Goal: Task Accomplishment & Management: Complete application form

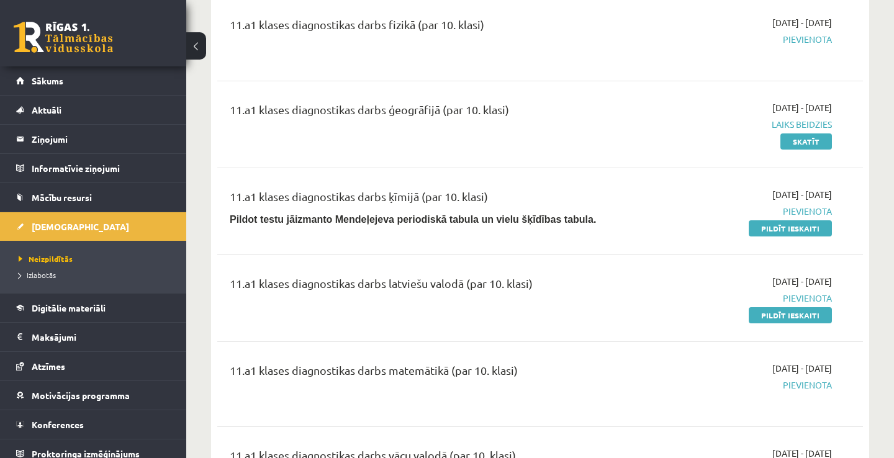
scroll to position [273, 0]
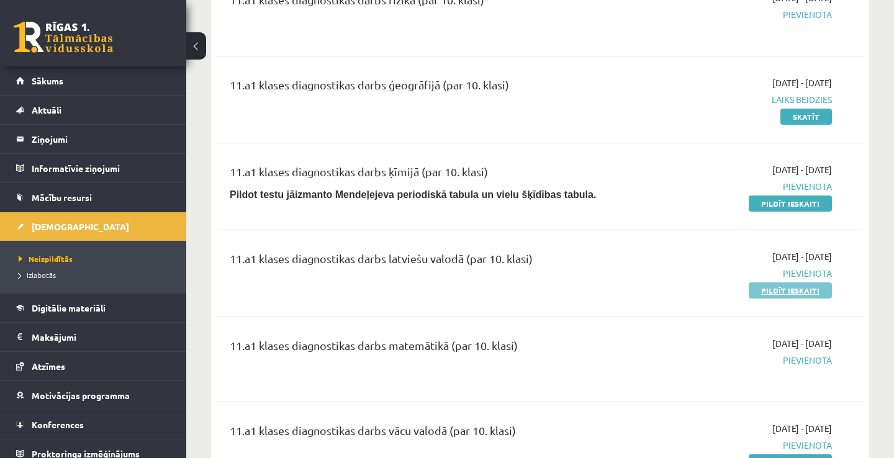
click at [812, 292] on link "Pildīt ieskaiti" at bounding box center [789, 290] width 83 height 16
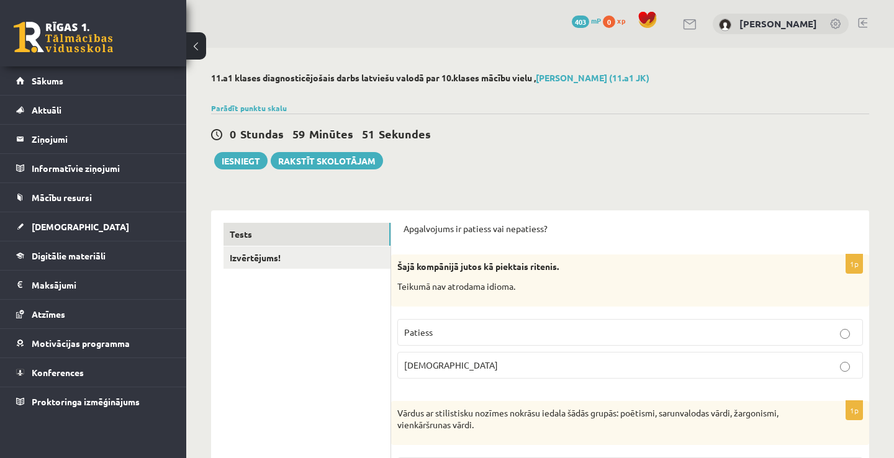
click at [480, 328] on p "Patiess" at bounding box center [630, 332] width 452 height 13
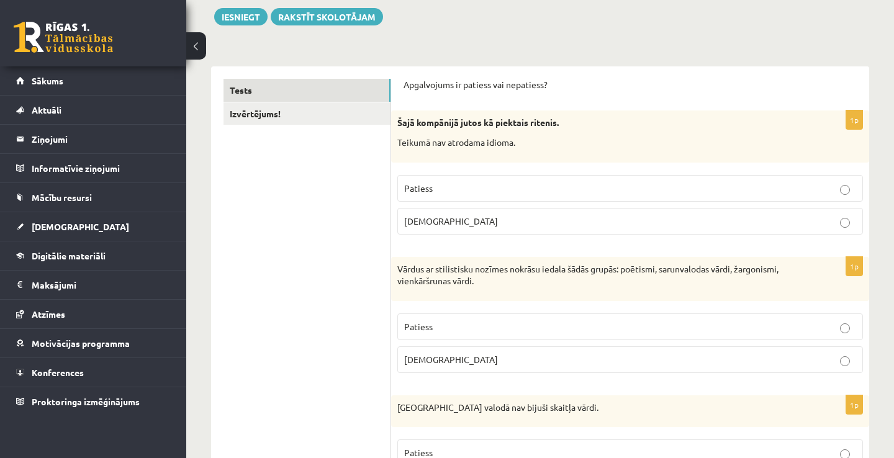
scroll to position [149, 0]
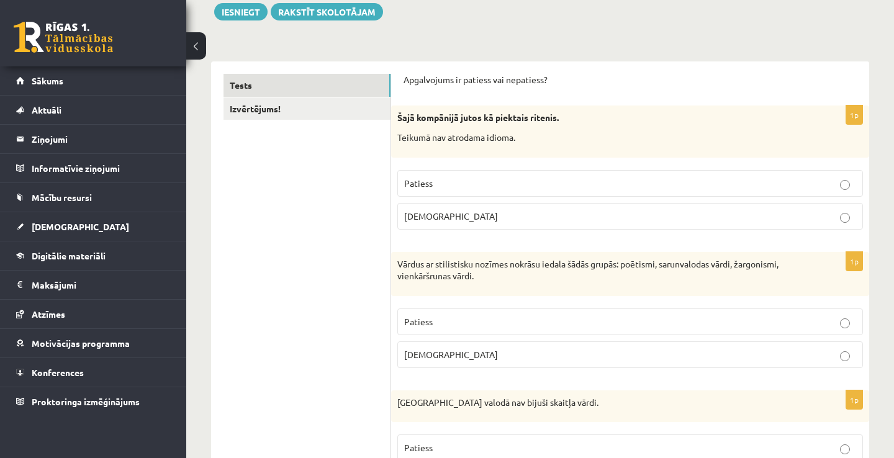
click at [497, 210] on p "Aplams" at bounding box center [630, 216] width 452 height 13
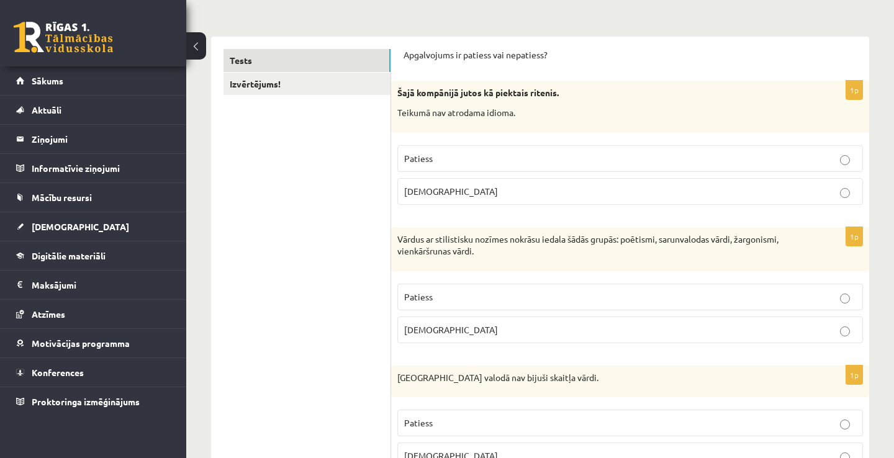
scroll to position [223, 0]
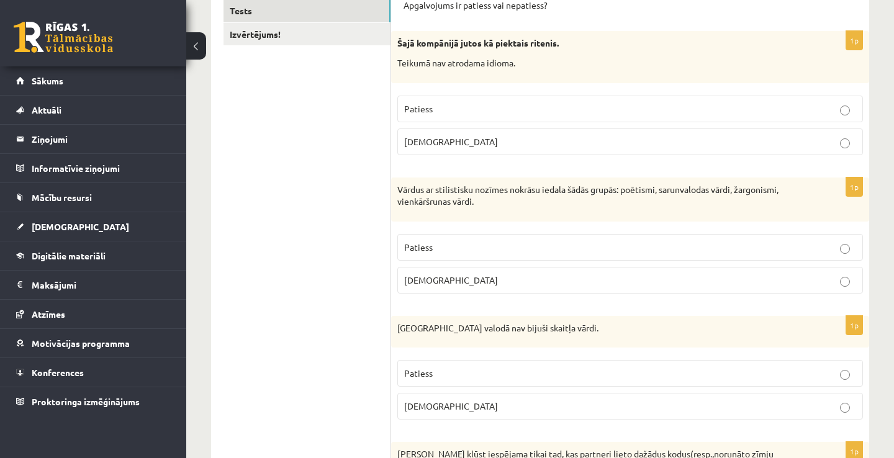
click at [461, 278] on p "Aplams" at bounding box center [630, 280] width 452 height 13
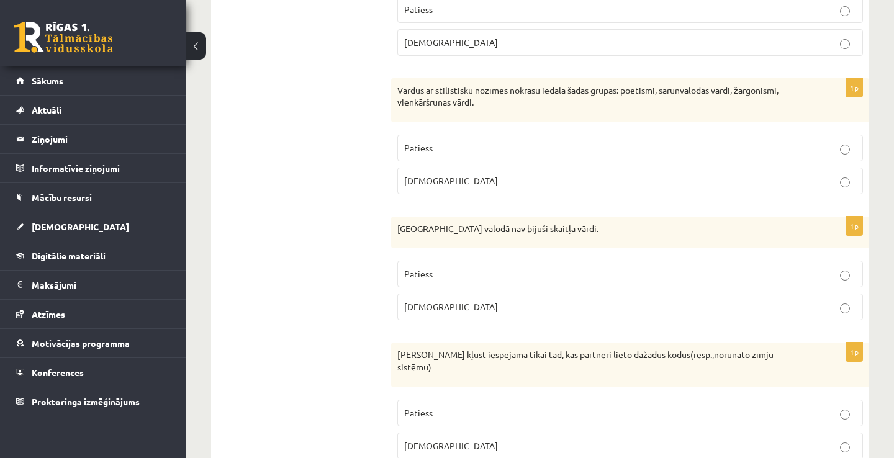
scroll to position [397, 0]
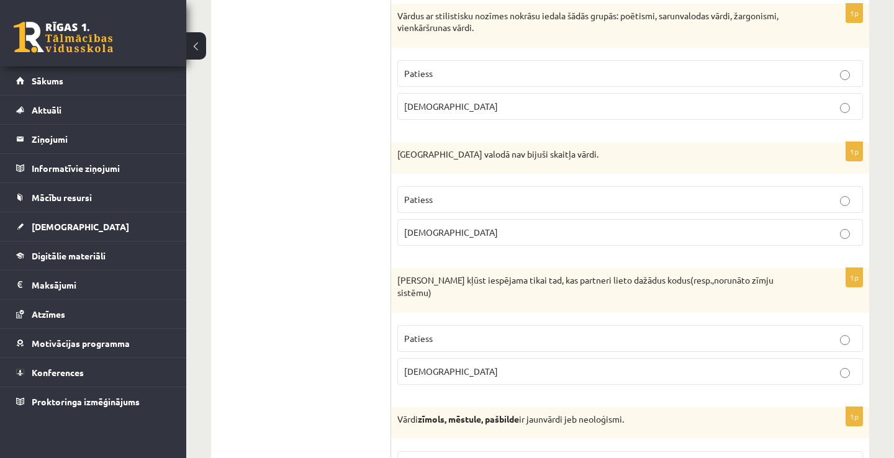
click at [473, 191] on label "Patiess" at bounding box center [629, 199] width 465 height 27
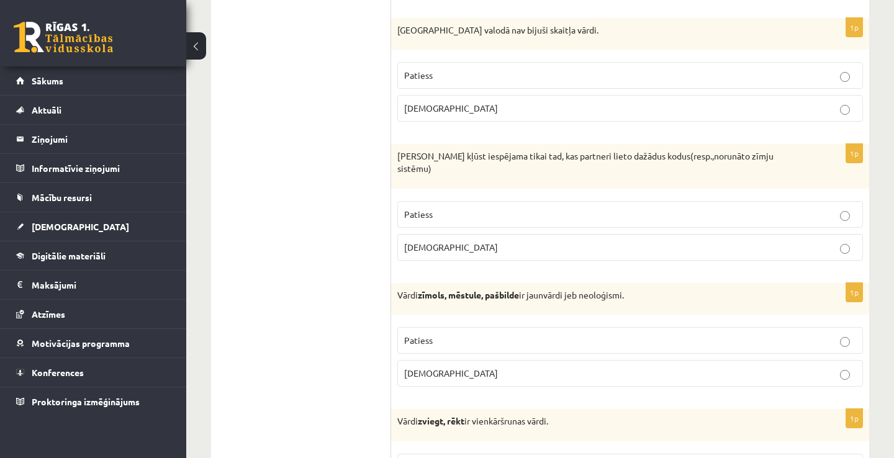
scroll to position [546, 0]
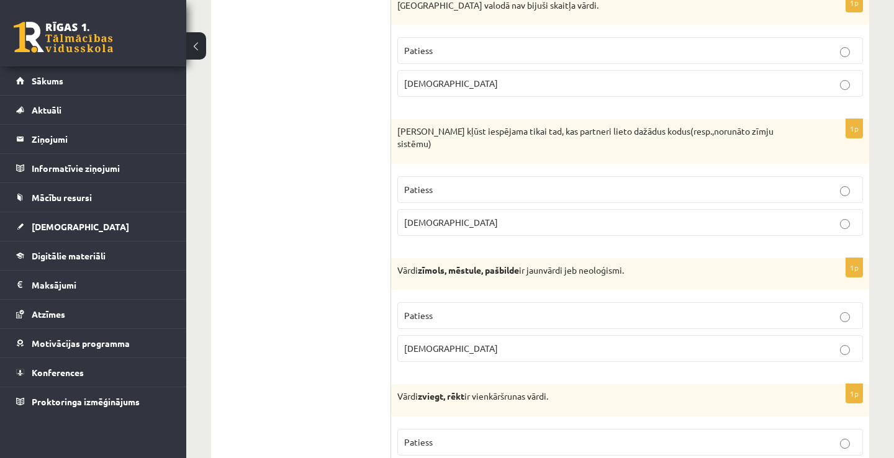
click at [518, 183] on p "Patiess" at bounding box center [630, 189] width 452 height 13
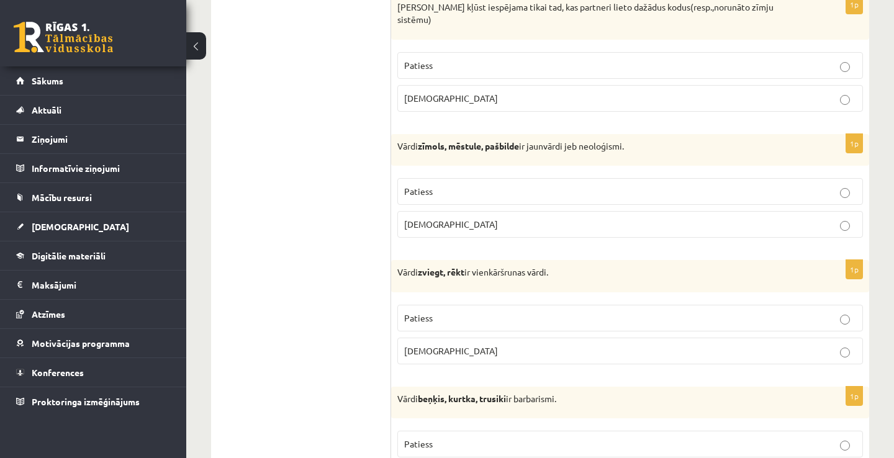
scroll to position [695, 0]
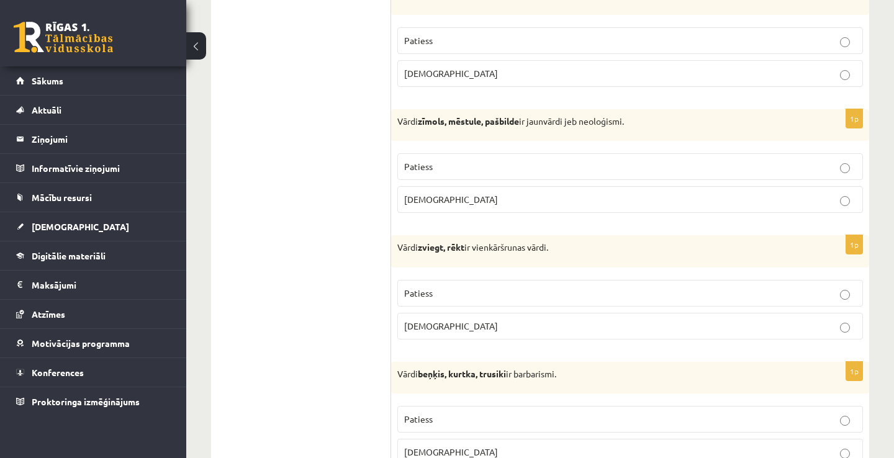
click at [506, 160] on p "Patiess" at bounding box center [630, 166] width 452 height 13
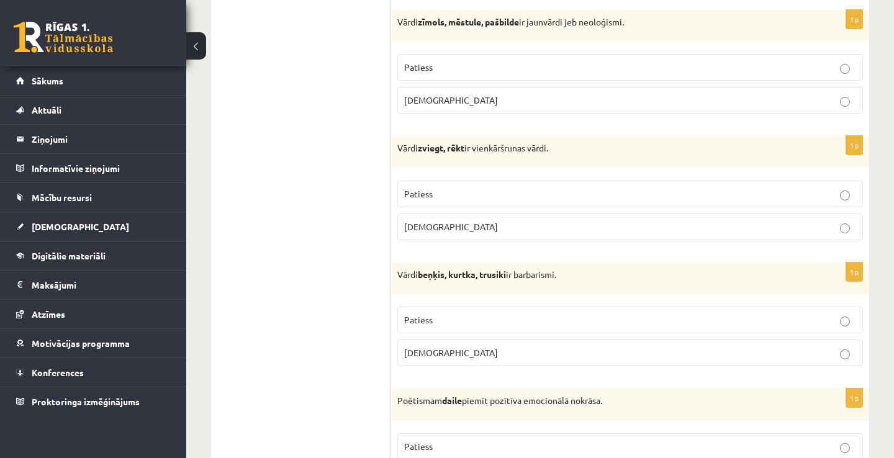
scroll to position [819, 0]
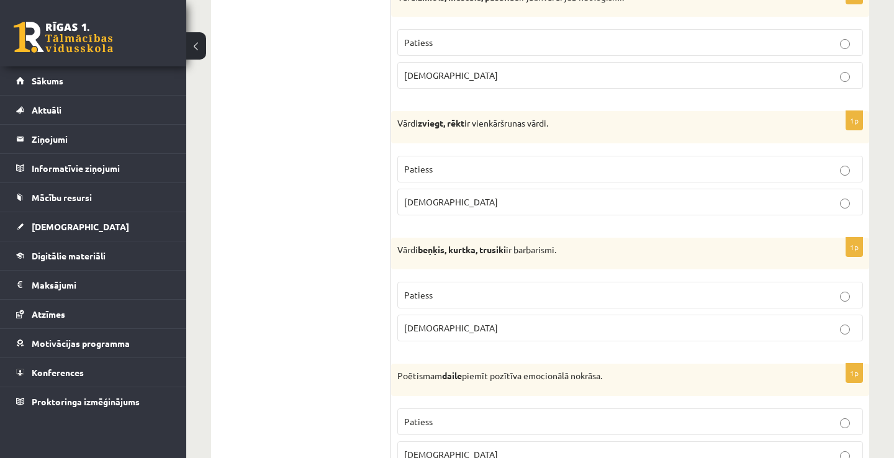
click at [464, 163] on p "Patiess" at bounding box center [630, 169] width 452 height 13
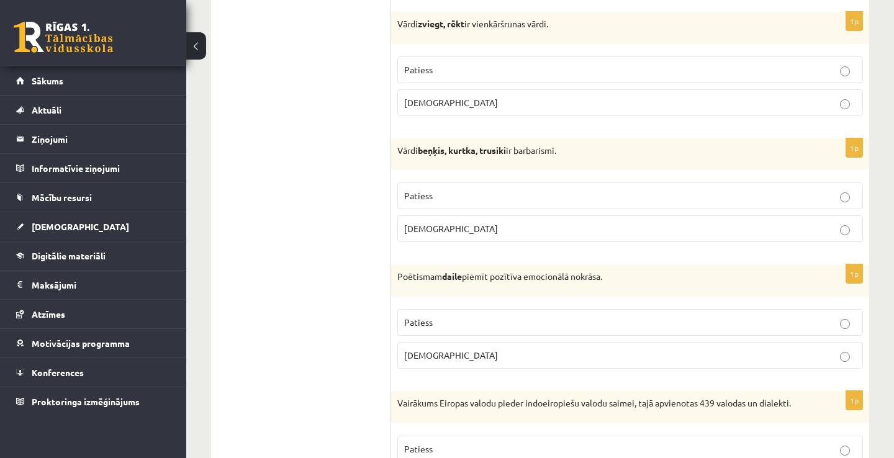
scroll to position [943, 0]
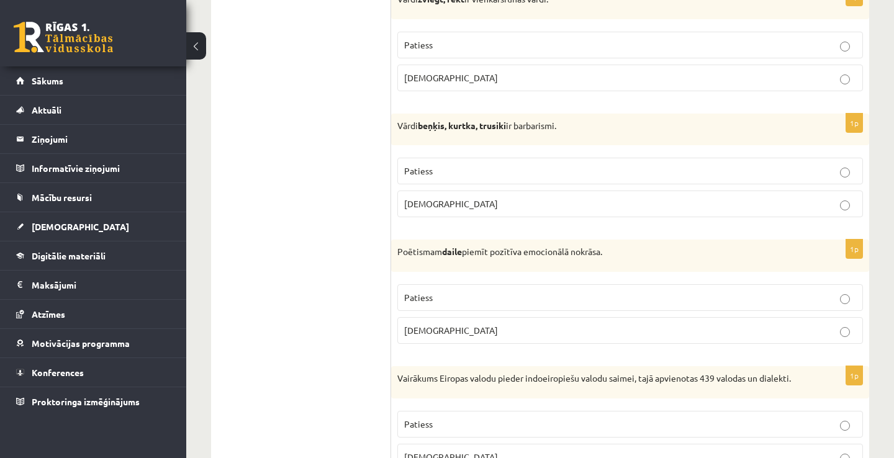
click at [424, 165] on span "Patiess" at bounding box center [418, 170] width 29 height 11
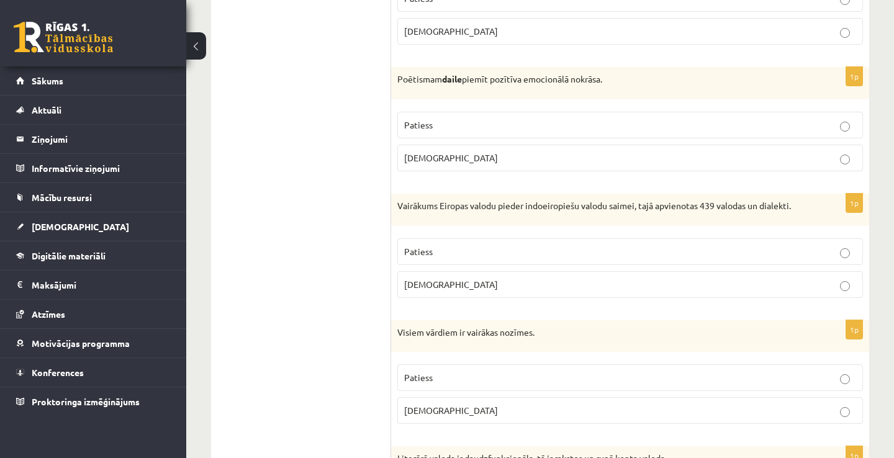
scroll to position [1117, 0]
click at [513, 117] on p "Patiess" at bounding box center [630, 123] width 452 height 13
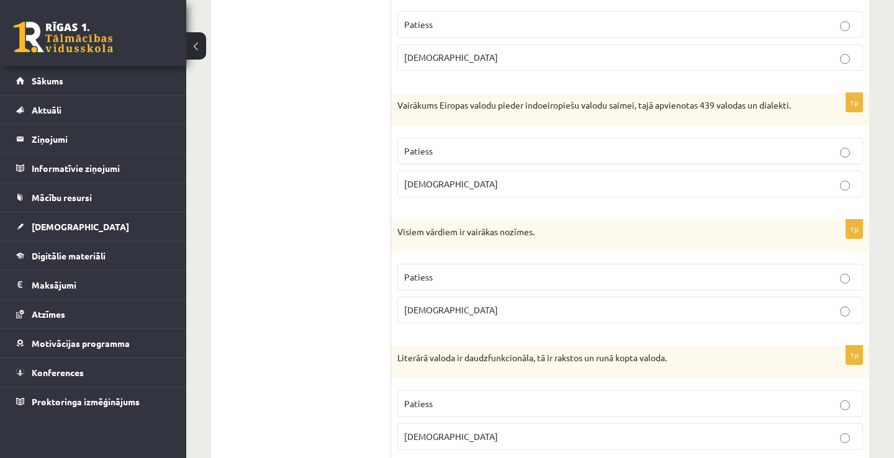
scroll to position [1241, 0]
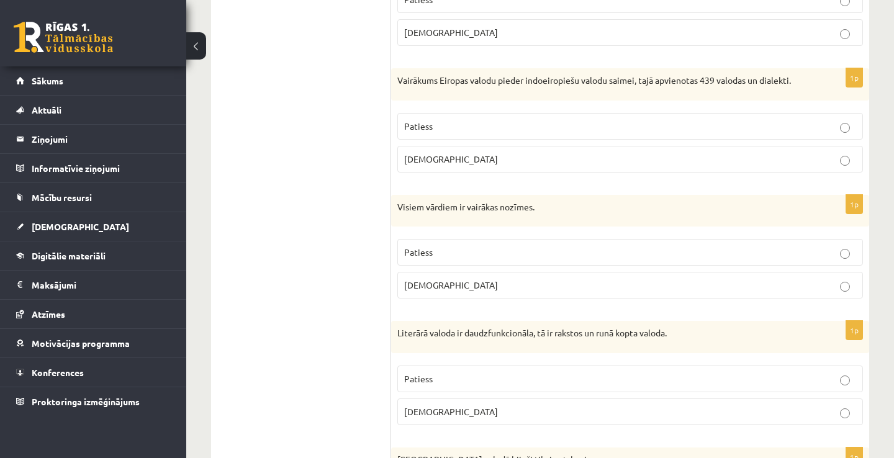
click at [491, 117] on label "Patiess" at bounding box center [629, 126] width 465 height 27
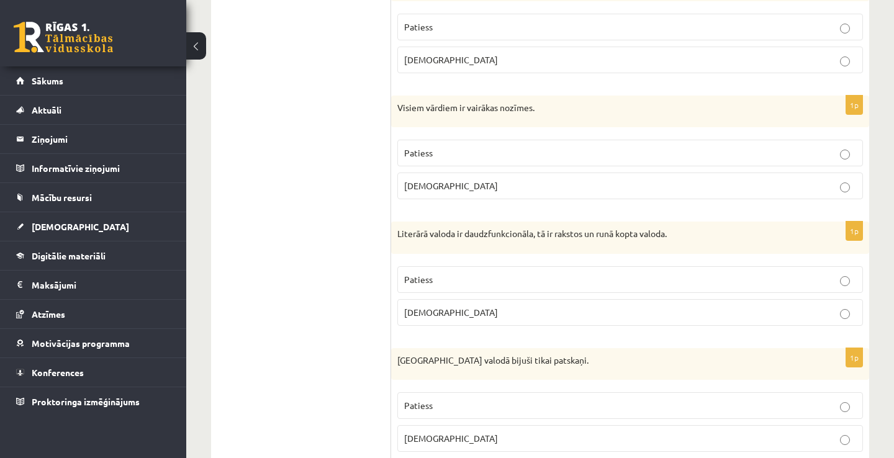
scroll to position [1365, 0]
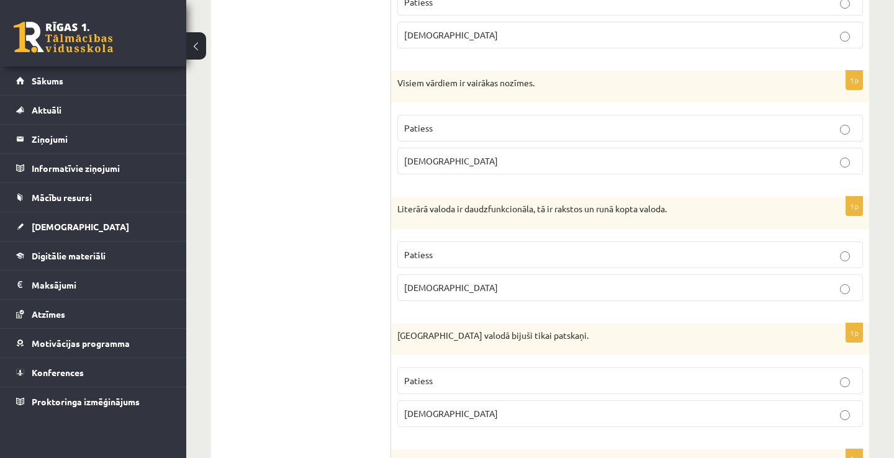
click at [465, 155] on p "Aplams" at bounding box center [630, 161] width 452 height 13
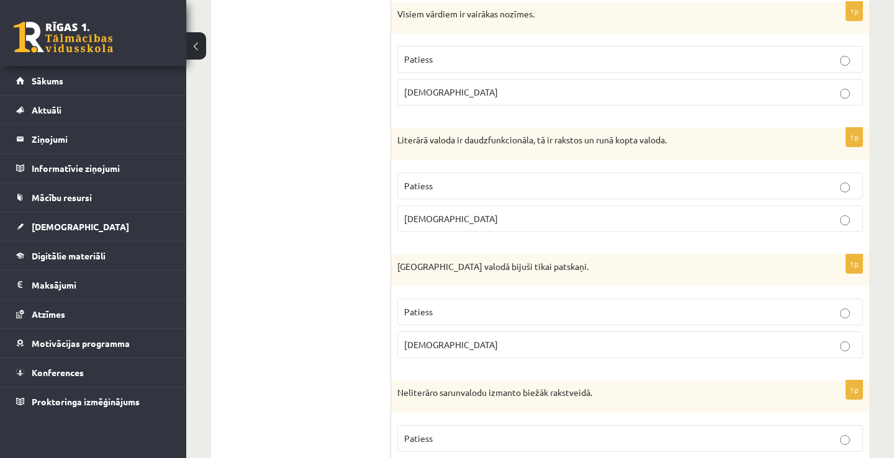
scroll to position [1464, 0]
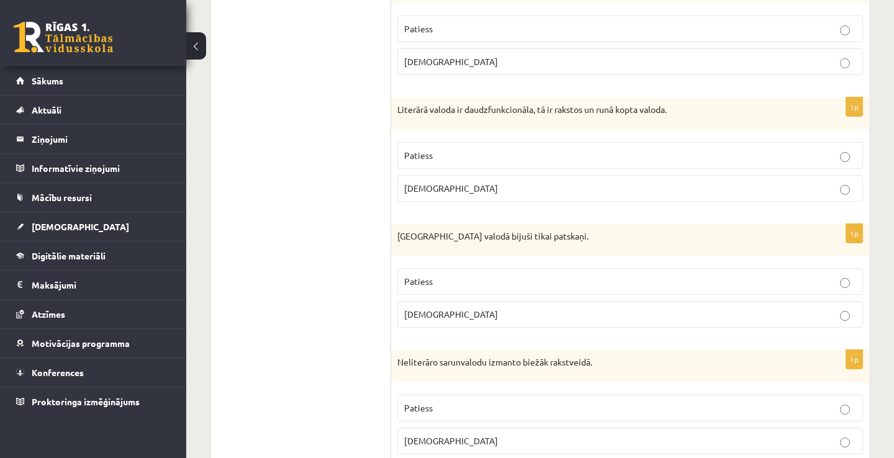
click at [482, 182] on p "Aplams" at bounding box center [630, 188] width 452 height 13
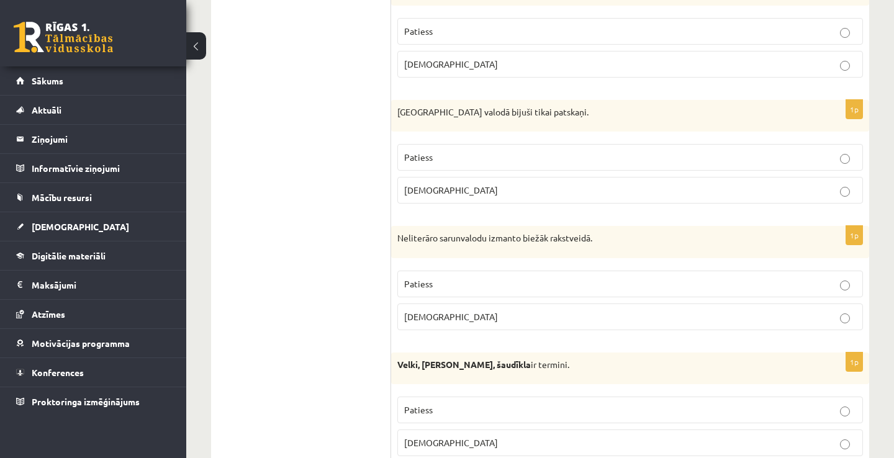
scroll to position [1613, 0]
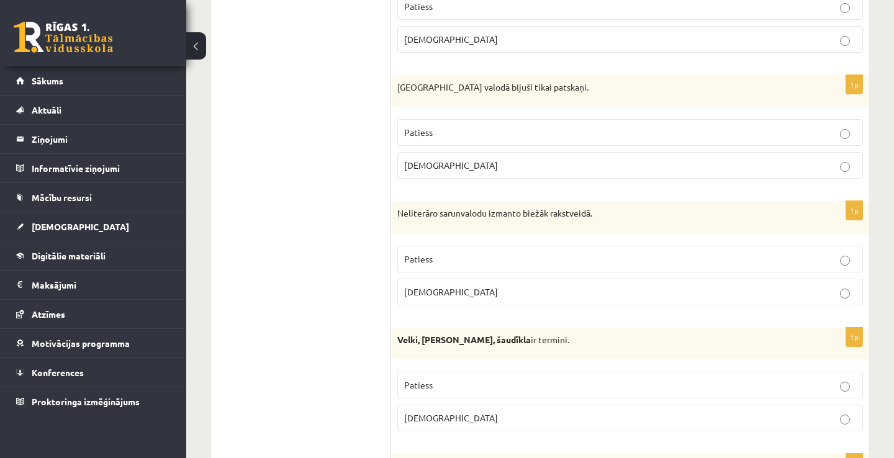
click at [504, 123] on label "Patiess" at bounding box center [629, 132] width 465 height 27
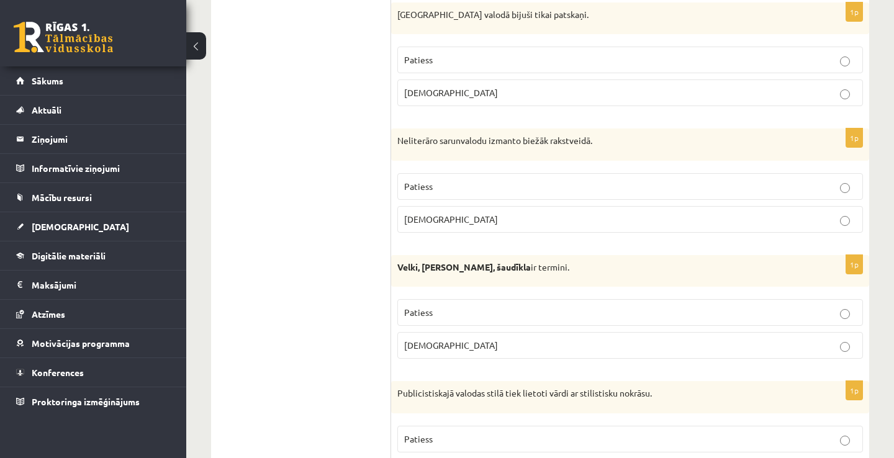
scroll to position [1713, 0]
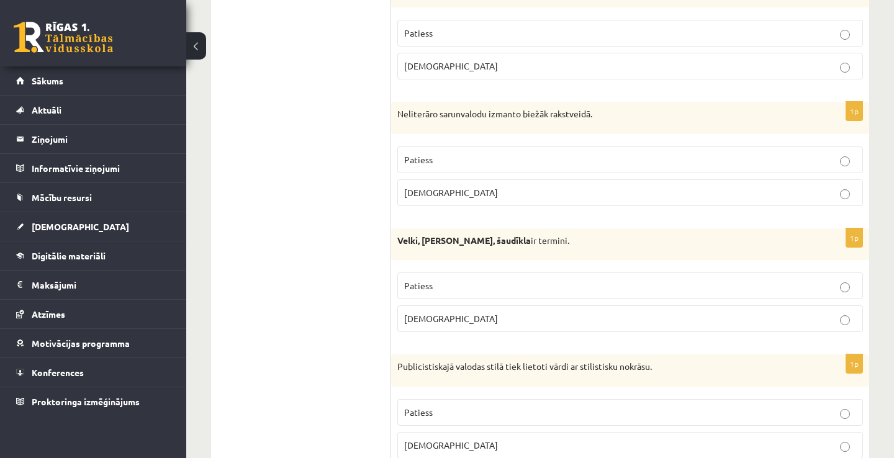
click at [501, 186] on p "Aplams" at bounding box center [630, 192] width 452 height 13
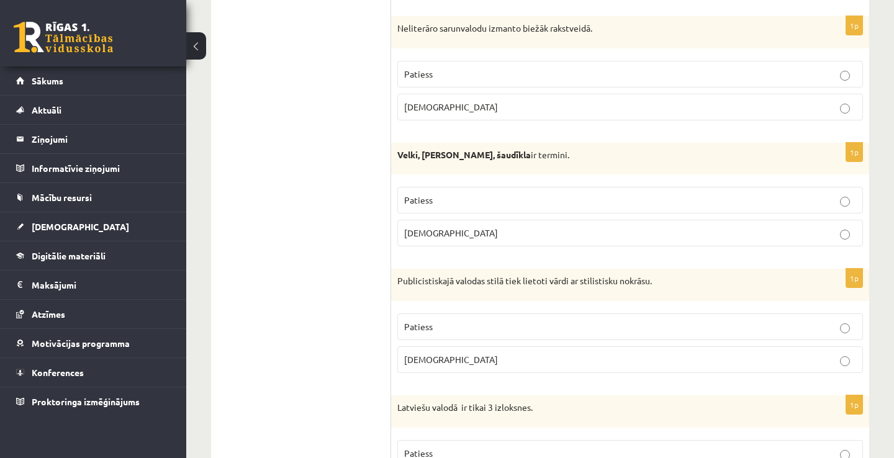
scroll to position [1812, 0]
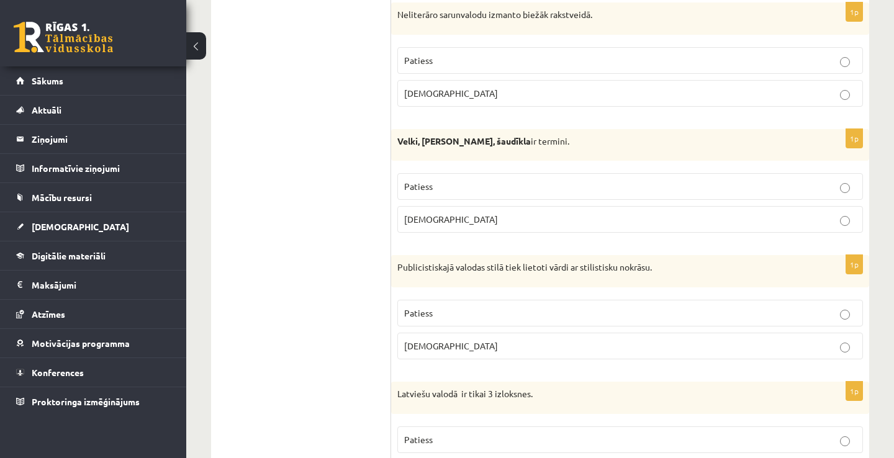
click at [483, 213] on p "Aplams" at bounding box center [630, 219] width 452 height 13
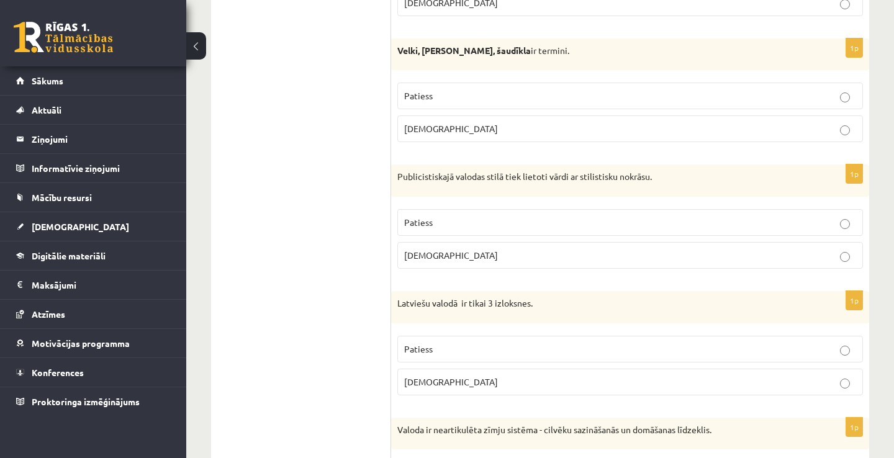
scroll to position [1936, 0]
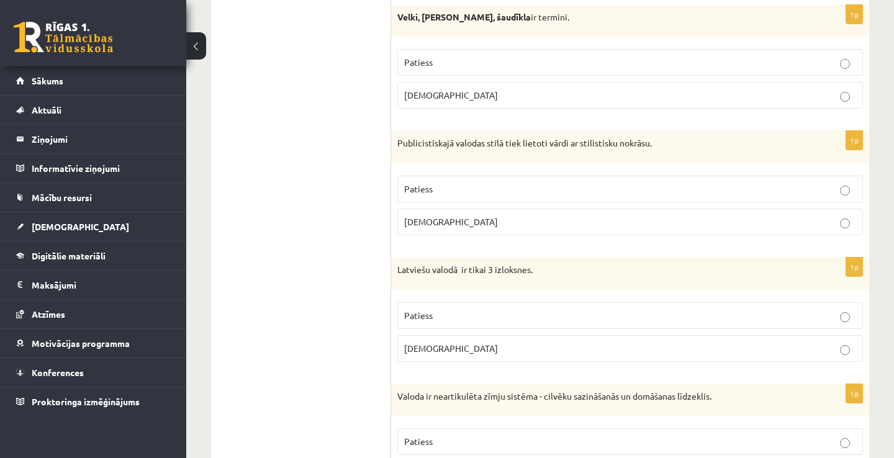
click at [522, 182] on p "Patiess" at bounding box center [630, 188] width 452 height 13
click at [532, 342] on p "Aplams" at bounding box center [630, 348] width 452 height 13
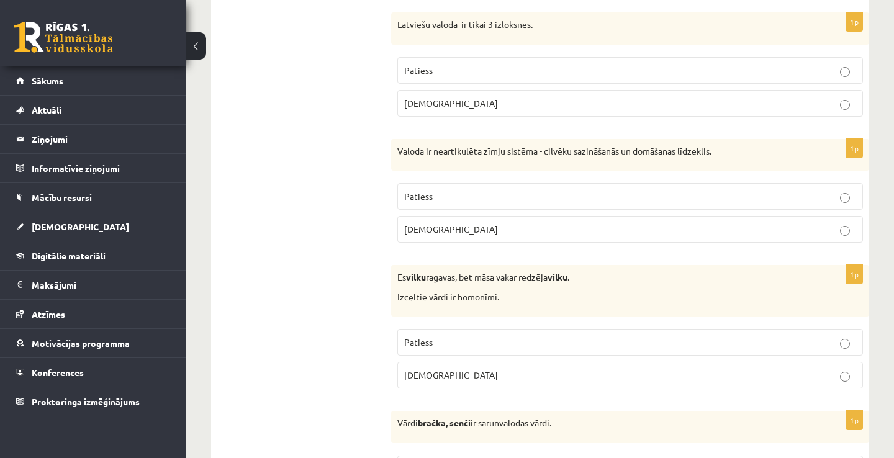
scroll to position [2184, 0]
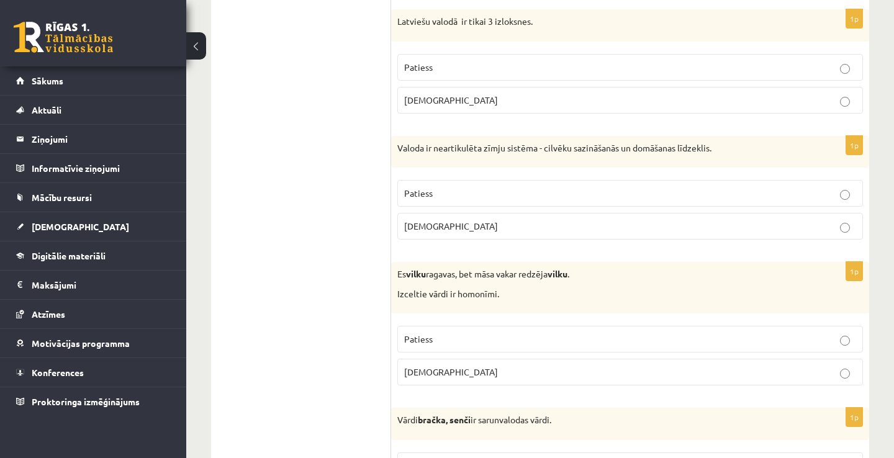
click at [588, 187] on p "Patiess" at bounding box center [630, 193] width 452 height 13
click at [487, 366] on p "Aplams" at bounding box center [630, 372] width 452 height 13
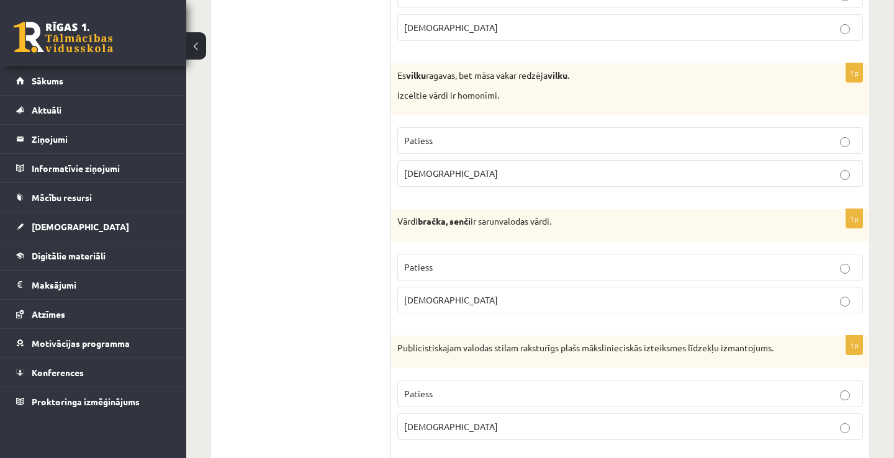
scroll to position [2408, 0]
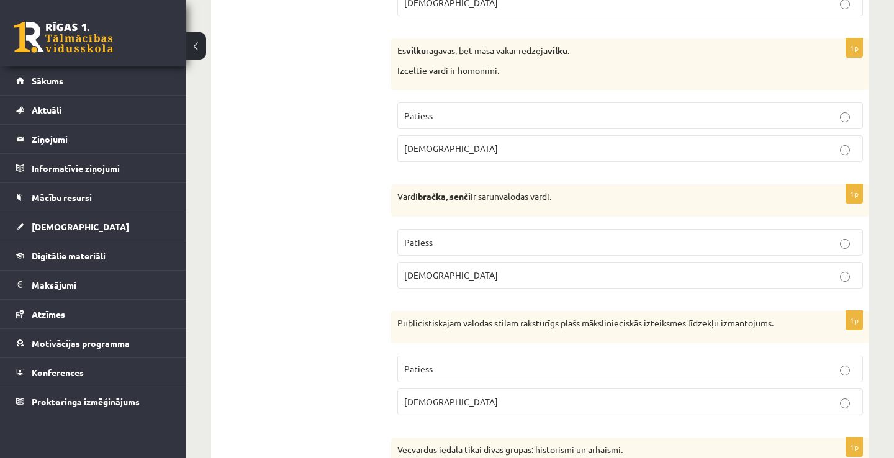
click at [521, 236] on p "Patiess" at bounding box center [630, 242] width 452 height 13
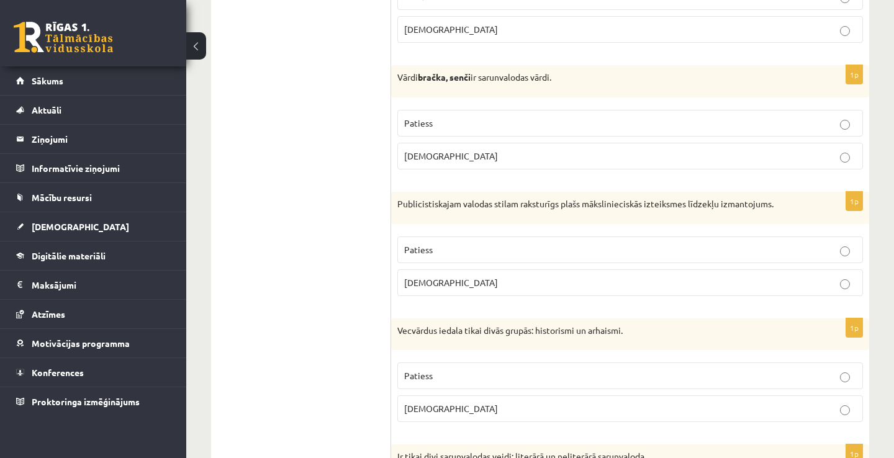
scroll to position [2532, 0]
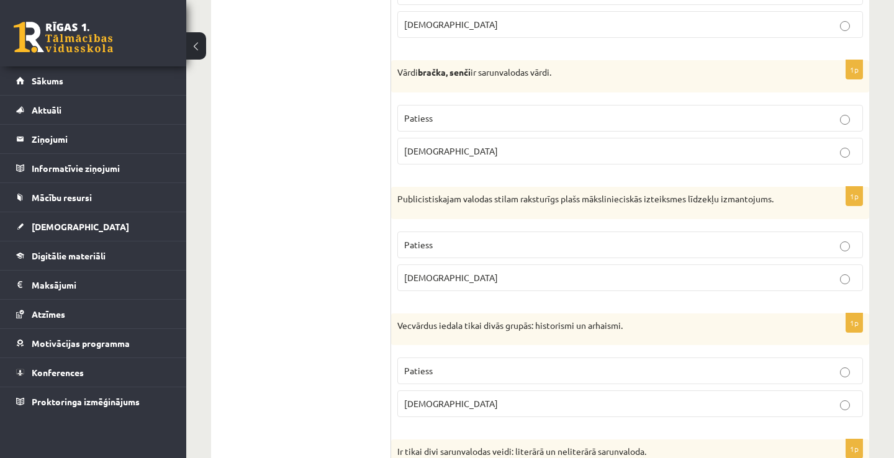
click at [530, 364] on p "Patiess" at bounding box center [630, 370] width 452 height 13
click at [545, 264] on label "Aplams" at bounding box center [629, 277] width 465 height 27
click at [551, 238] on p "Patiess" at bounding box center [630, 244] width 452 height 13
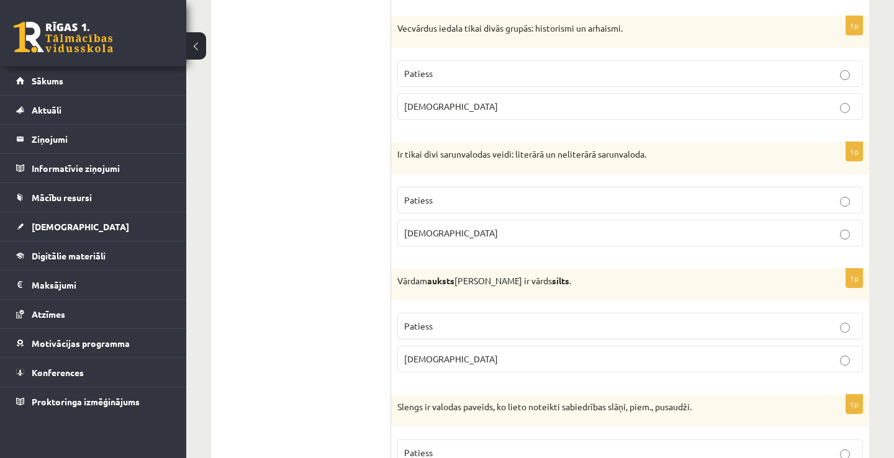
scroll to position [2855, 0]
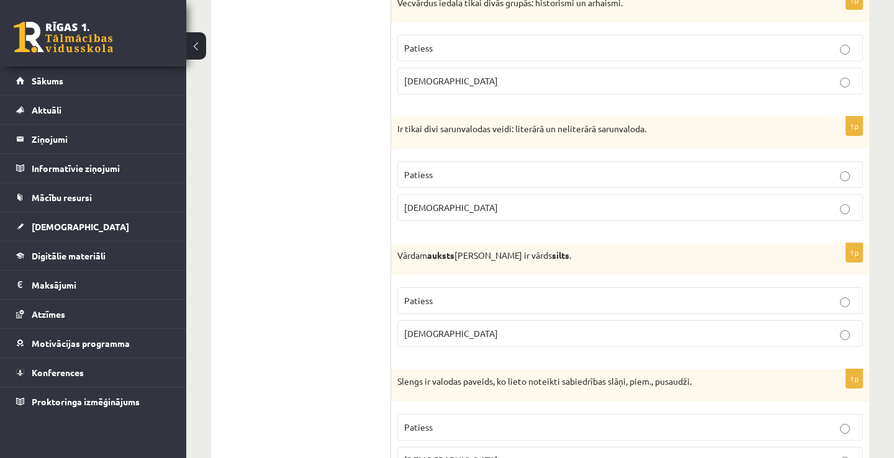
click at [548, 294] on p "Patiess" at bounding box center [630, 300] width 452 height 13
click at [581, 201] on p "Aplams" at bounding box center [630, 207] width 452 height 13
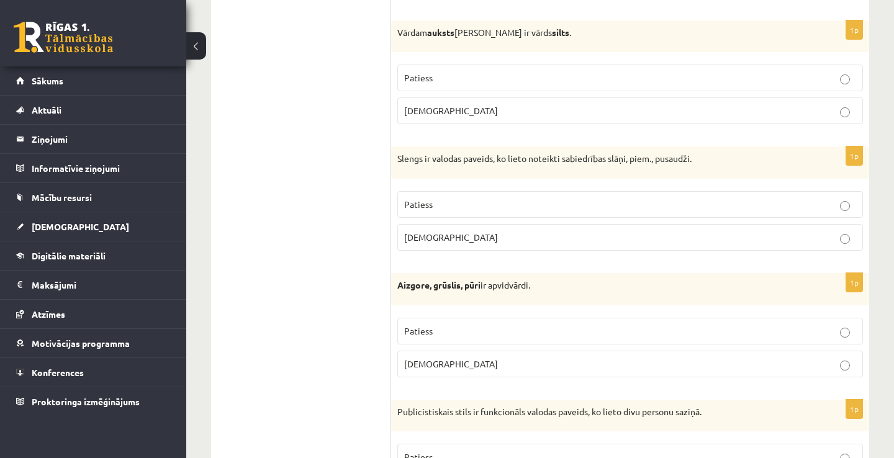
scroll to position [3078, 0]
click at [629, 230] on p "Aplams" at bounding box center [630, 236] width 452 height 13
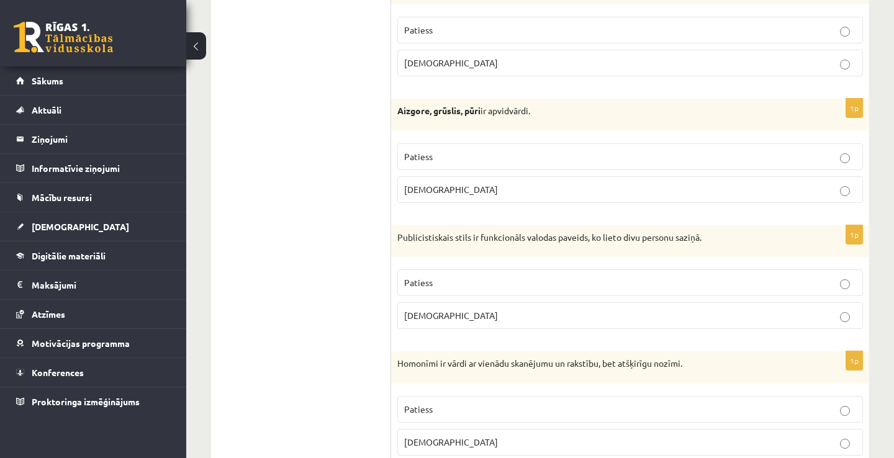
scroll to position [3301, 0]
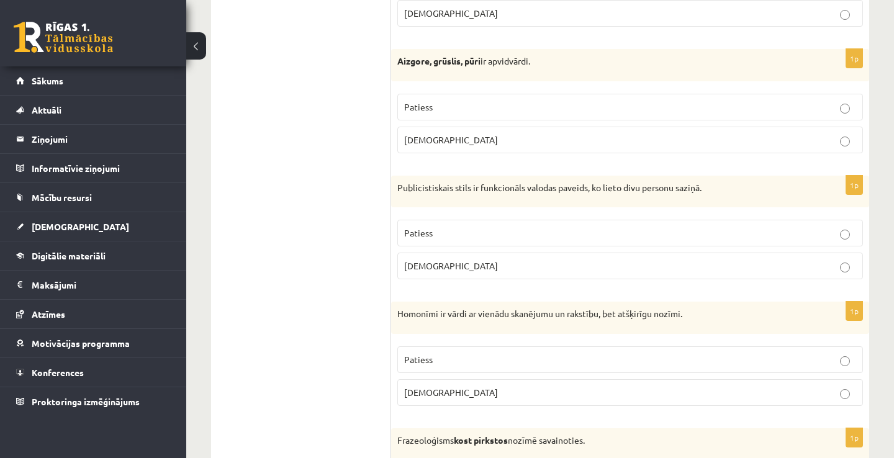
click at [557, 101] on p "Patiess" at bounding box center [630, 107] width 452 height 13
click at [555, 259] on p "Aplams" at bounding box center [630, 265] width 452 height 13
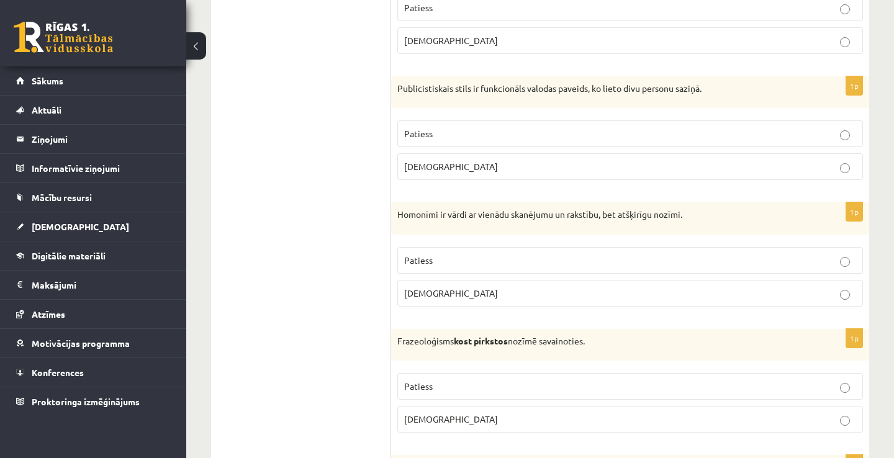
scroll to position [3450, 0]
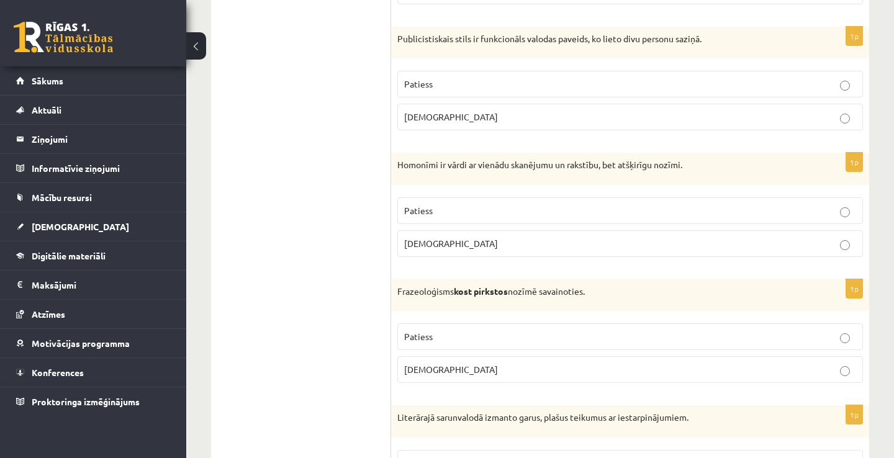
click at [571, 204] on p "Patiess" at bounding box center [630, 210] width 452 height 13
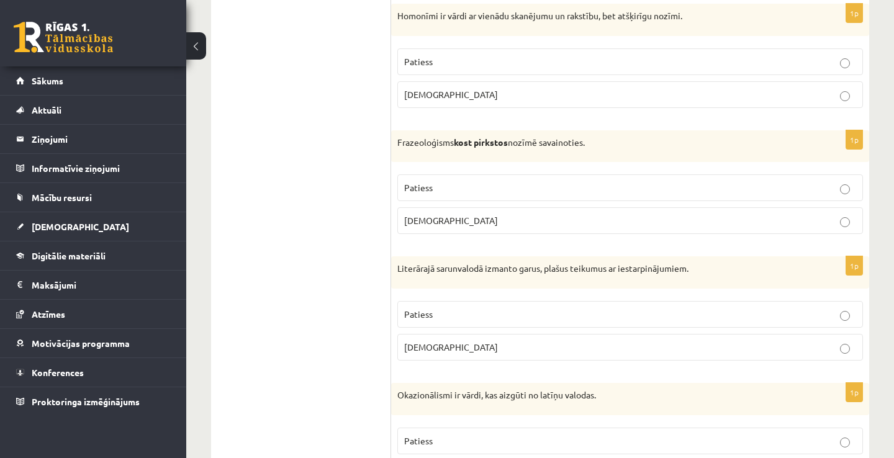
scroll to position [3649, 0]
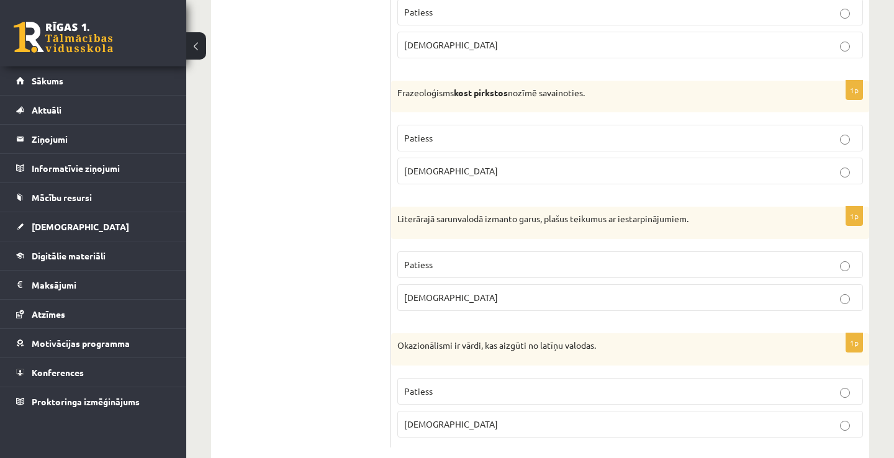
click at [528, 164] on p "Aplams" at bounding box center [630, 170] width 452 height 13
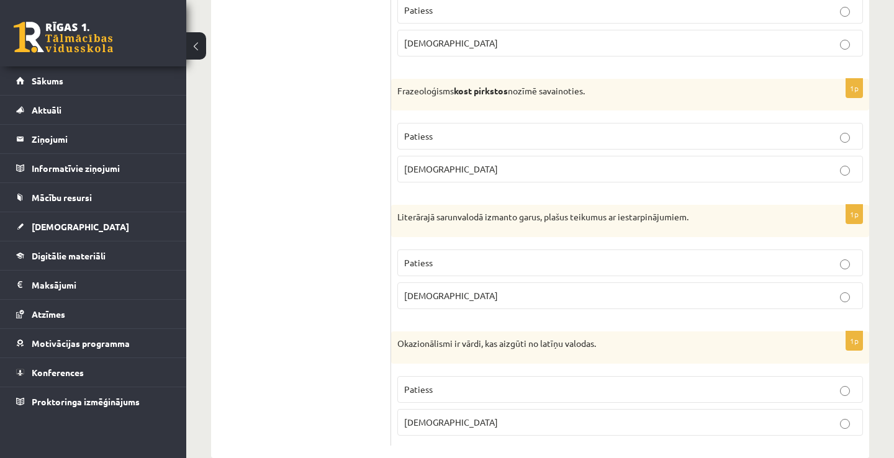
click at [557, 409] on label "Aplams" at bounding box center [629, 422] width 465 height 27
click at [577, 256] on p "Patiess" at bounding box center [630, 262] width 452 height 13
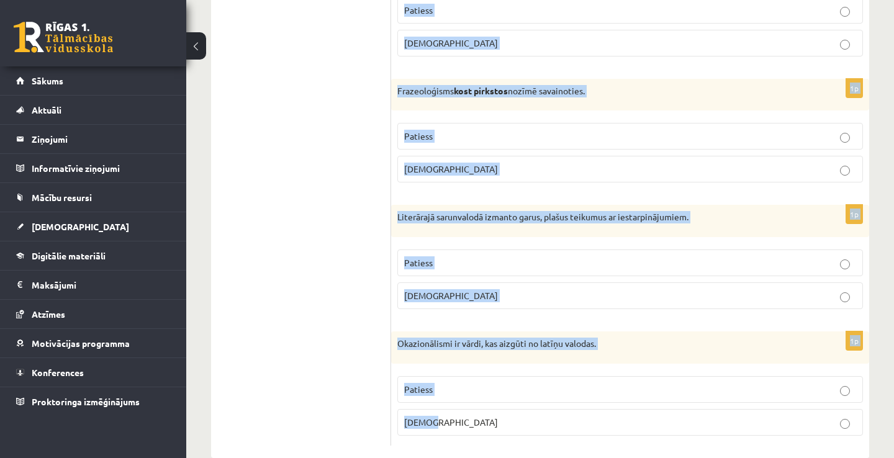
drag, startPoint x: 404, startPoint y: 228, endPoint x: 887, endPoint y: 482, distance: 545.1
copy form "Apgalvojums ir patiess vai nepatiess? 1p Šajā kompānijā jutos kā piektais riten…"
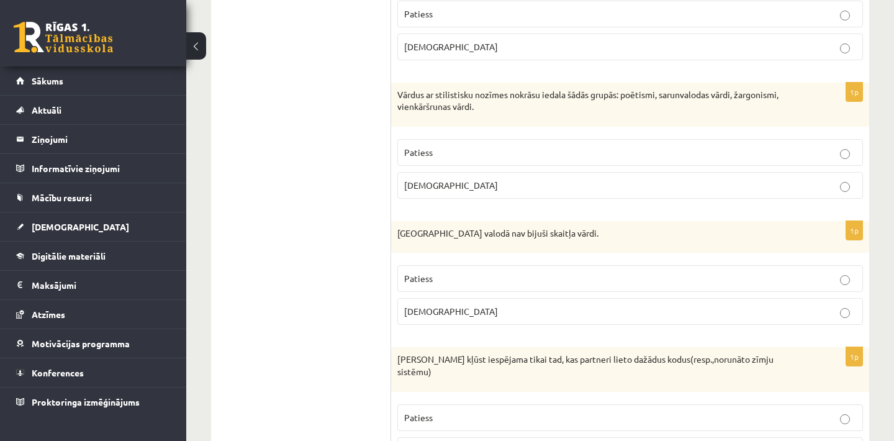
scroll to position [343, 0]
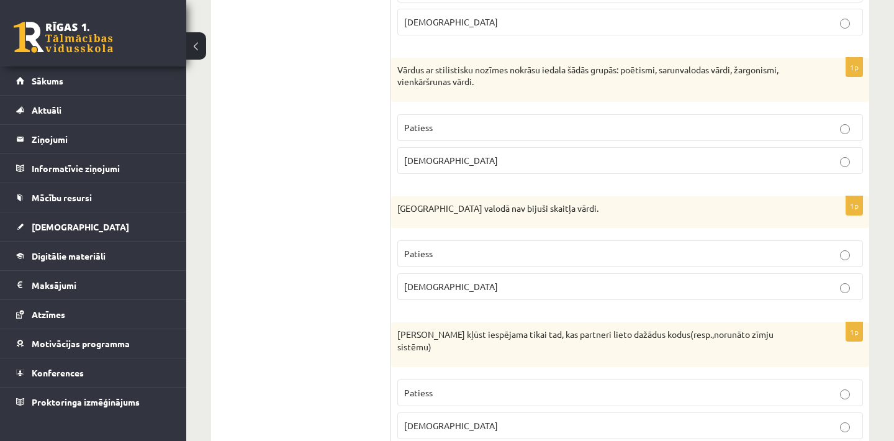
click at [558, 123] on p "Patiess" at bounding box center [630, 127] width 452 height 13
click at [558, 284] on p "Aplams" at bounding box center [630, 286] width 452 height 13
click at [574, 419] on p "Aplams" at bounding box center [630, 425] width 452 height 13
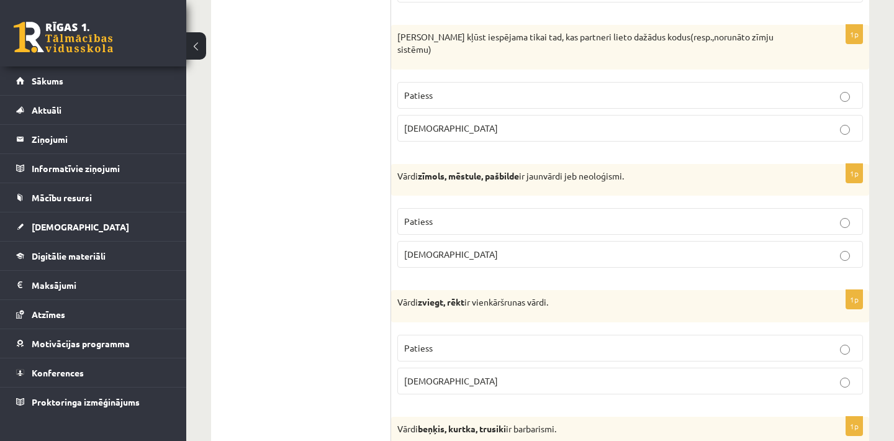
scroll to position [641, 0]
click at [499, 367] on label "Aplams" at bounding box center [629, 380] width 465 height 27
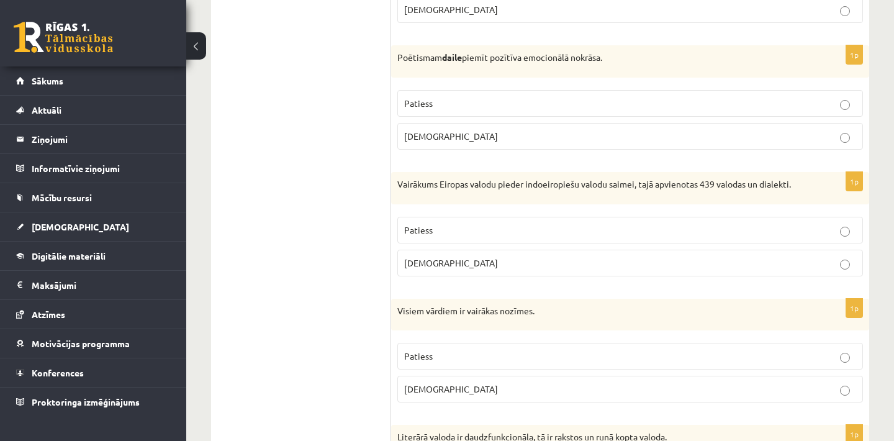
scroll to position [1162, 0]
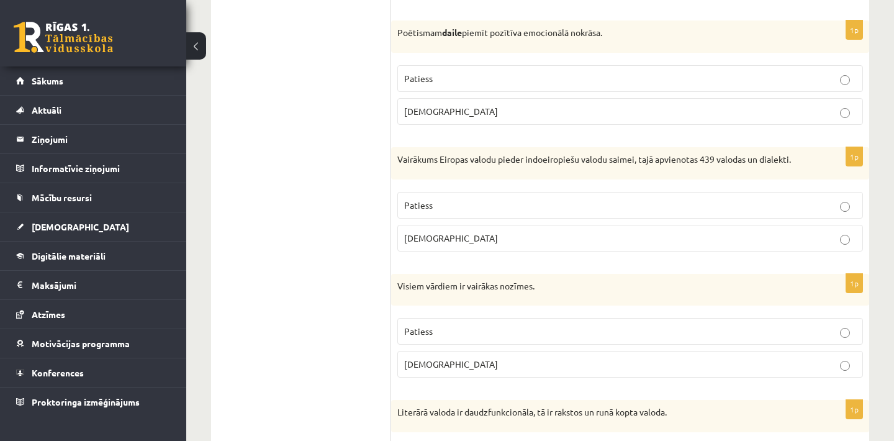
click at [550, 231] on p "Aplams" at bounding box center [630, 237] width 452 height 13
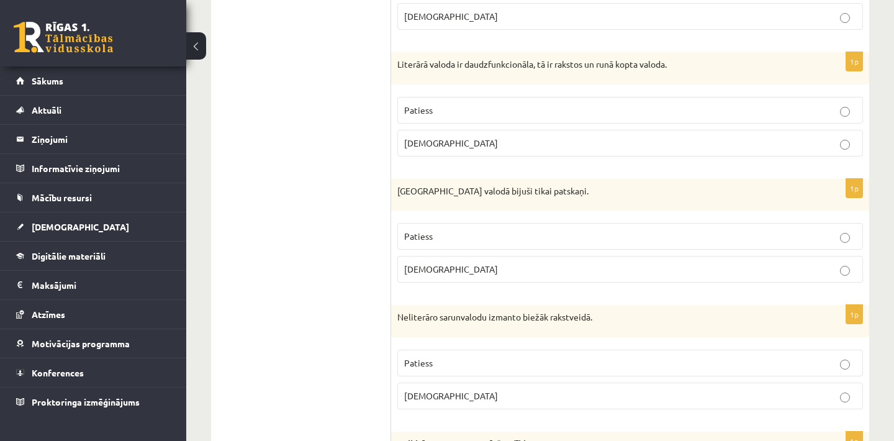
scroll to position [1535, 0]
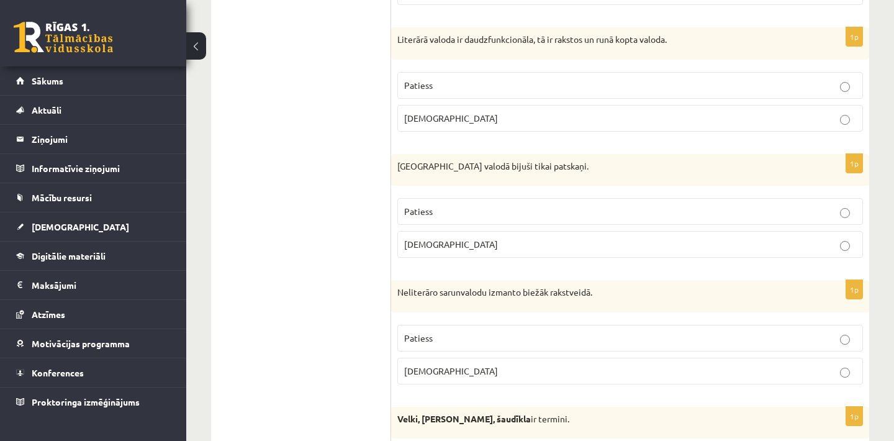
click at [485, 72] on label "Patiess" at bounding box center [629, 85] width 465 height 27
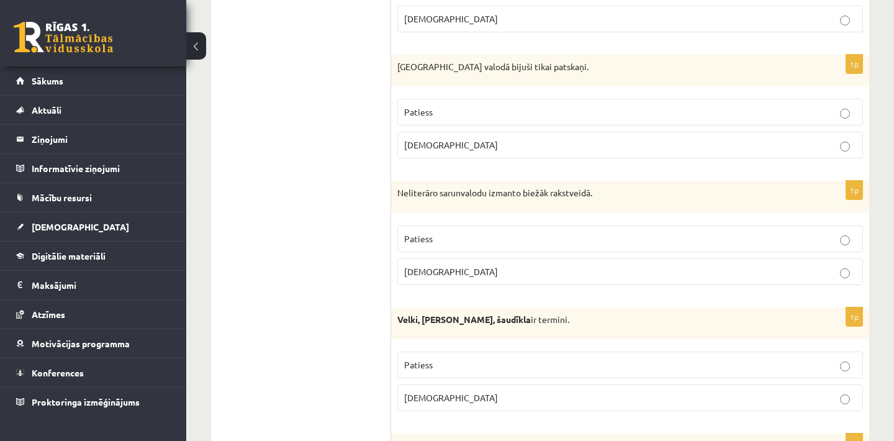
scroll to position [1659, 0]
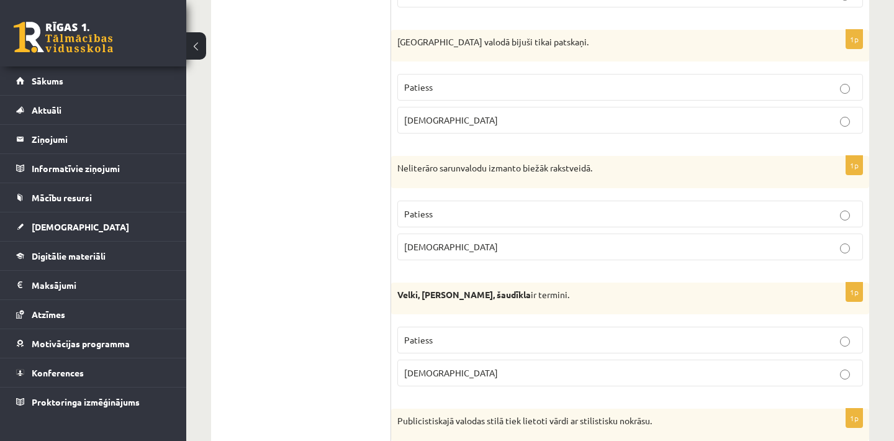
click at [513, 114] on p "Aplams" at bounding box center [630, 120] width 452 height 13
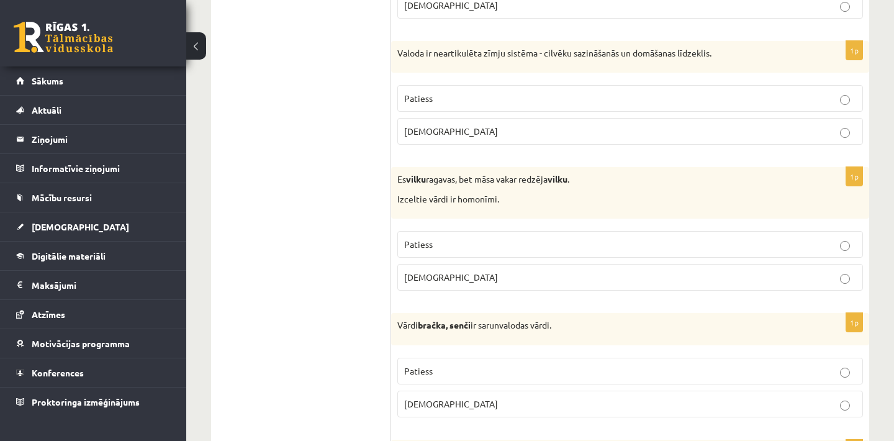
scroll to position [2304, 0]
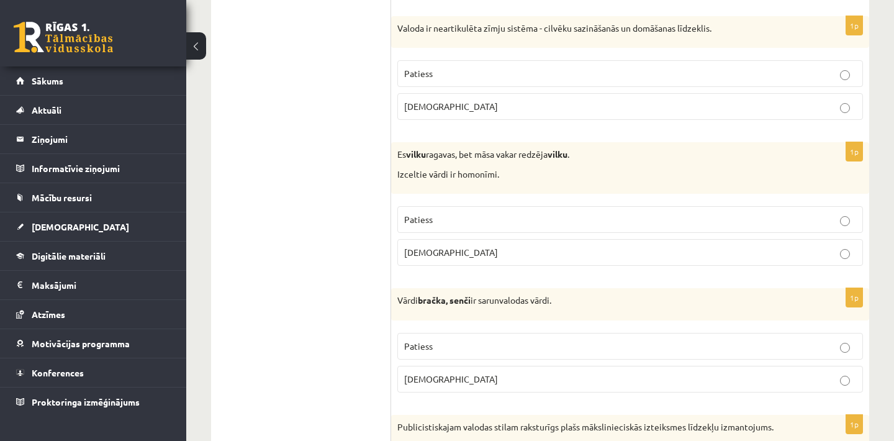
click at [508, 100] on p "Aplams" at bounding box center [630, 106] width 452 height 13
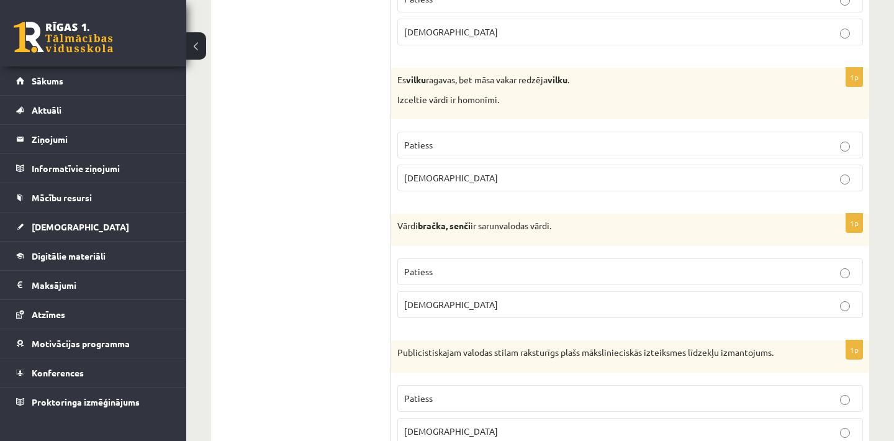
scroll to position [2403, 0]
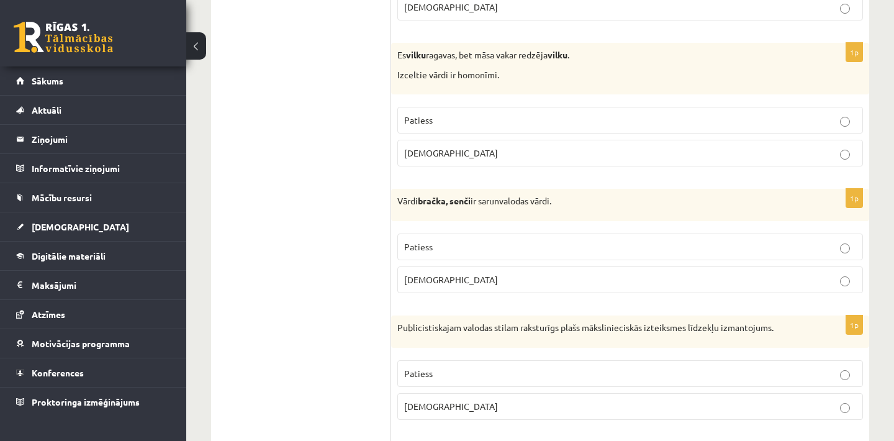
click at [486, 114] on p "Patiess" at bounding box center [630, 120] width 452 height 13
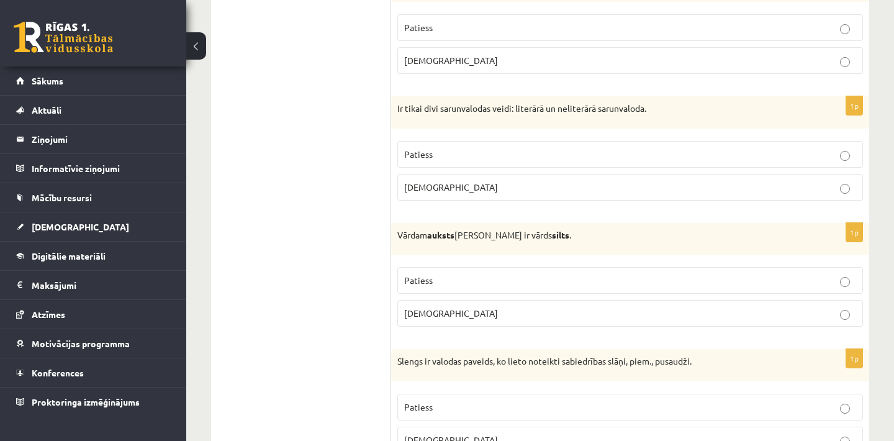
scroll to position [2900, 0]
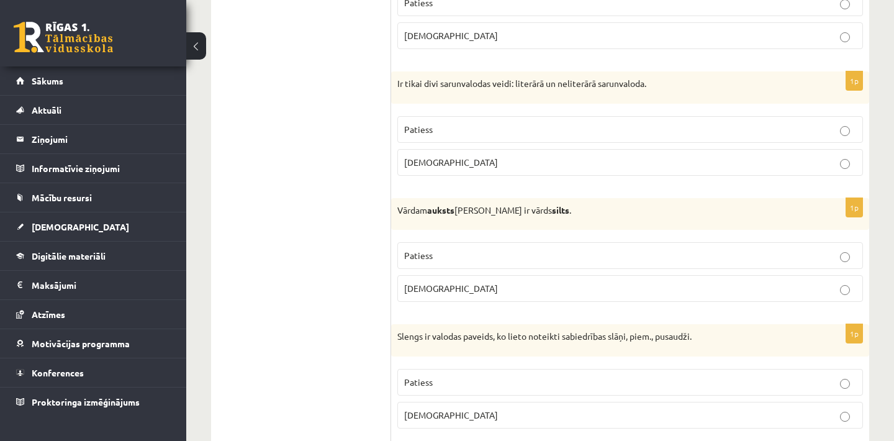
click at [585, 117] on label "Patiess" at bounding box center [629, 129] width 465 height 27
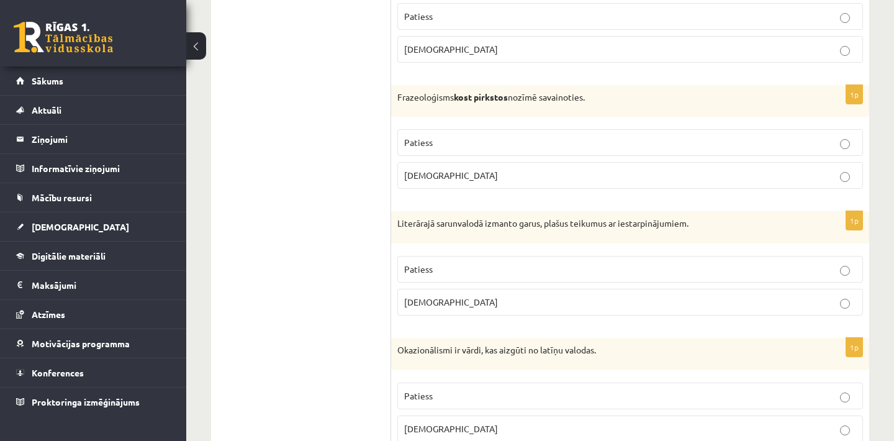
scroll to position [3668, 0]
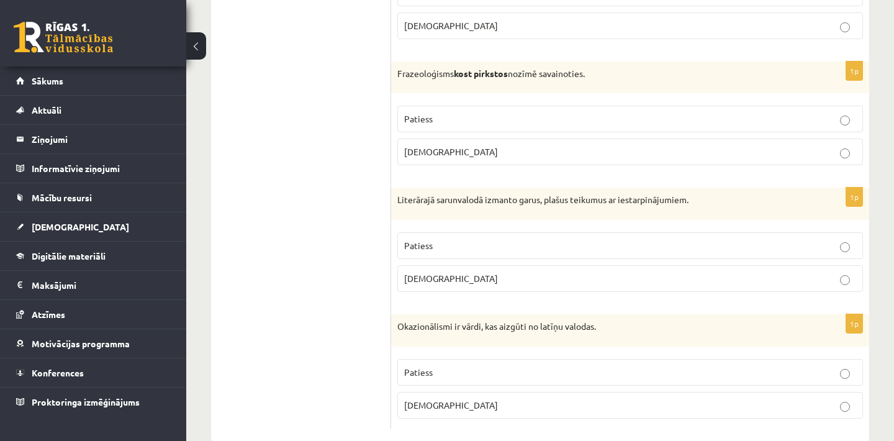
click at [620, 272] on p "Aplams" at bounding box center [630, 278] width 452 height 13
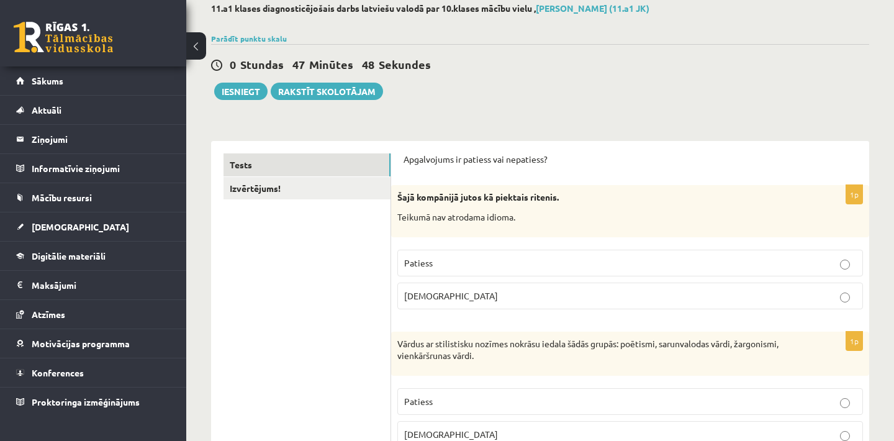
scroll to position [0, 0]
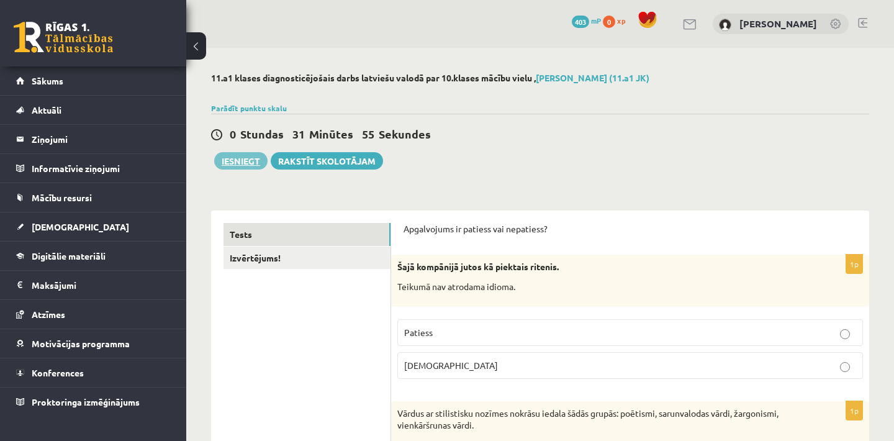
click at [240, 161] on button "Iesniegt" at bounding box center [240, 160] width 53 height 17
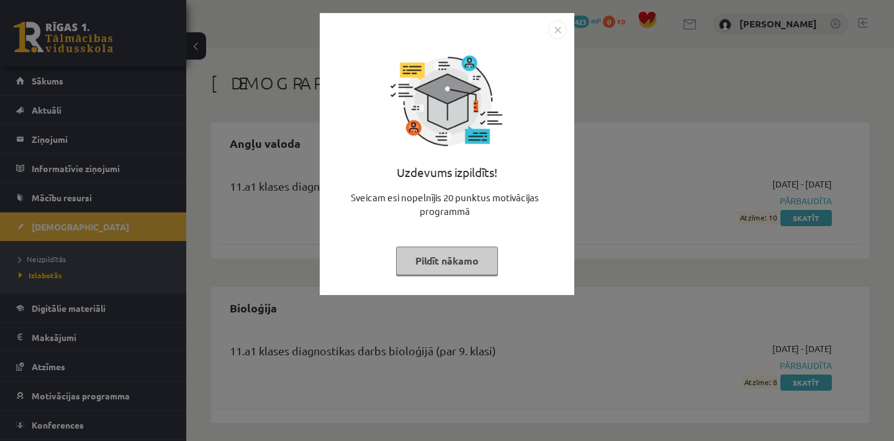
click at [558, 32] on img "Close" at bounding box center [557, 29] width 19 height 19
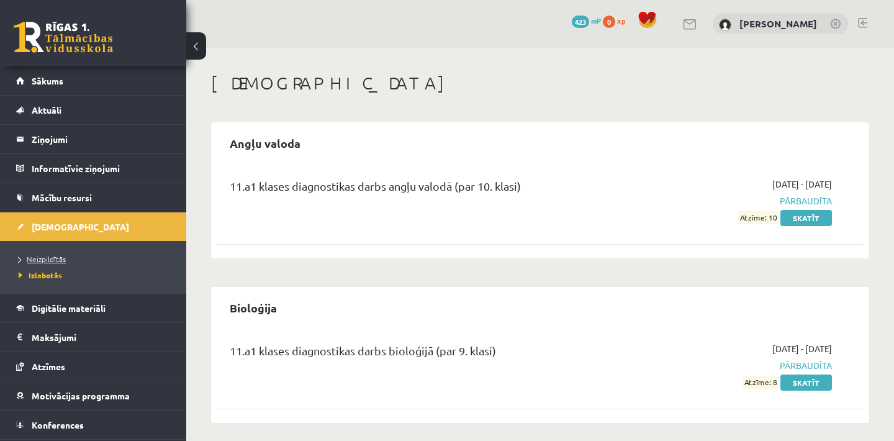
click at [35, 259] on span "Neizpildītās" at bounding box center [42, 259] width 47 height 10
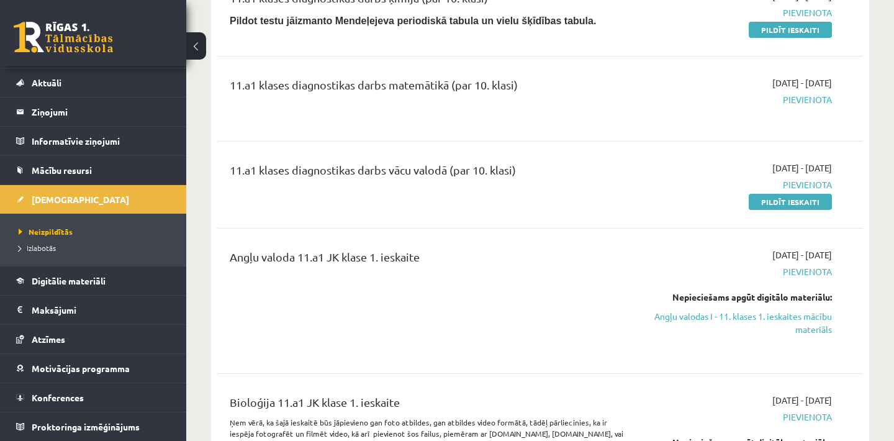
scroll to position [2, 0]
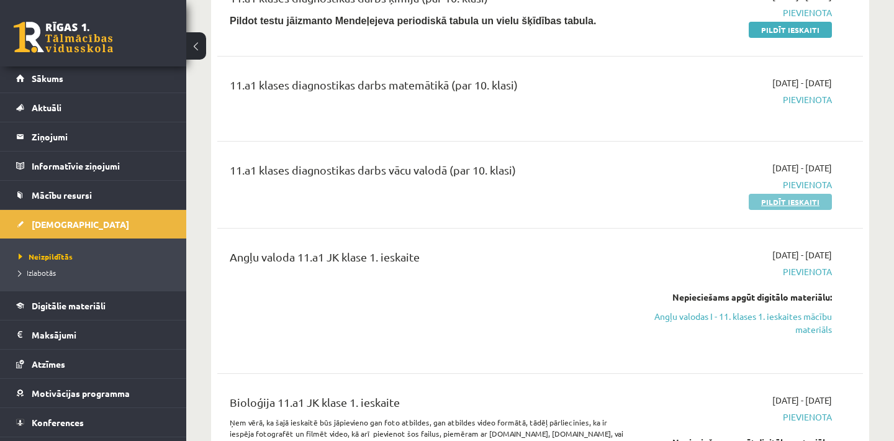
click at [781, 197] on link "Pildīt ieskaiti" at bounding box center [789, 202] width 83 height 16
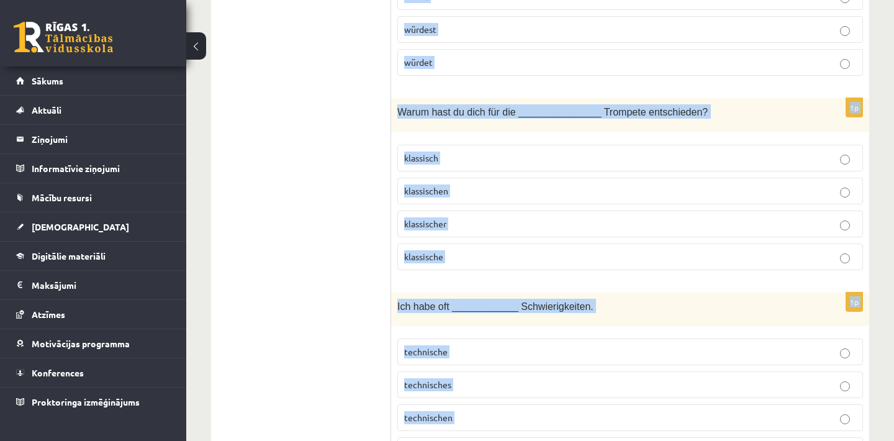
scroll to position [5460, 0]
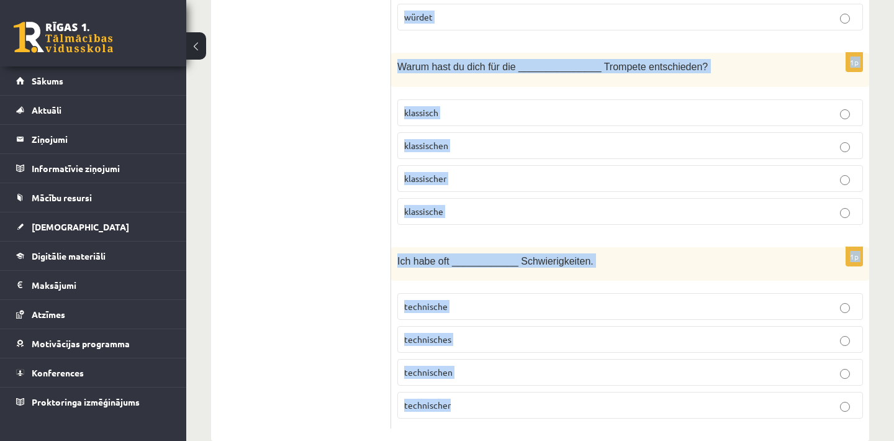
drag, startPoint x: 400, startPoint y: 246, endPoint x: 748, endPoint y: 493, distance: 427.0
copy form "Meine Schwester macht das Abitur. Sie hat alle Prüfungen ______________. bestan…"
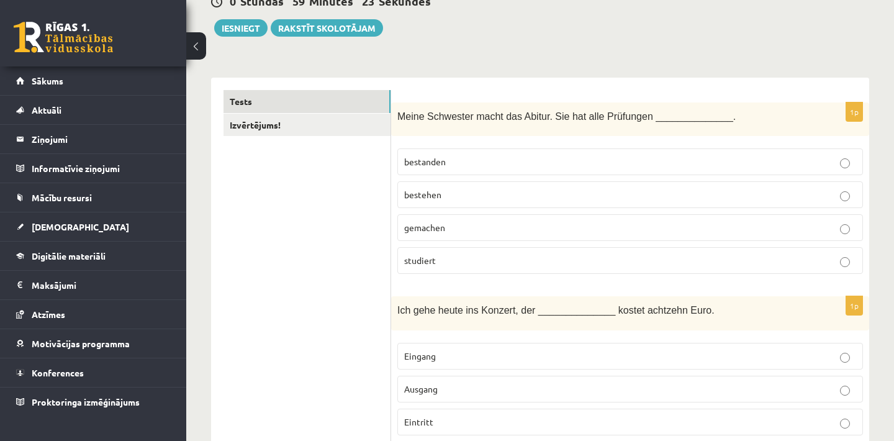
scroll to position [141, 0]
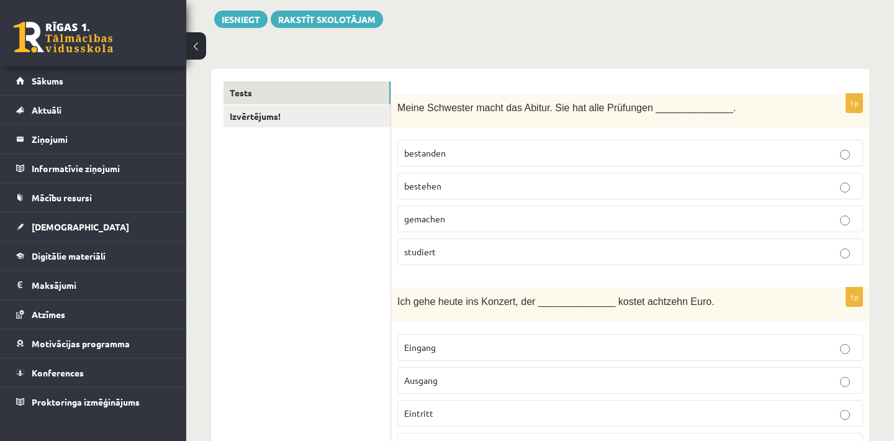
click at [528, 153] on p "bestanden" at bounding box center [630, 152] width 452 height 13
click at [578, 9] on div "0 Stundas 59 Minūtes 16 Sekundes Ieskaite saglabāta! Iesniegt Rakstīt skolotājam" at bounding box center [540, 0] width 658 height 56
click at [491, 407] on p "Eintritt" at bounding box center [630, 412] width 452 height 13
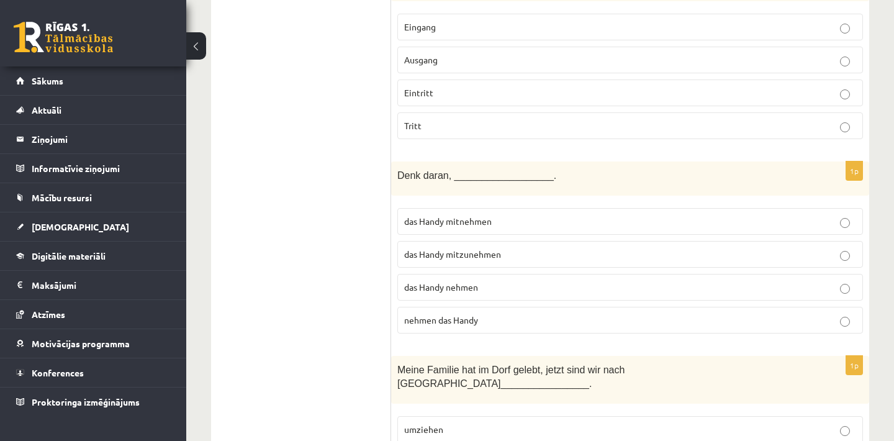
scroll to position [489, 0]
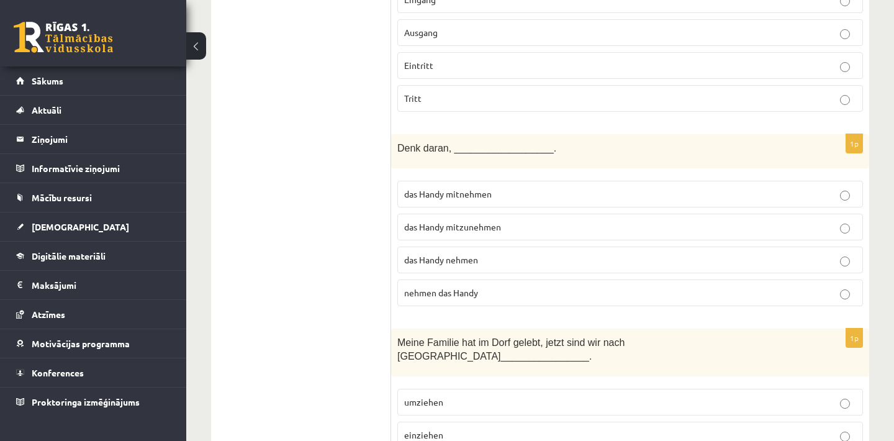
click at [507, 225] on p "das Handy mitzunehmen" at bounding box center [630, 226] width 452 height 13
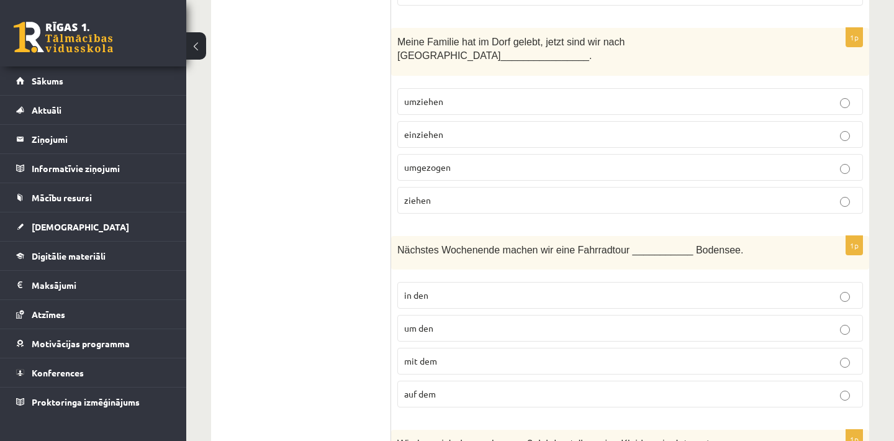
scroll to position [798, 0]
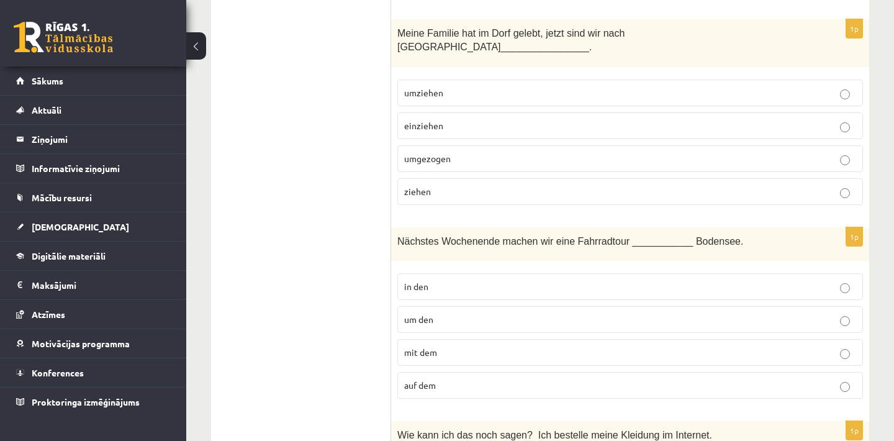
click at [475, 152] on p "umgezogen" at bounding box center [630, 158] width 452 height 13
click at [474, 313] on p "um den" at bounding box center [630, 319] width 452 height 13
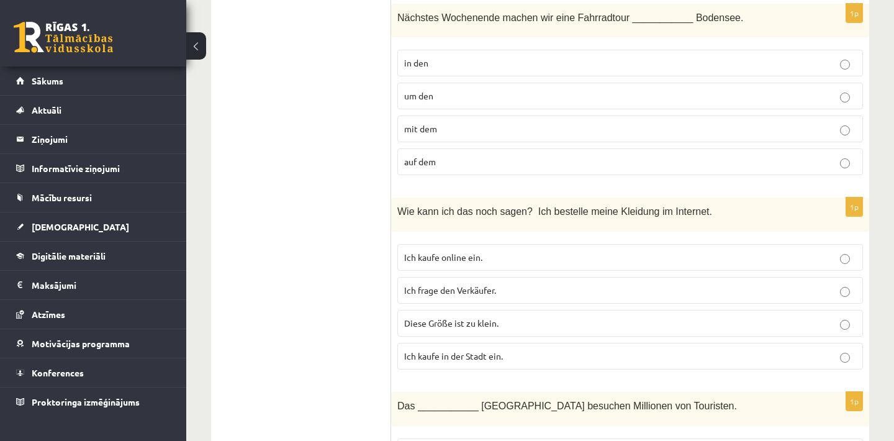
scroll to position [1071, 0]
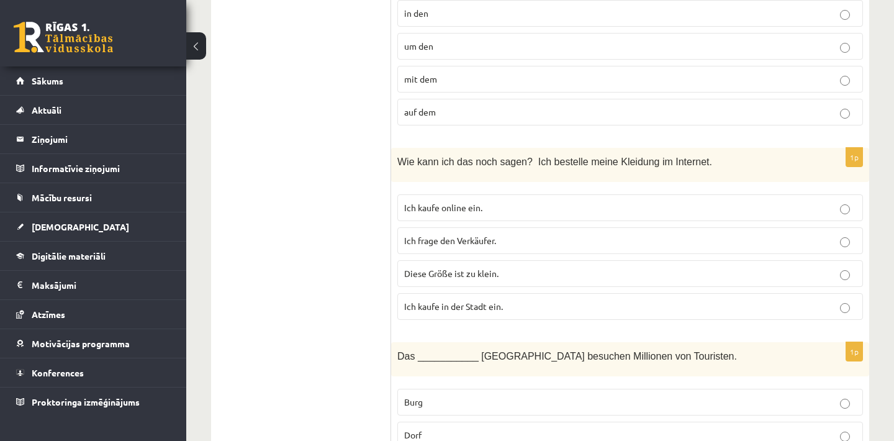
click at [555, 201] on p "Ich kaufe online ein." at bounding box center [630, 207] width 452 height 13
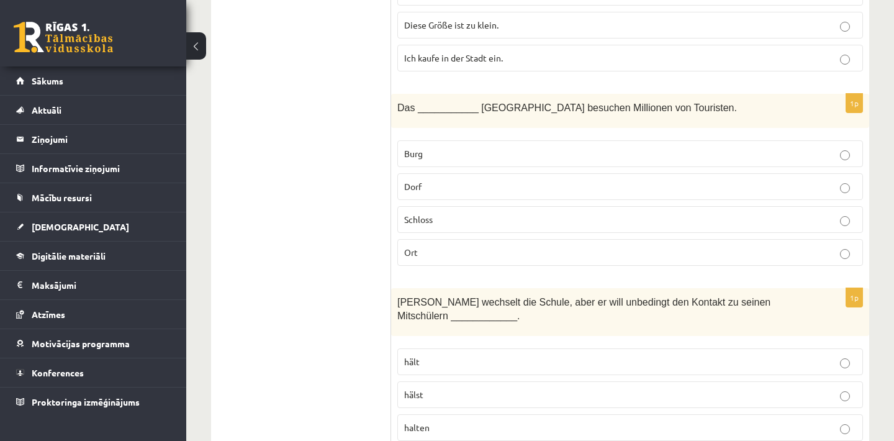
scroll to position [1344, 0]
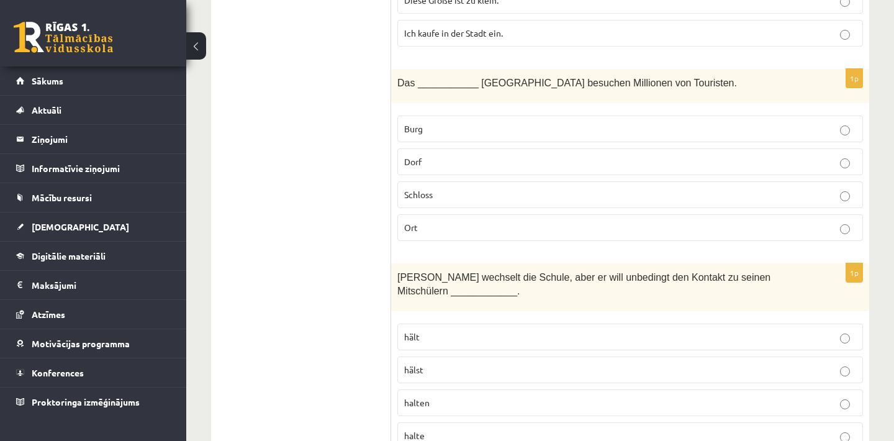
click at [442, 188] on p "Schloss" at bounding box center [630, 194] width 452 height 13
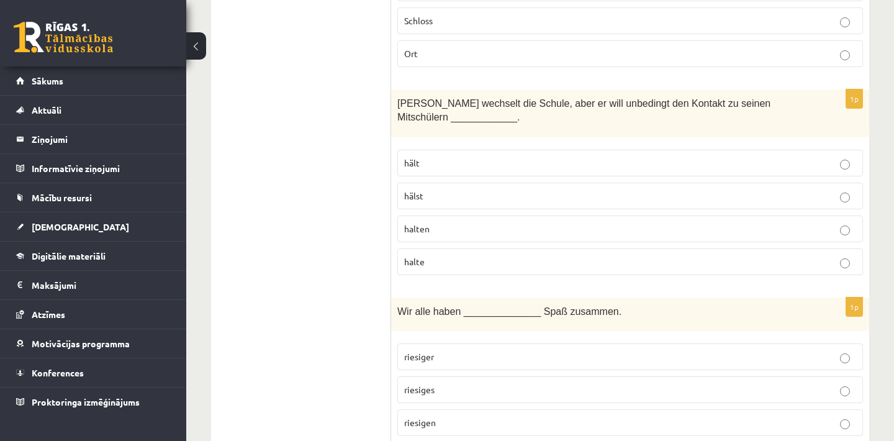
scroll to position [1543, 0]
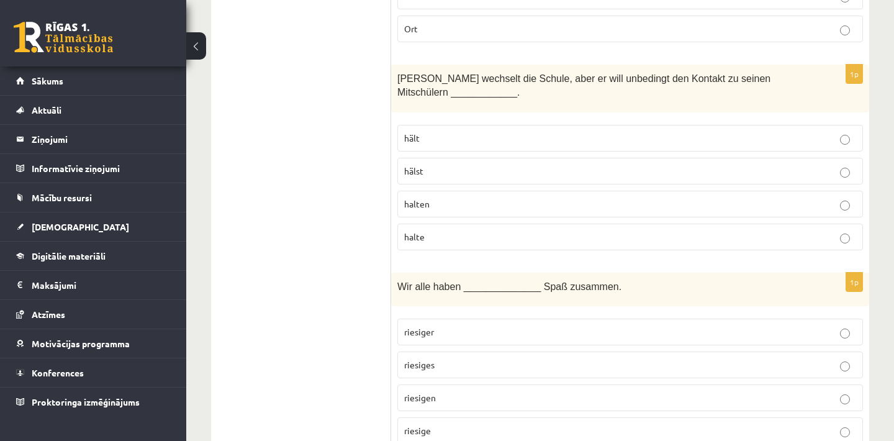
click at [464, 164] on p "hälst" at bounding box center [630, 170] width 452 height 13
click at [526, 391] on p "riesigen" at bounding box center [630, 397] width 452 height 13
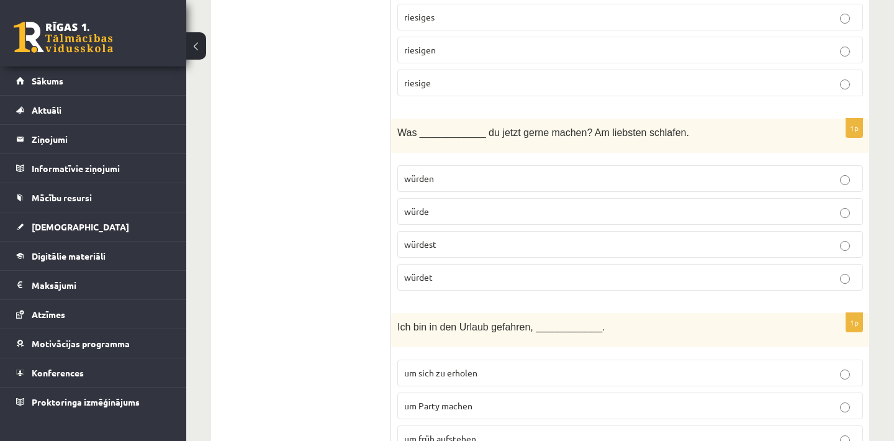
scroll to position [1940, 0]
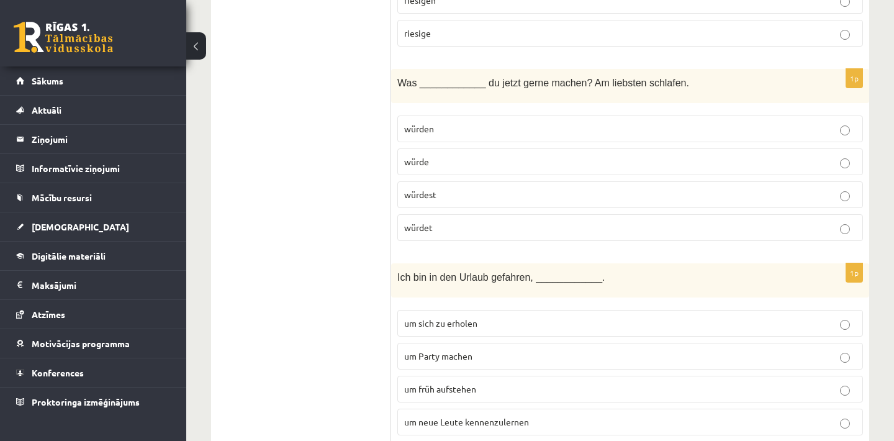
click at [488, 188] on p "würdest" at bounding box center [630, 194] width 452 height 13
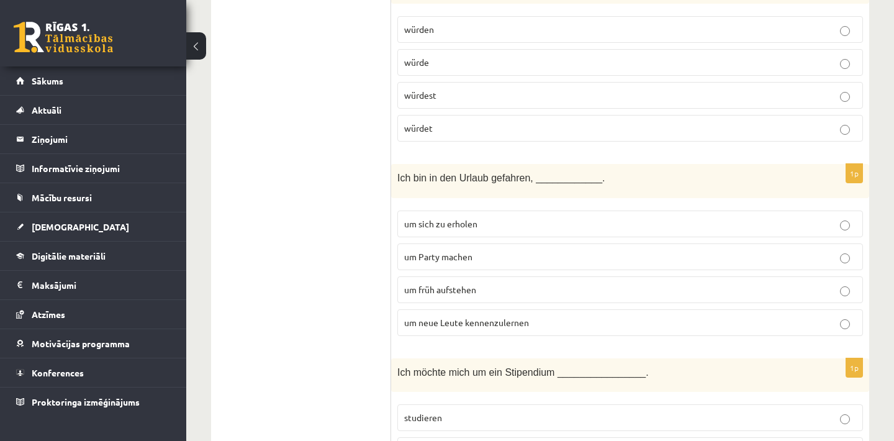
scroll to position [2089, 0]
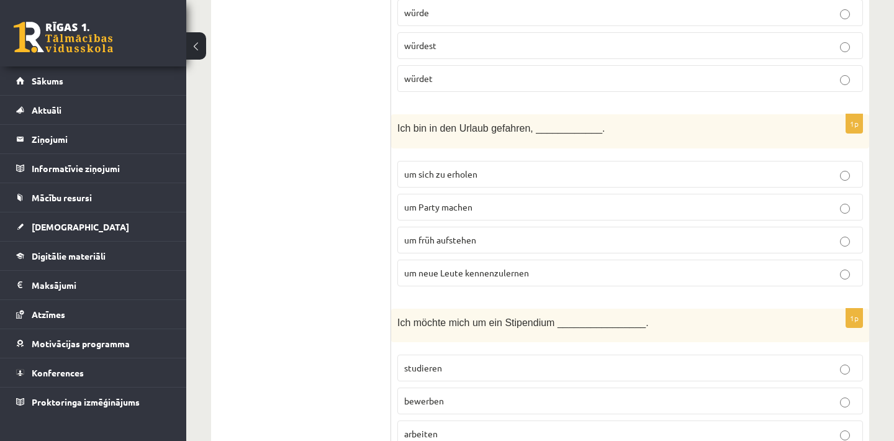
click at [506, 261] on label "um neue Leute kennenzulernen" at bounding box center [629, 272] width 465 height 27
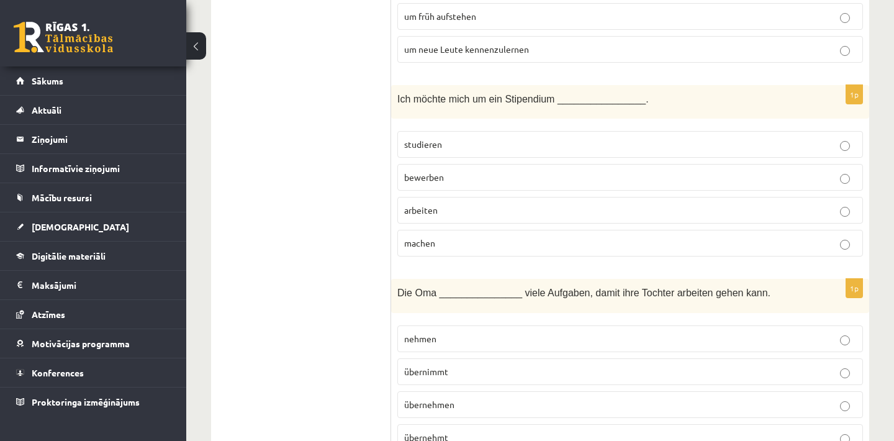
scroll to position [2337, 0]
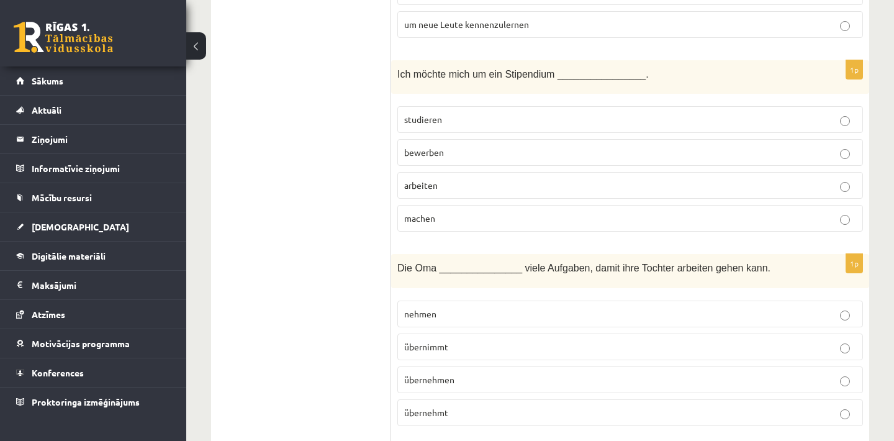
click at [527, 113] on p "studieren" at bounding box center [630, 119] width 452 height 13
click at [433, 146] on span "bewerben" at bounding box center [424, 151] width 40 height 11
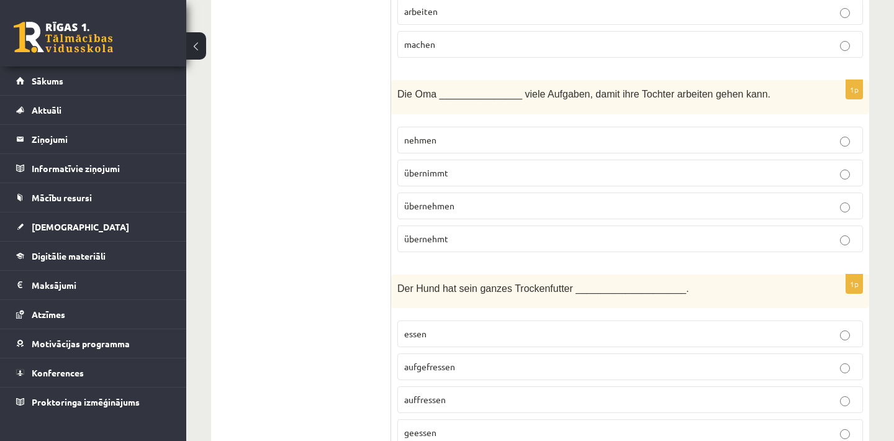
scroll to position [2536, 0]
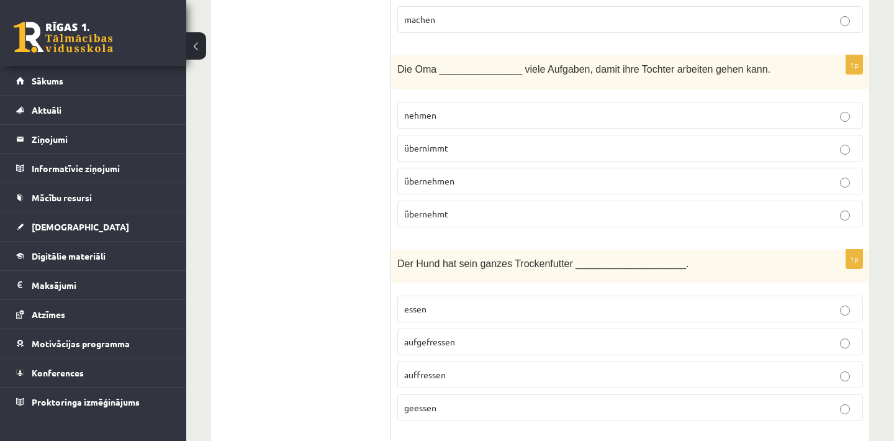
click at [469, 141] on p "übernimmt" at bounding box center [630, 147] width 452 height 13
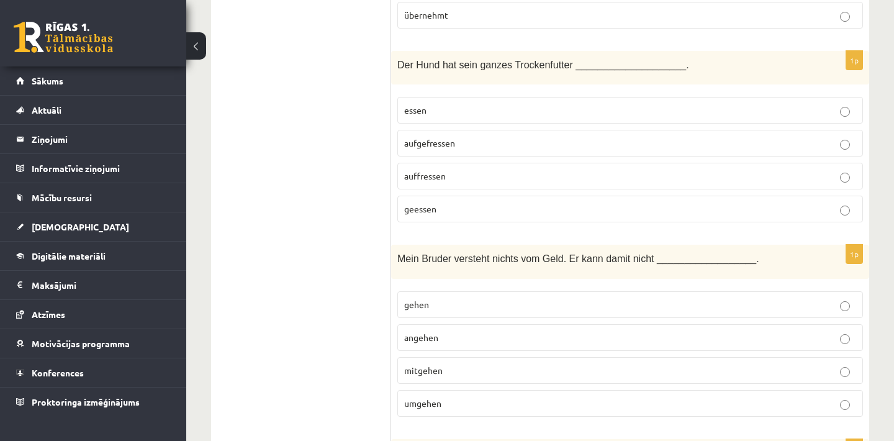
scroll to position [2759, 0]
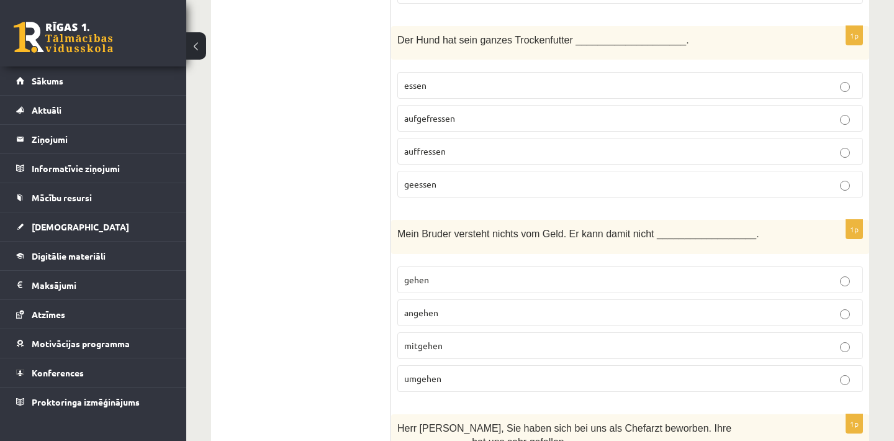
click at [462, 112] on p "aufgefressen" at bounding box center [630, 118] width 452 height 13
click at [503, 372] on p "umgehen" at bounding box center [630, 378] width 452 height 13
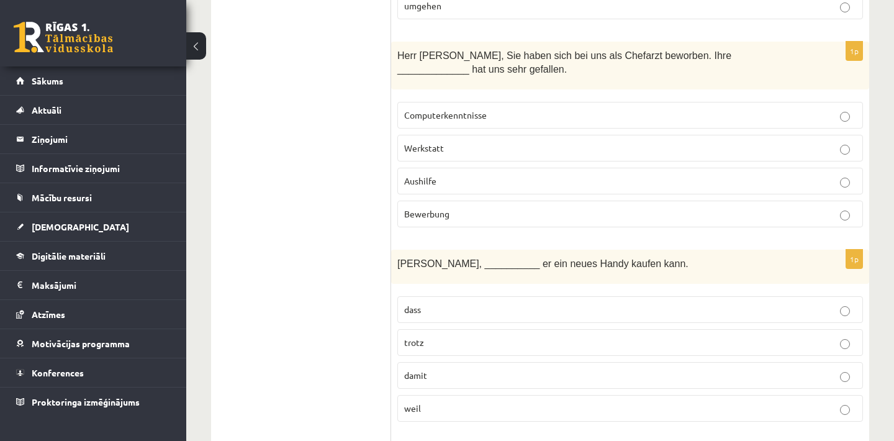
scroll to position [3156, 0]
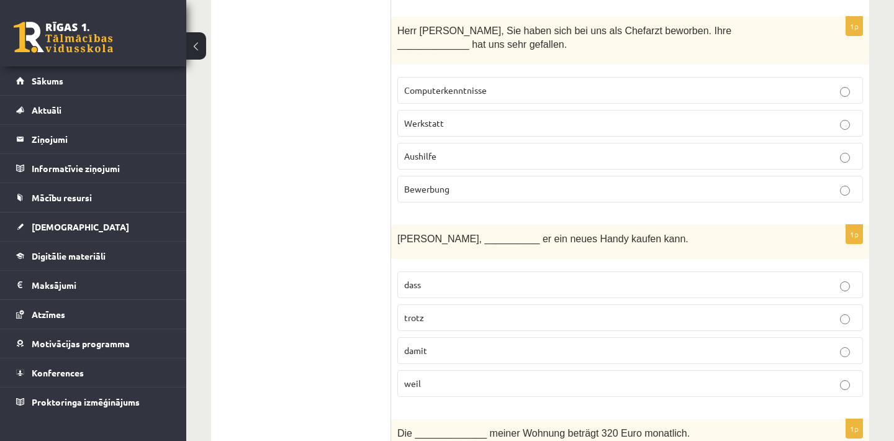
click at [451, 182] on p "Bewerbung" at bounding box center [630, 188] width 452 height 13
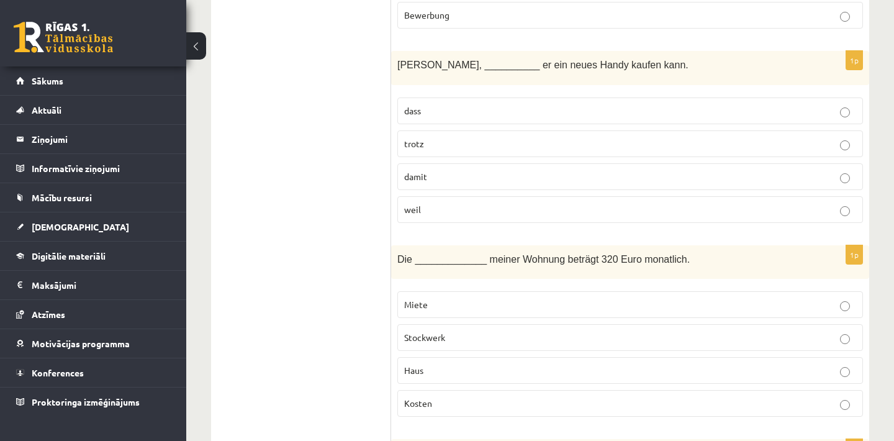
scroll to position [3355, 0]
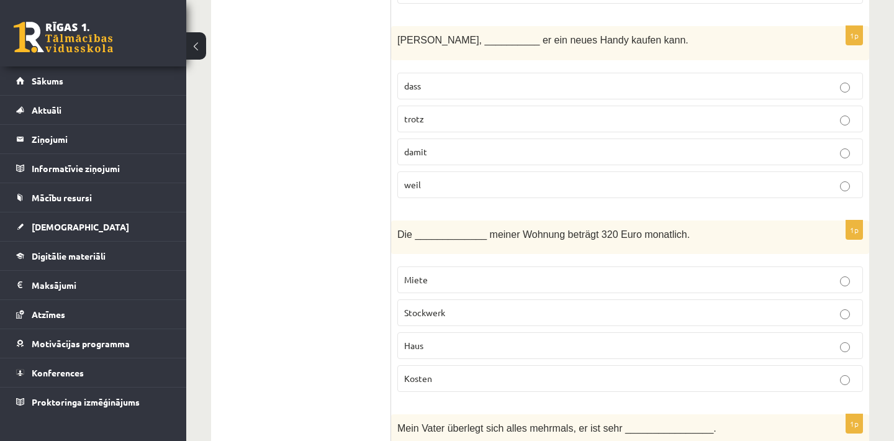
click at [450, 145] on p "damit" at bounding box center [630, 151] width 452 height 13
click at [464, 273] on p "Miete" at bounding box center [630, 279] width 452 height 13
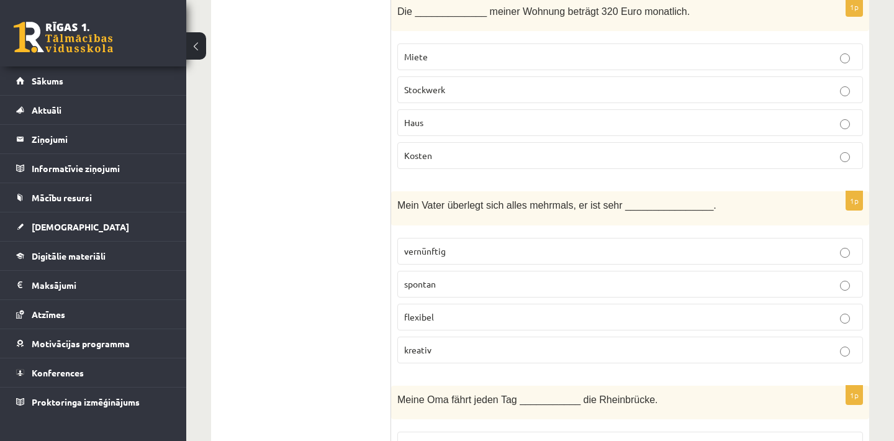
scroll to position [3603, 0]
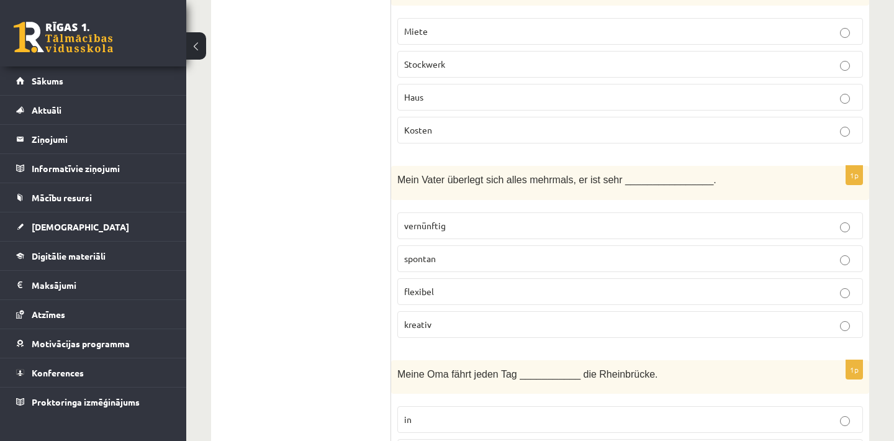
click at [506, 219] on p "vernünftig" at bounding box center [630, 225] width 452 height 13
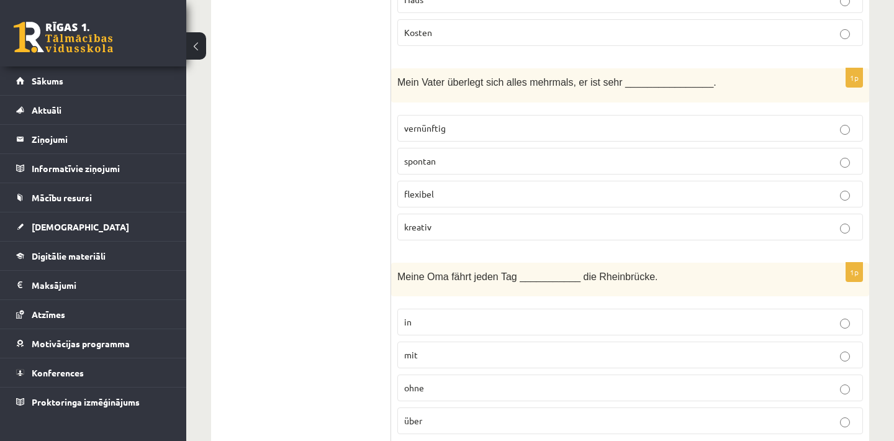
scroll to position [3752, 0]
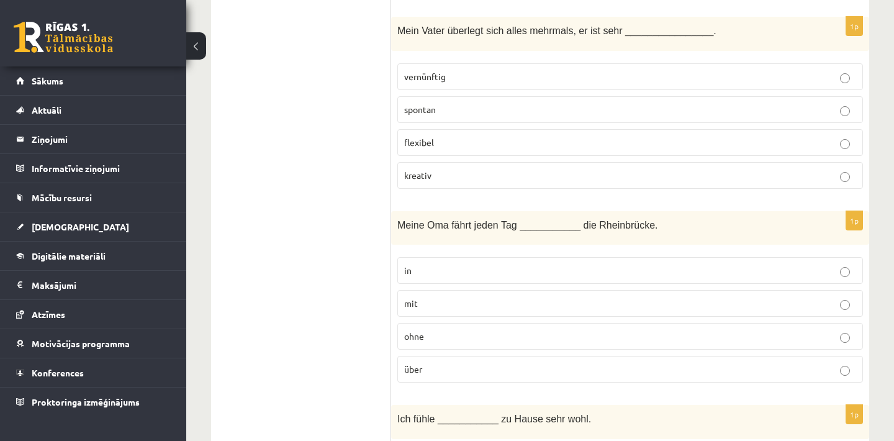
click at [478, 323] on label "ohne" at bounding box center [629, 336] width 465 height 27
click at [477, 290] on label "mit" at bounding box center [629, 303] width 465 height 27
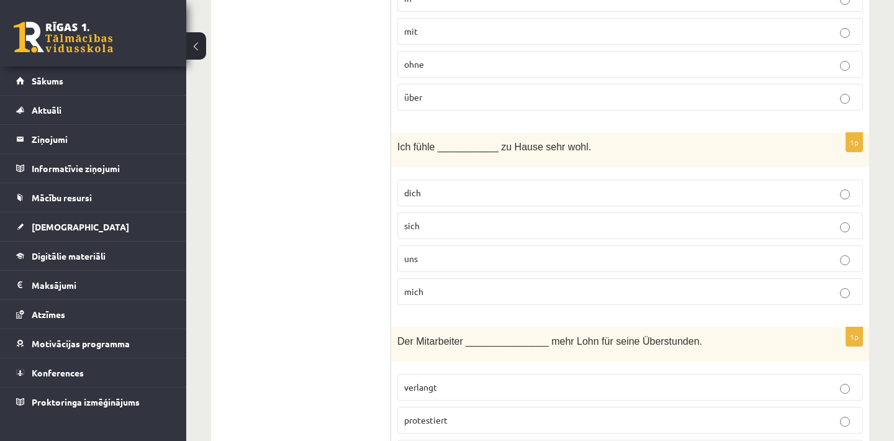
scroll to position [4050, 0]
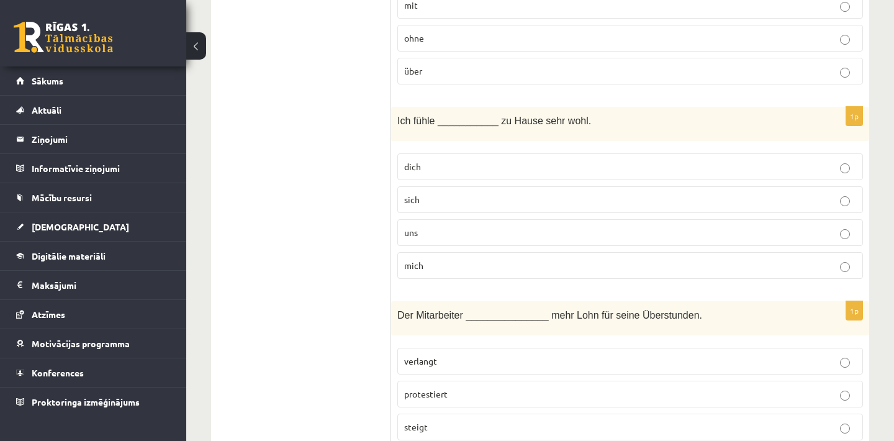
click at [591, 259] on p "mich" at bounding box center [630, 265] width 452 height 13
click at [617, 348] on label "verlangt" at bounding box center [629, 361] width 465 height 27
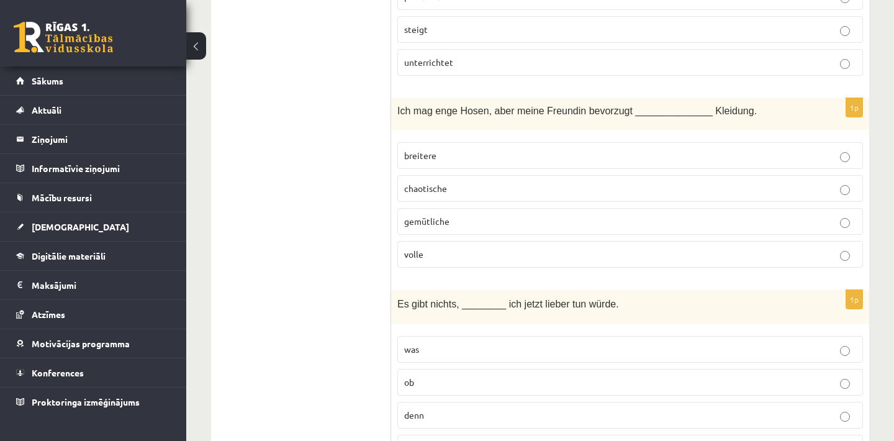
scroll to position [4472, 0]
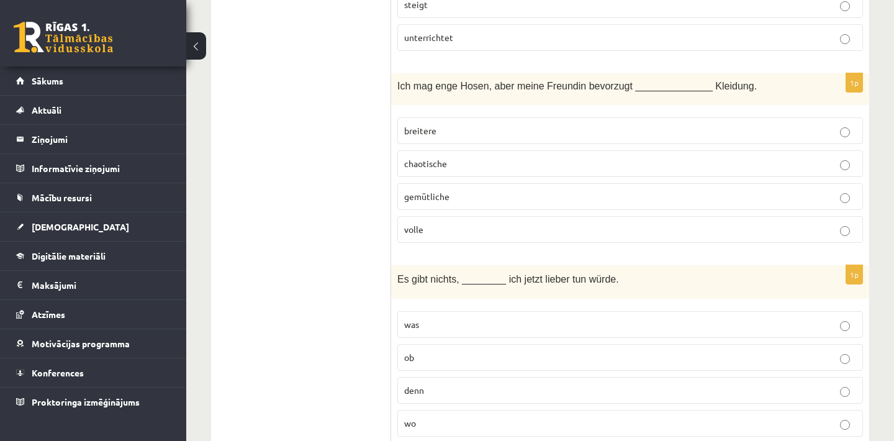
click at [459, 124] on p "breitere" at bounding box center [630, 130] width 452 height 13
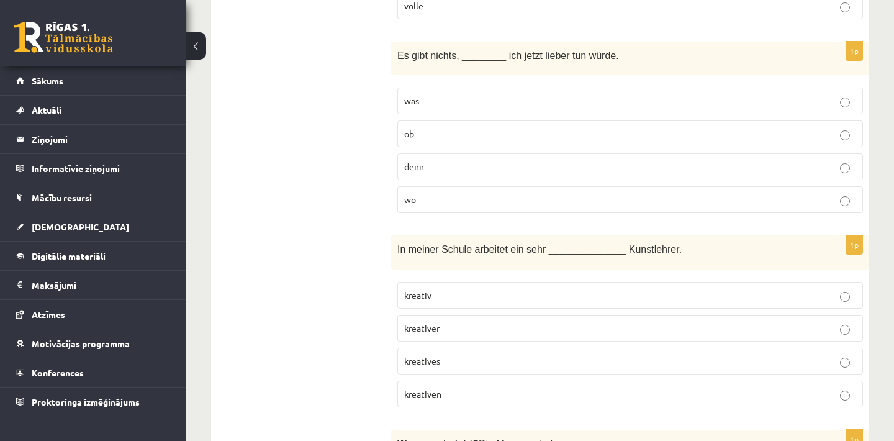
scroll to position [4720, 0]
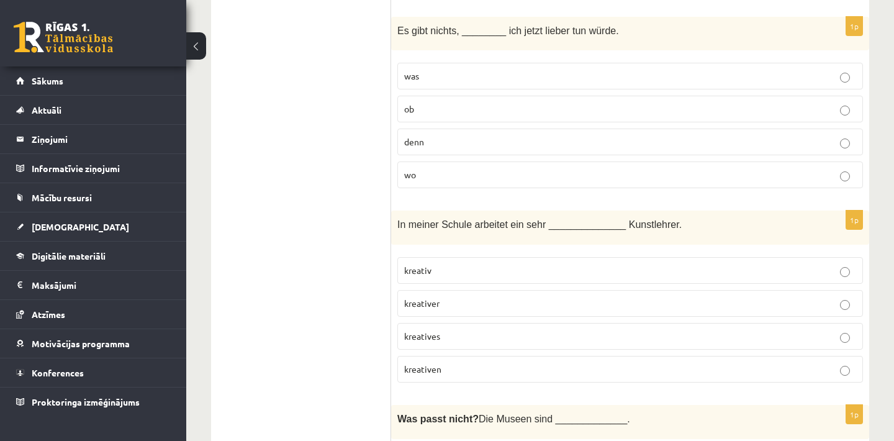
click at [539, 70] on p "was" at bounding box center [630, 76] width 452 height 13
click at [524, 135] on p "denn" at bounding box center [630, 141] width 452 height 13
click at [455, 297] on p "kreativer" at bounding box center [630, 303] width 452 height 13
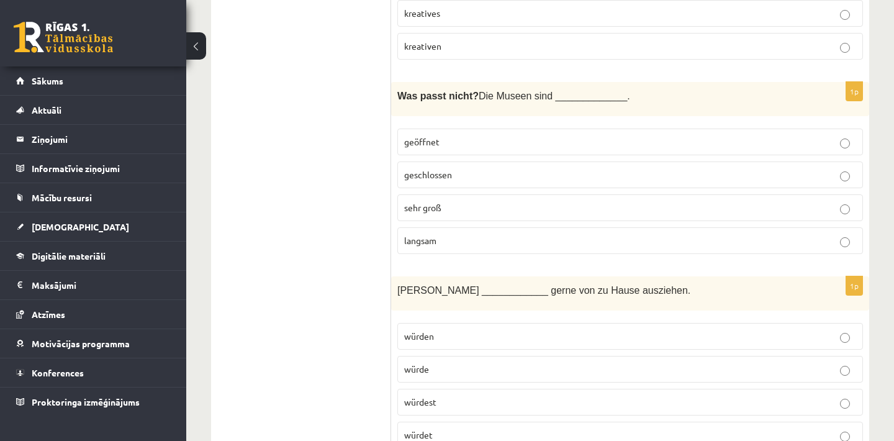
scroll to position [5067, 0]
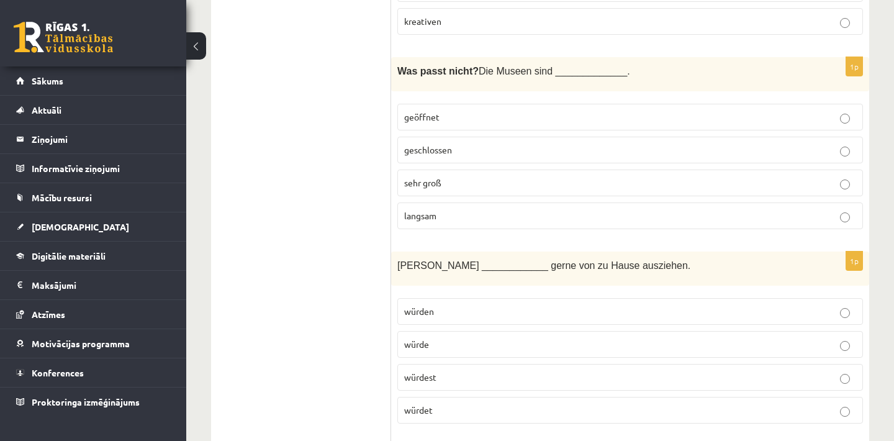
click at [450, 209] on p "langsam" at bounding box center [630, 215] width 452 height 13
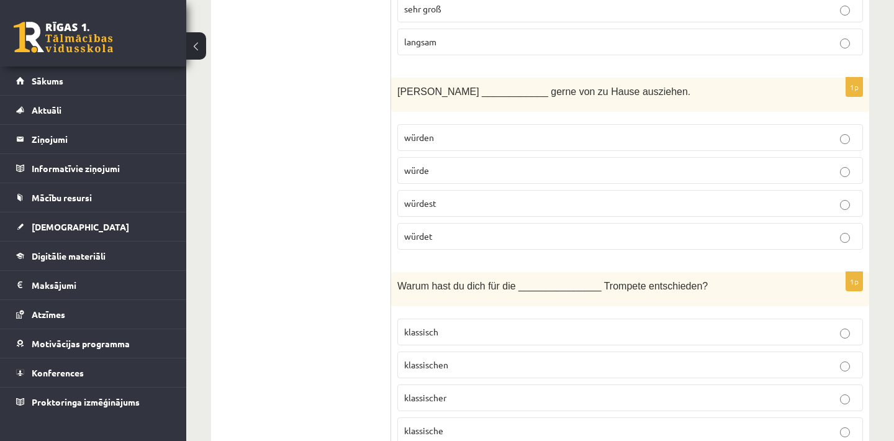
scroll to position [5266, 0]
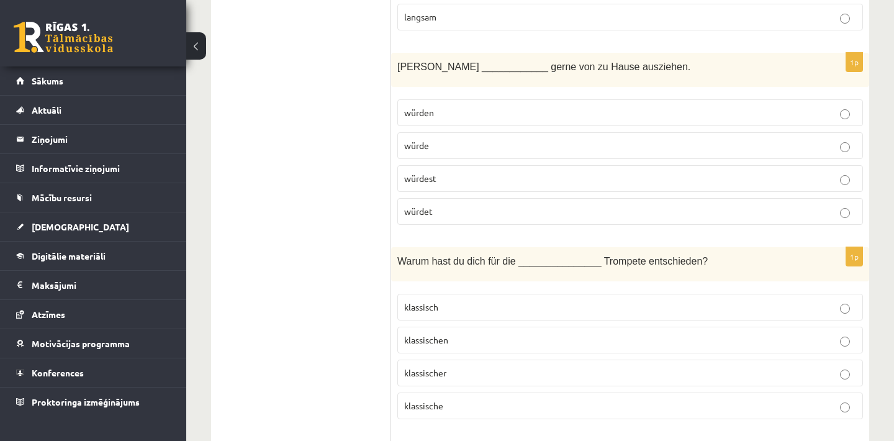
click at [451, 106] on p "würden" at bounding box center [630, 112] width 452 height 13
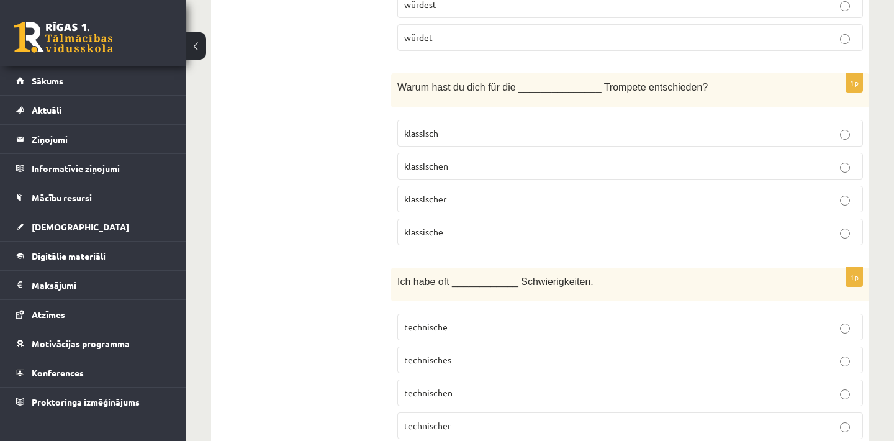
scroll to position [5460, 0]
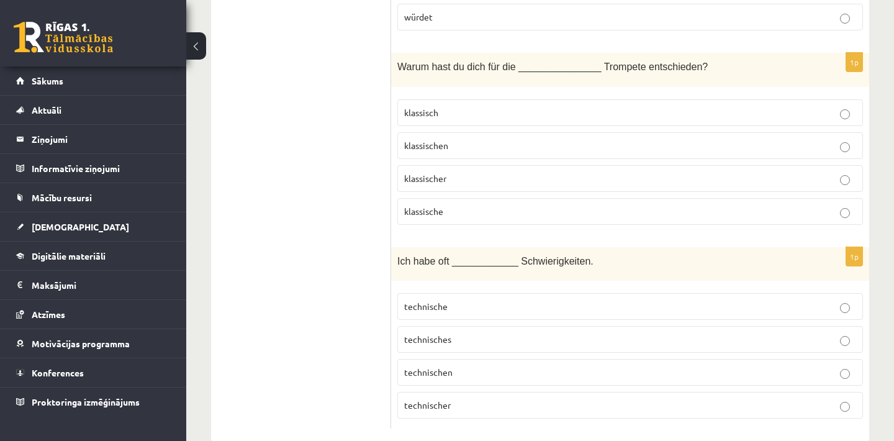
click at [465, 205] on p "klassische" at bounding box center [630, 211] width 452 height 13
click at [483, 300] on p "technische" at bounding box center [630, 306] width 452 height 13
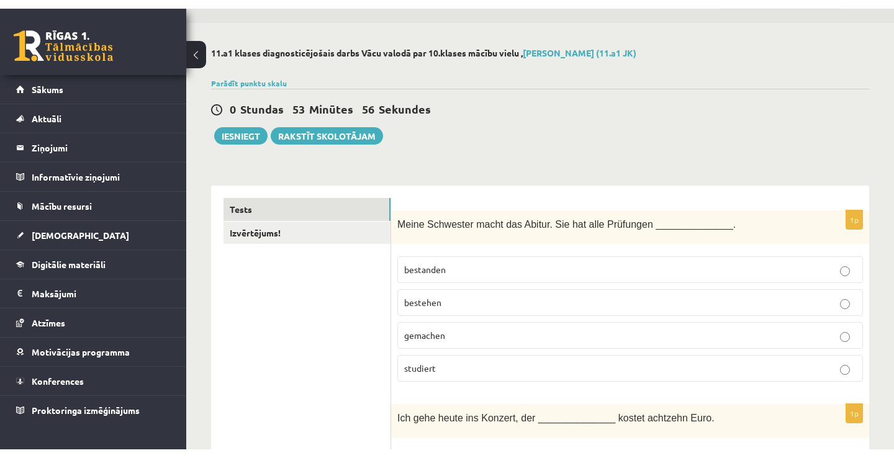
scroll to position [50, 0]
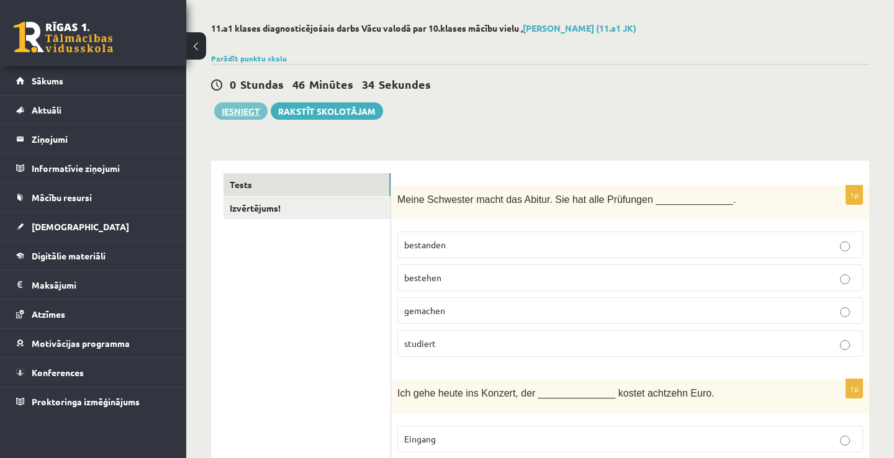
click at [244, 109] on button "Iesniegt" at bounding box center [240, 110] width 53 height 17
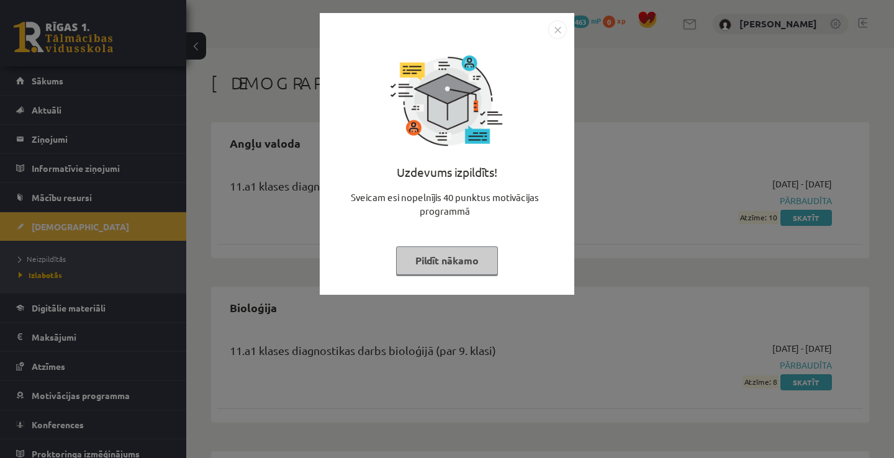
click at [556, 31] on img "Close" at bounding box center [557, 29] width 19 height 19
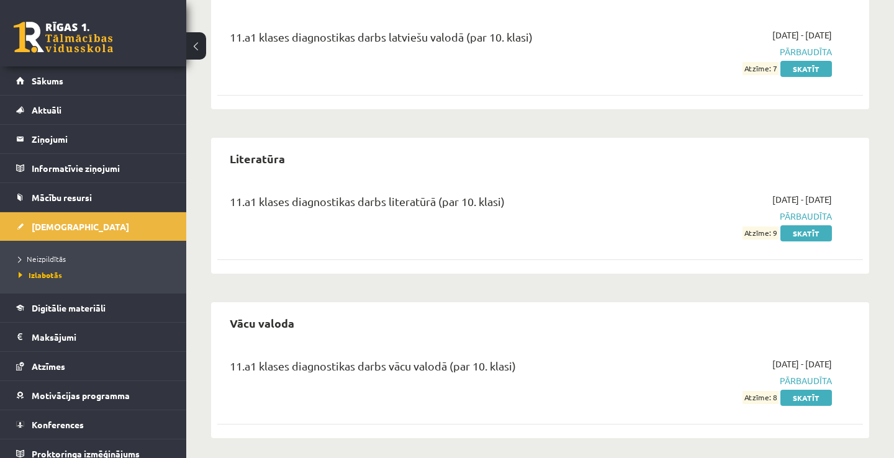
scroll to position [898, 0]
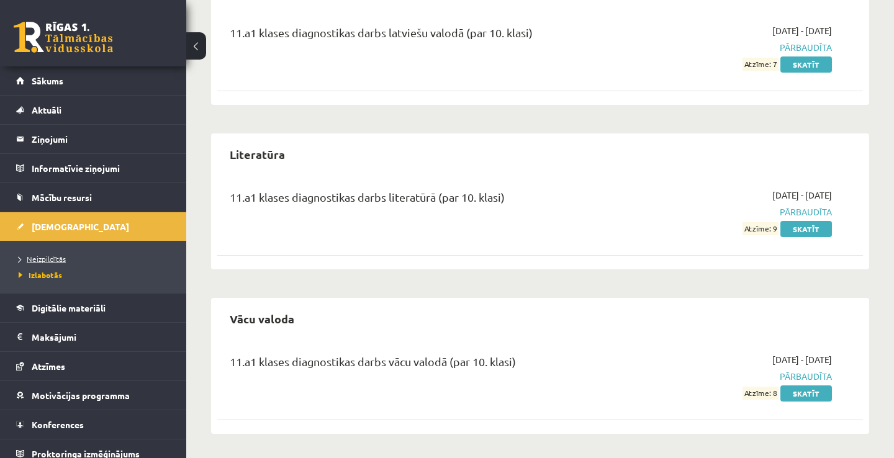
click at [53, 258] on span "Neizpildītās" at bounding box center [42, 259] width 47 height 10
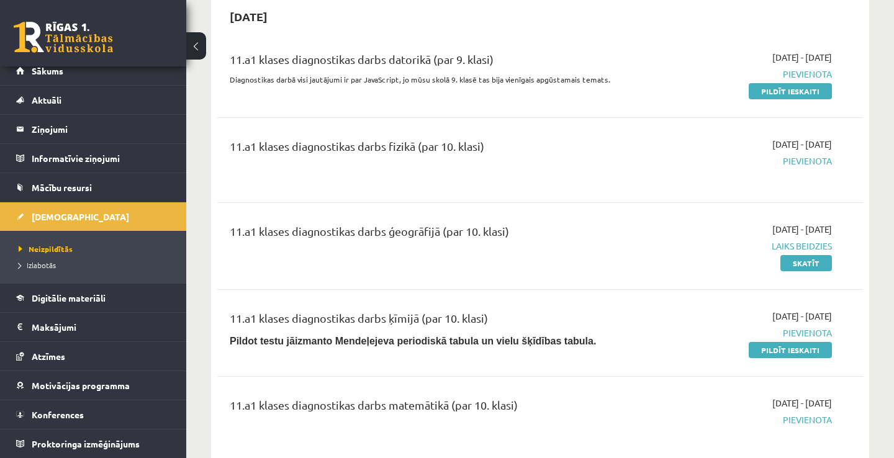
scroll to position [149, 0]
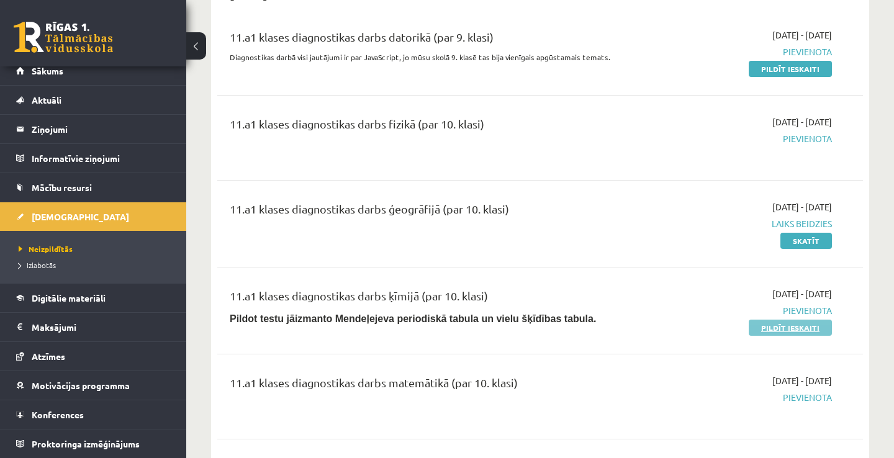
click at [781, 326] on link "Pildīt ieskaiti" at bounding box center [789, 328] width 83 height 16
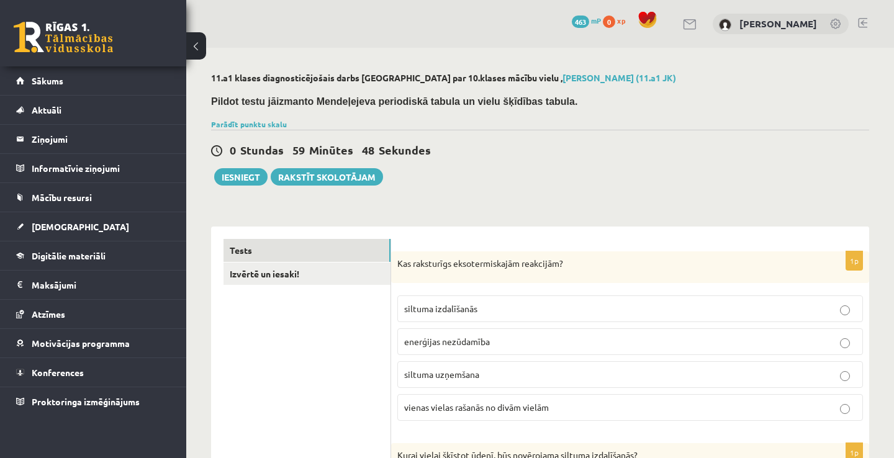
click at [515, 309] on p "siltuma izdalīšanās" at bounding box center [630, 308] width 452 height 13
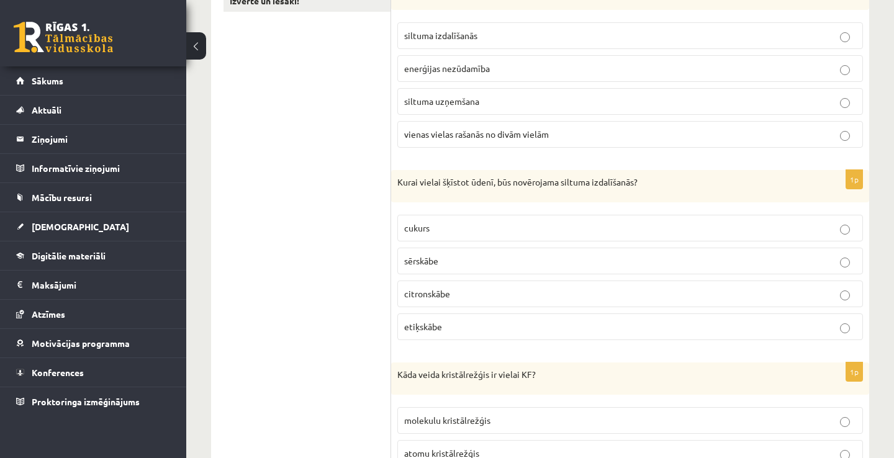
scroll to position [298, 0]
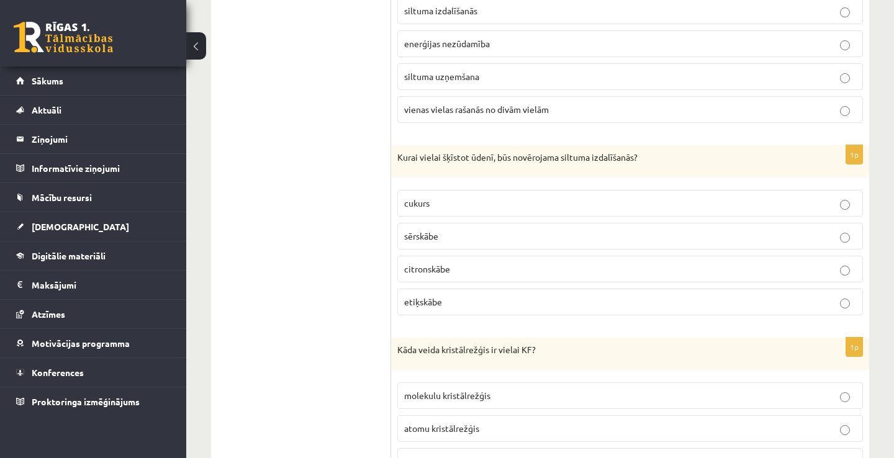
click at [499, 200] on p "cukurs" at bounding box center [630, 203] width 452 height 13
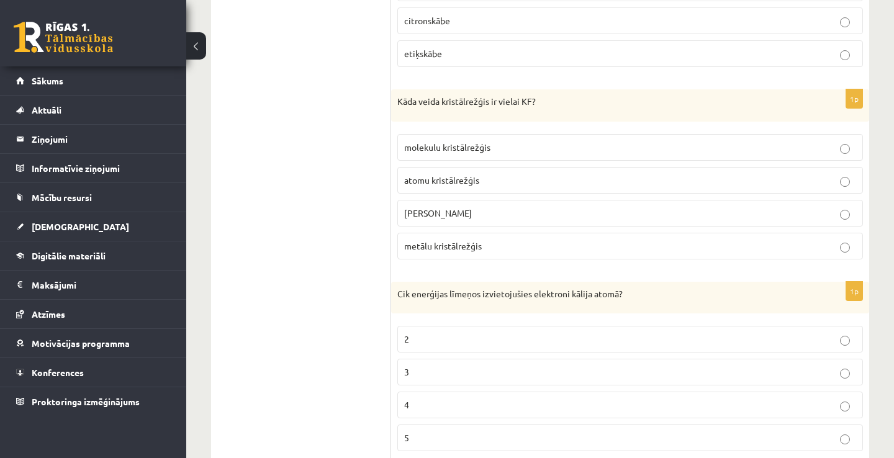
scroll to position [571, 0]
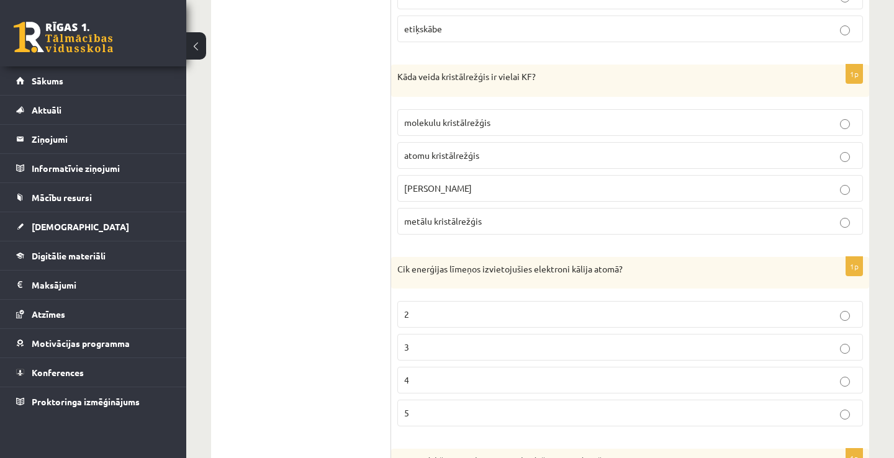
click at [446, 184] on span "[PERSON_NAME]" at bounding box center [438, 187] width 68 height 11
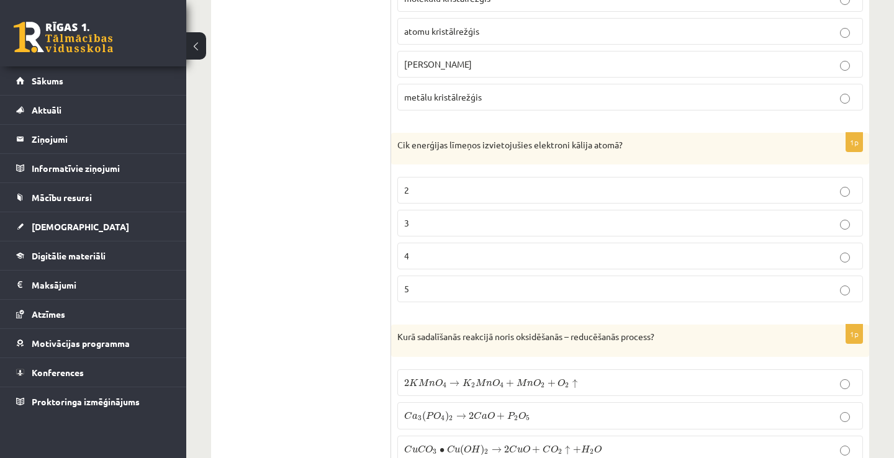
scroll to position [720, 0]
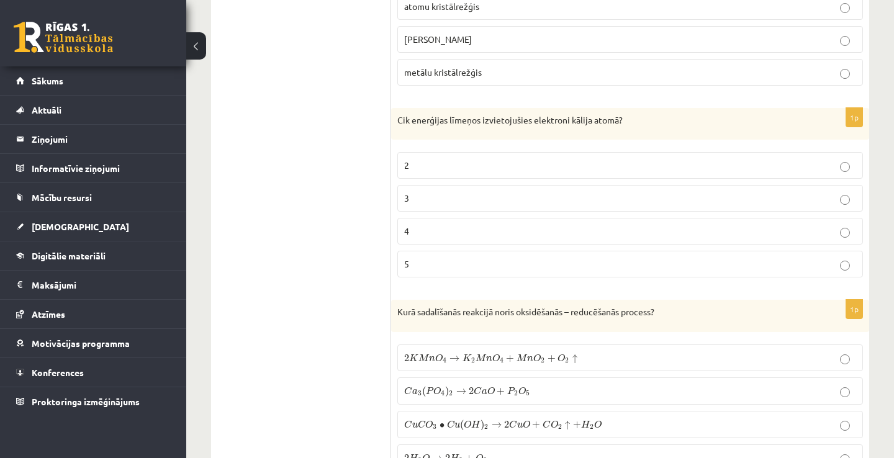
click at [484, 162] on p "2" at bounding box center [630, 165] width 452 height 13
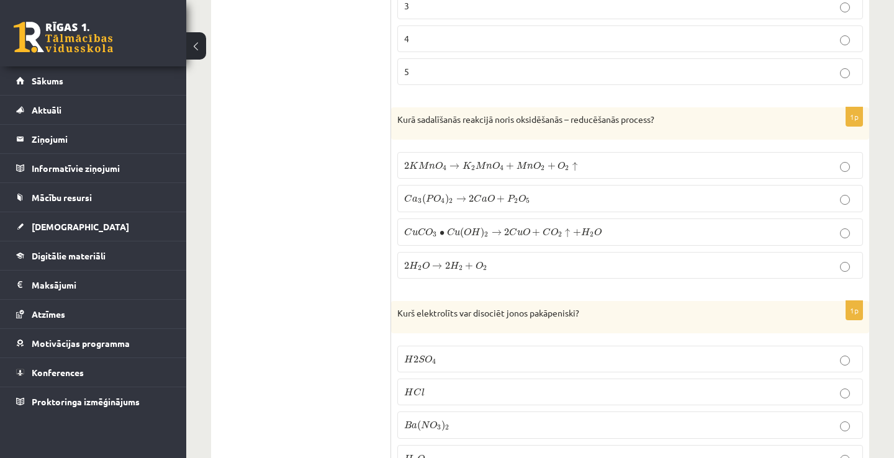
scroll to position [918, 0]
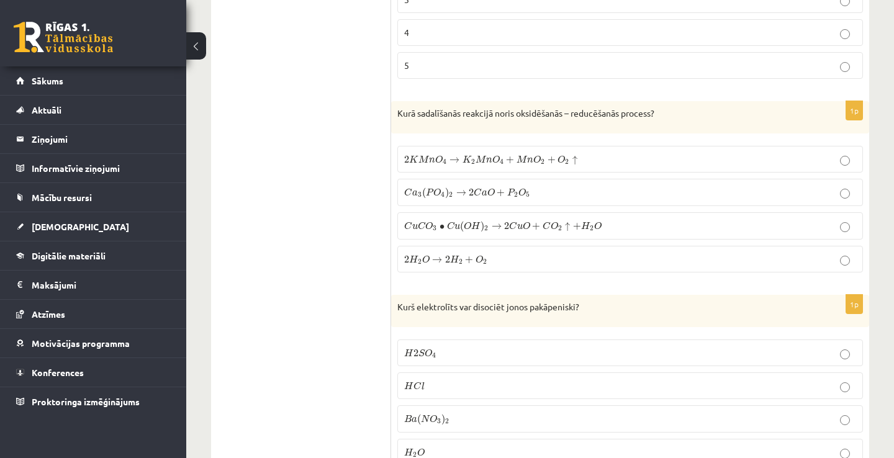
click at [469, 161] on span "K" at bounding box center [466, 159] width 9 height 8
click at [511, 215] on label "C u C O 3 ∙ C u ( O H ) 2 → 2 C u O + C O 2 ↑ + H 2 O C u C O 3 • C u ( O H ) 2…" at bounding box center [629, 225] width 465 height 27
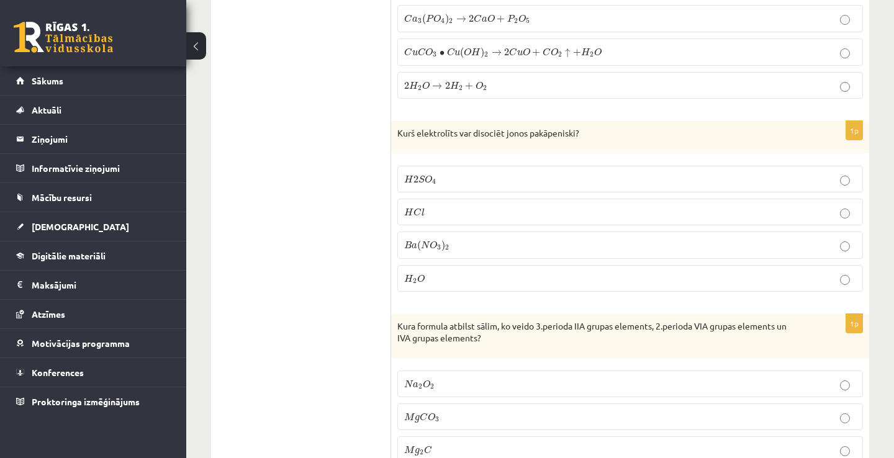
scroll to position [1117, 0]
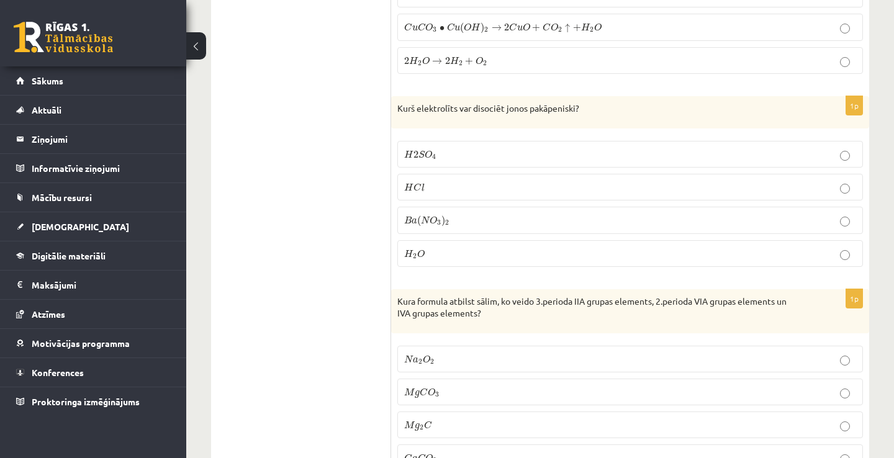
click at [518, 148] on p "H 2 S O 4 H 2 S O 4" at bounding box center [630, 154] width 452 height 13
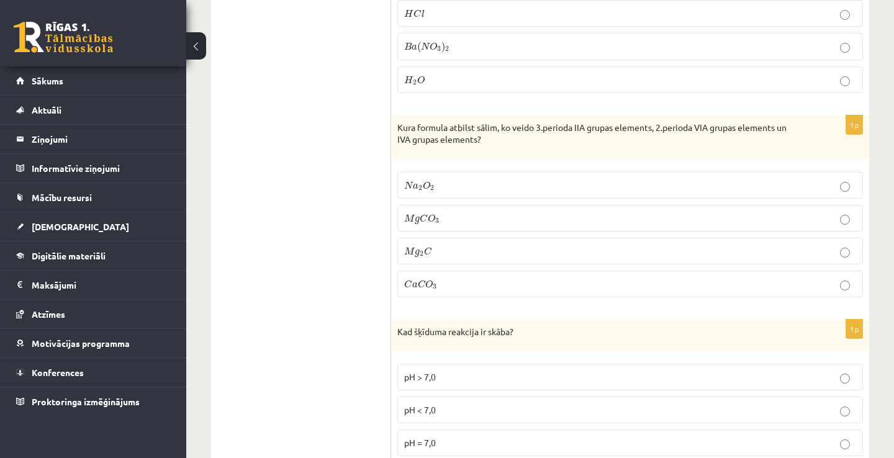
scroll to position [1316, 0]
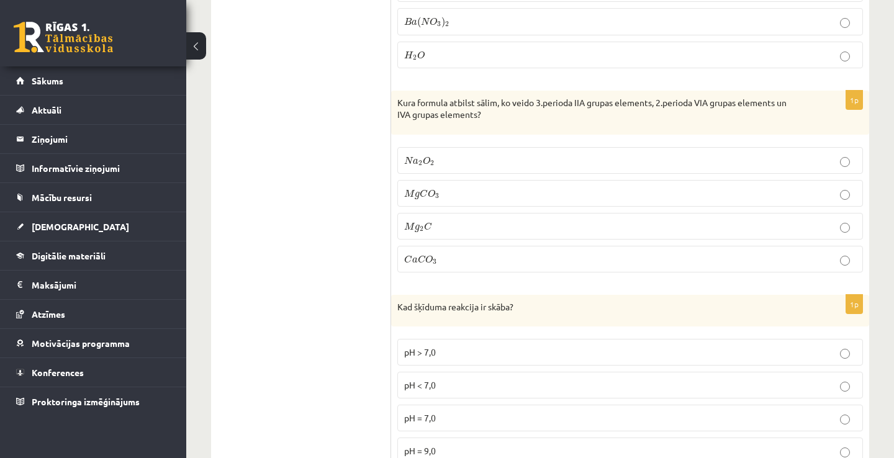
click at [484, 187] on p "M g C O 3 M g C O 3" at bounding box center [630, 193] width 452 height 13
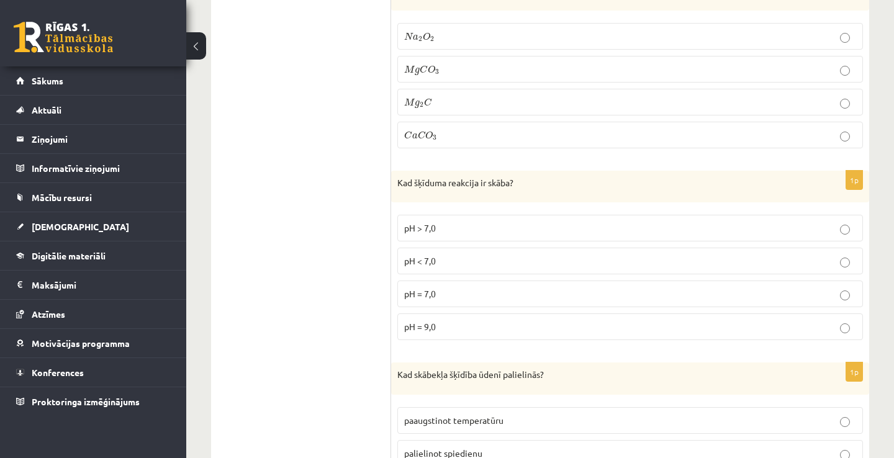
scroll to position [1464, 0]
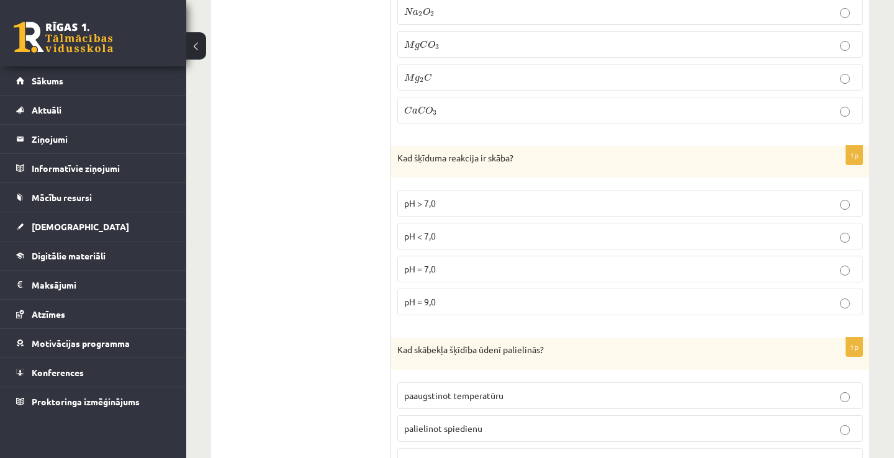
click at [464, 297] on p "pH = 9,0" at bounding box center [630, 301] width 452 height 13
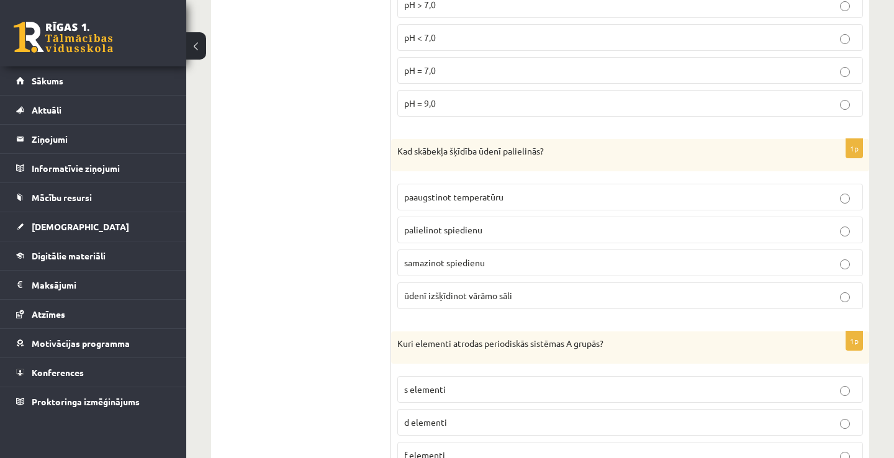
scroll to position [1688, 0]
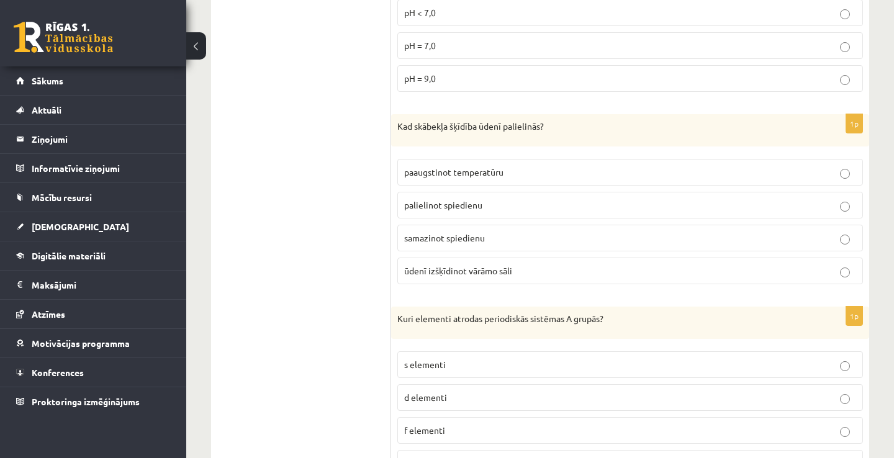
click at [524, 167] on p "paaugstinot temperatūru" at bounding box center [630, 172] width 452 height 13
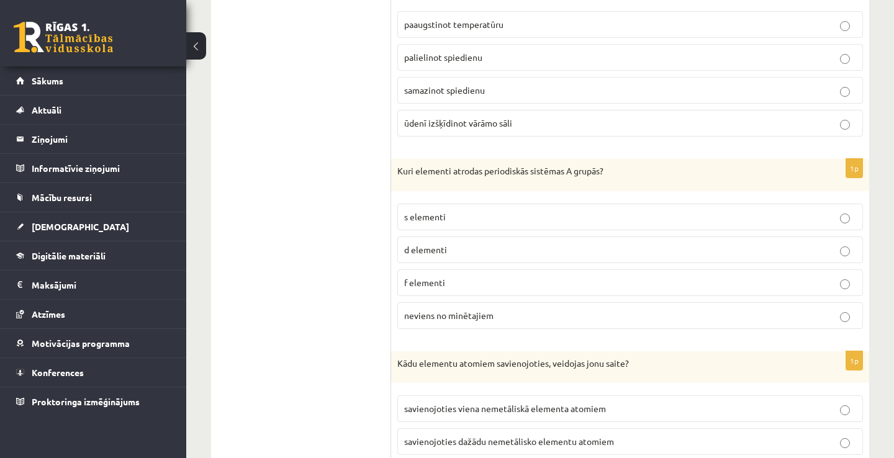
scroll to position [1862, 0]
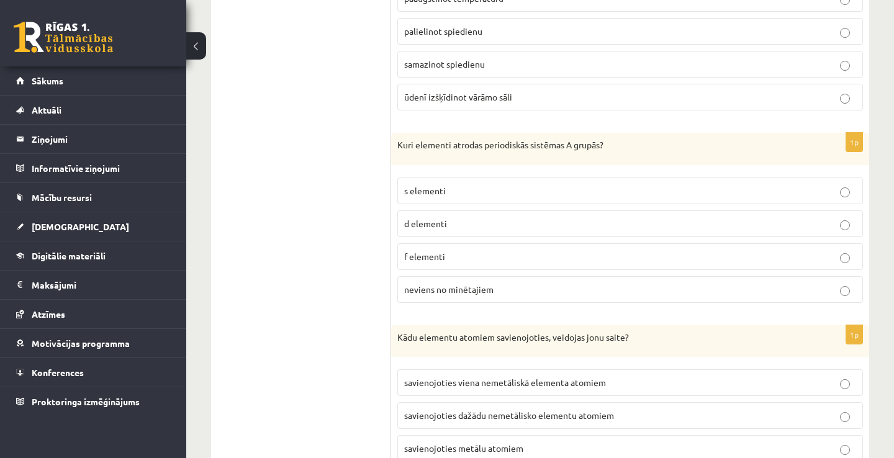
click at [467, 184] on p "s elementi" at bounding box center [630, 190] width 452 height 13
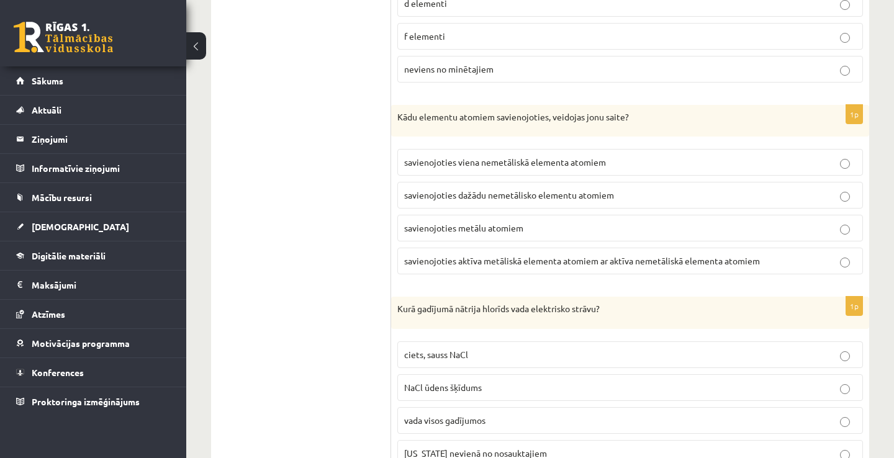
scroll to position [2085, 0]
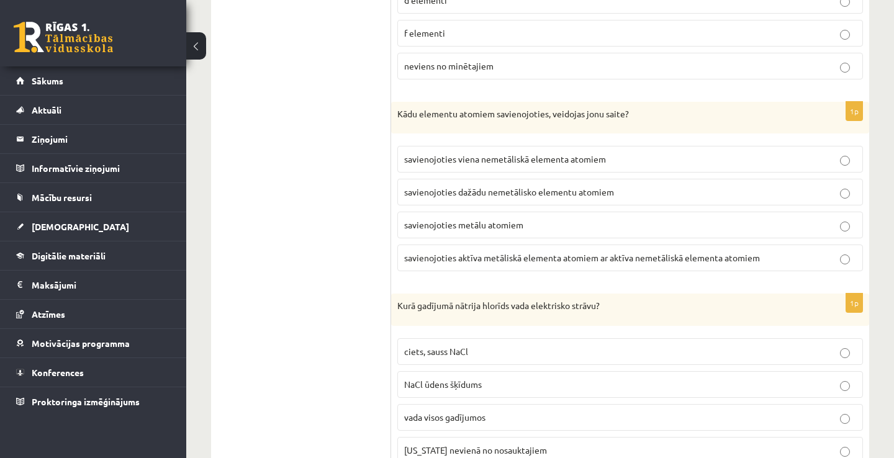
click at [522, 252] on span "savienojoties aktīva metāliskā elementa atomiem ar aktīva nemetāliskā elementa …" at bounding box center [582, 257] width 356 height 11
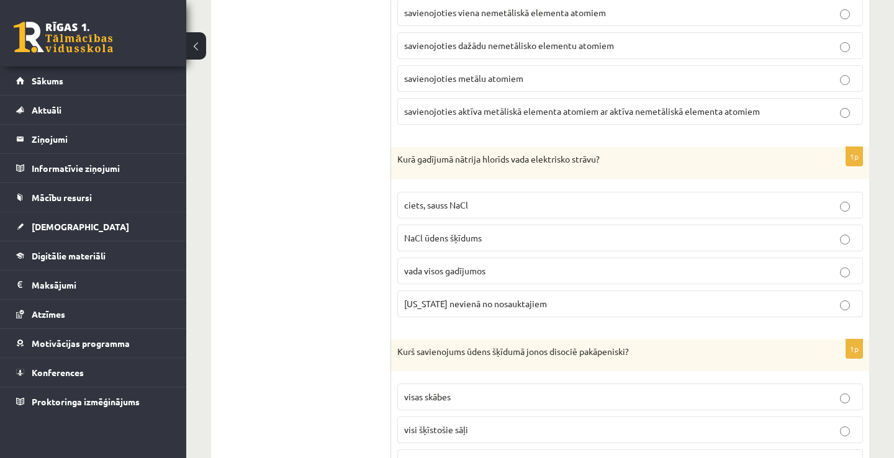
scroll to position [2259, 0]
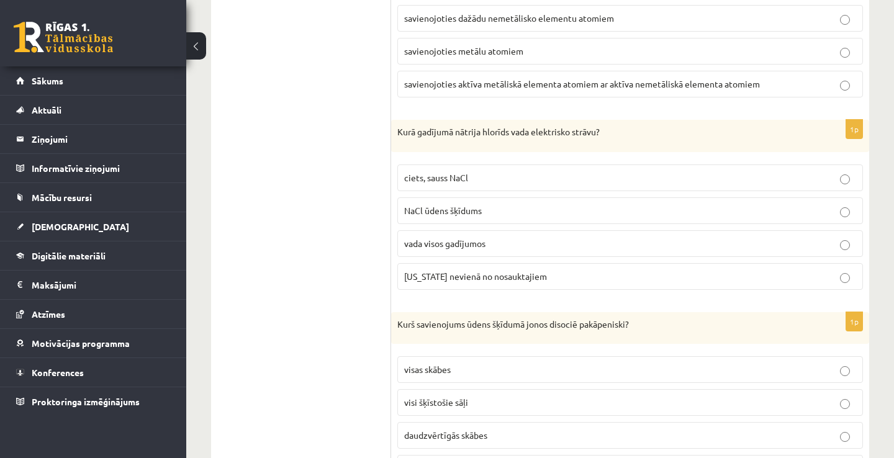
click at [561, 172] on p "ciets, sauss NaCl" at bounding box center [630, 177] width 452 height 13
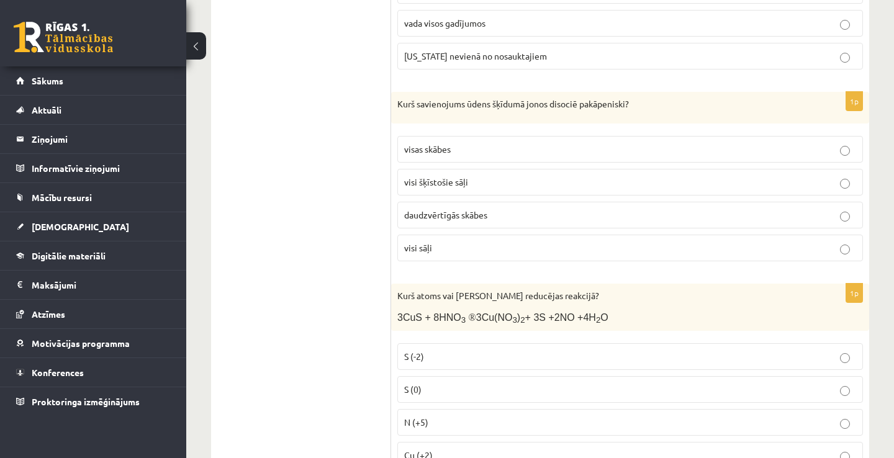
scroll to position [2482, 0]
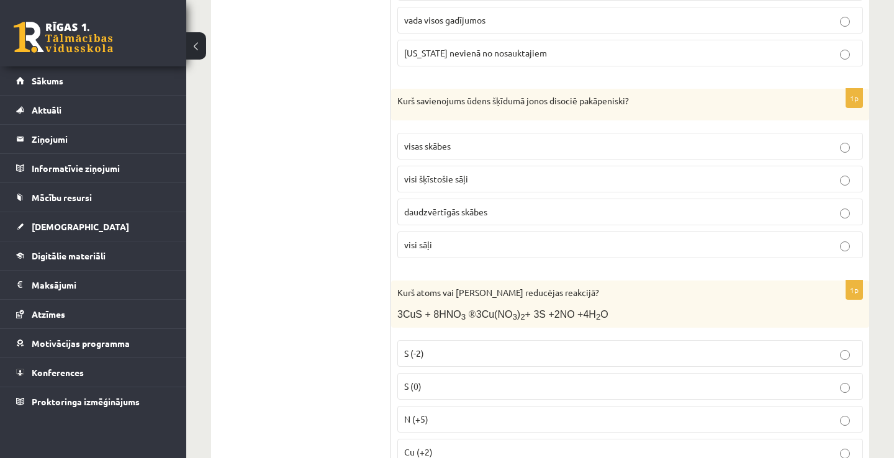
click at [543, 174] on p "visi šķīstošie sāļi" at bounding box center [630, 179] width 452 height 13
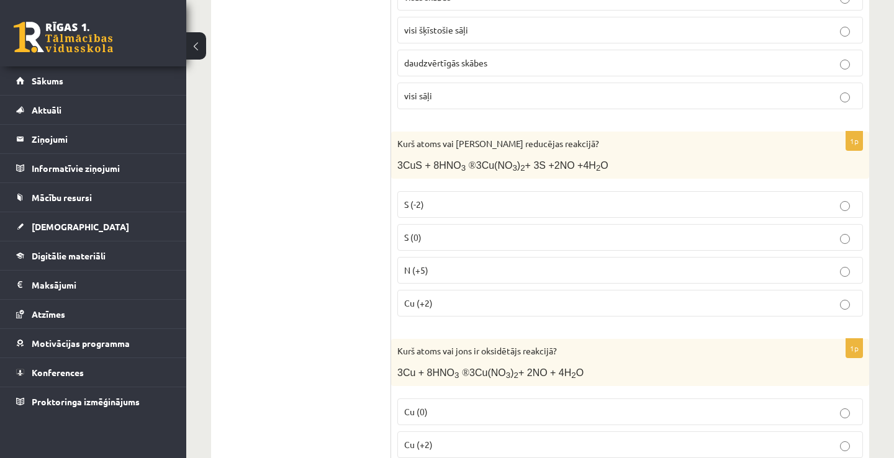
scroll to position [2656, 0]
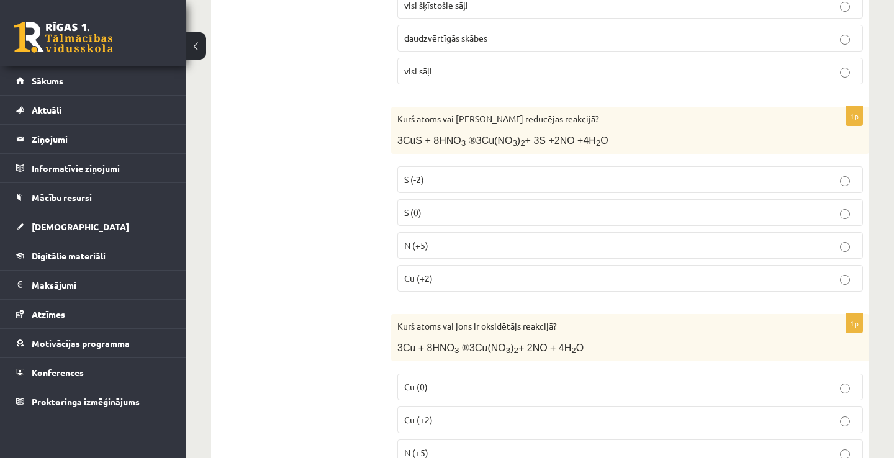
click at [457, 246] on label "N (+5)" at bounding box center [629, 245] width 465 height 27
click at [480, 276] on p "Cu (+2)" at bounding box center [630, 278] width 452 height 13
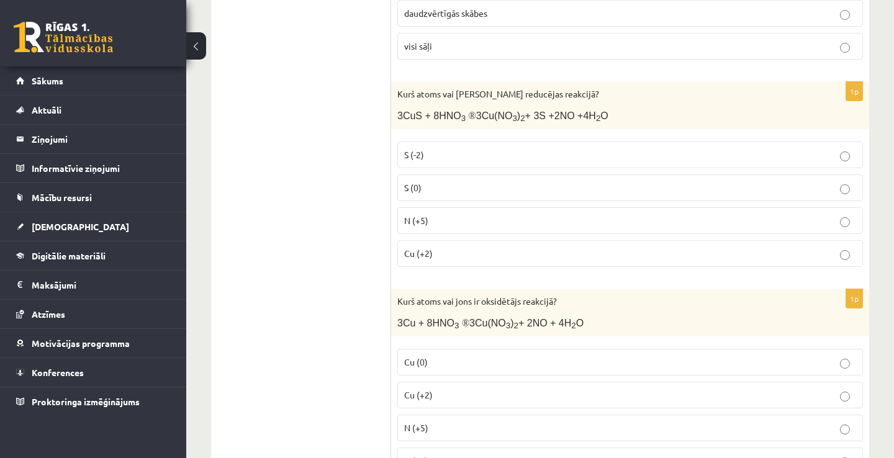
scroll to position [2706, 0]
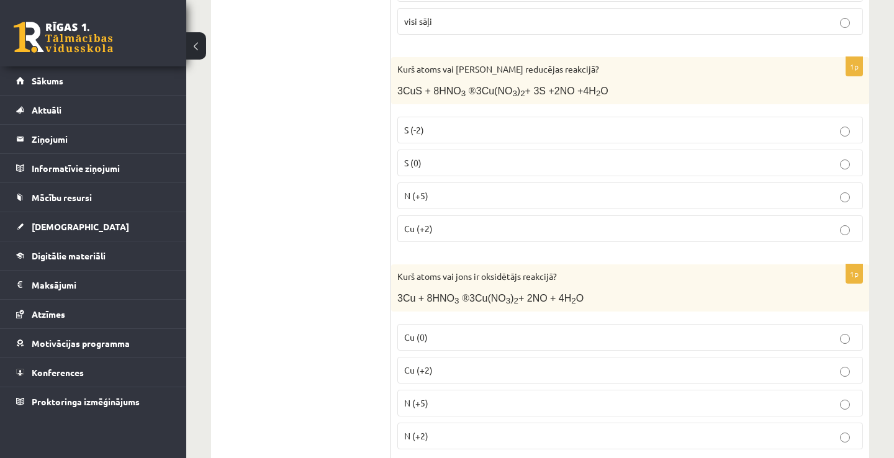
click at [419, 159] on span "S (0)" at bounding box center [412, 162] width 17 height 11
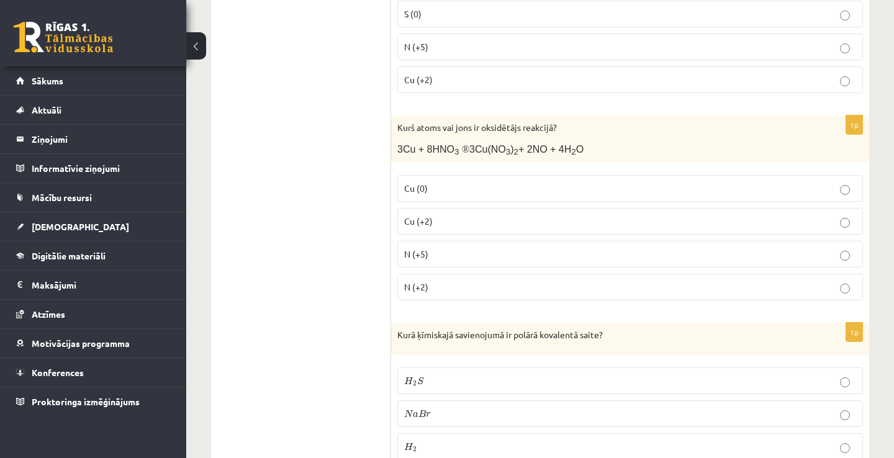
scroll to position [2879, 0]
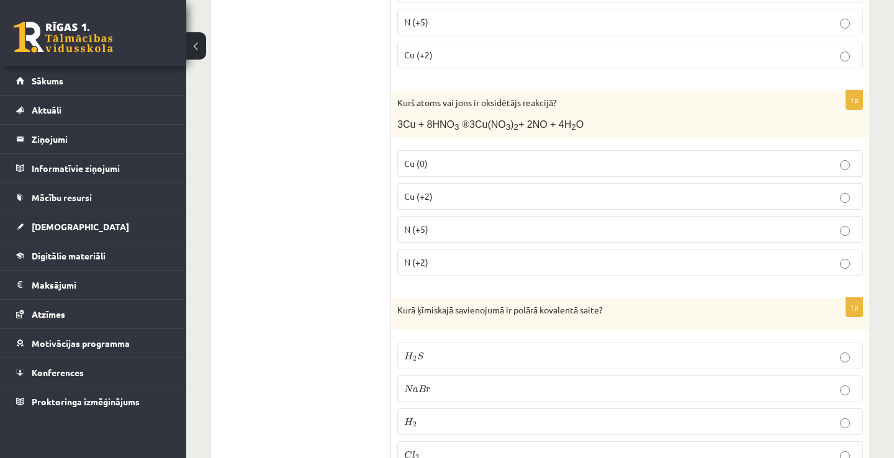
click at [471, 190] on p "Cu (+2)" at bounding box center [630, 196] width 452 height 13
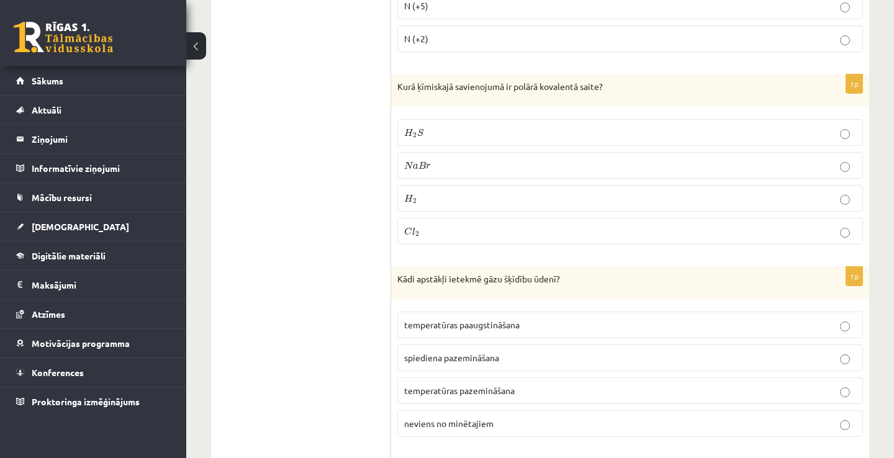
scroll to position [3128, 0]
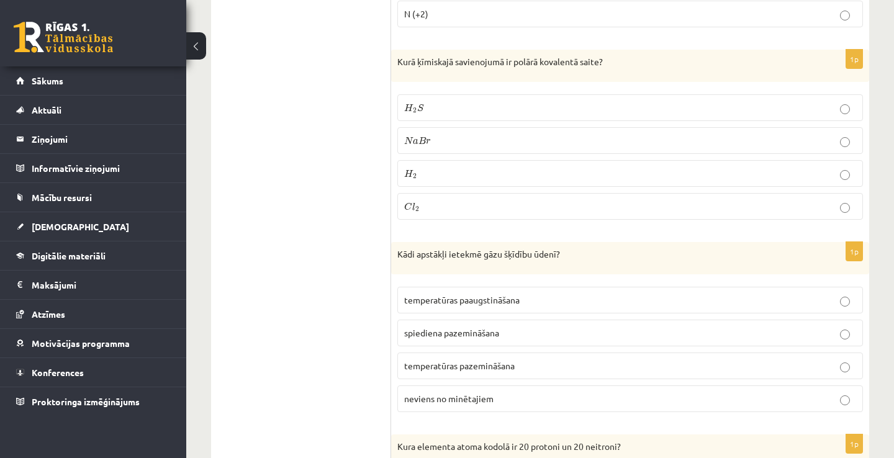
click at [492, 127] on label "N a B r N a B r" at bounding box center [629, 140] width 465 height 27
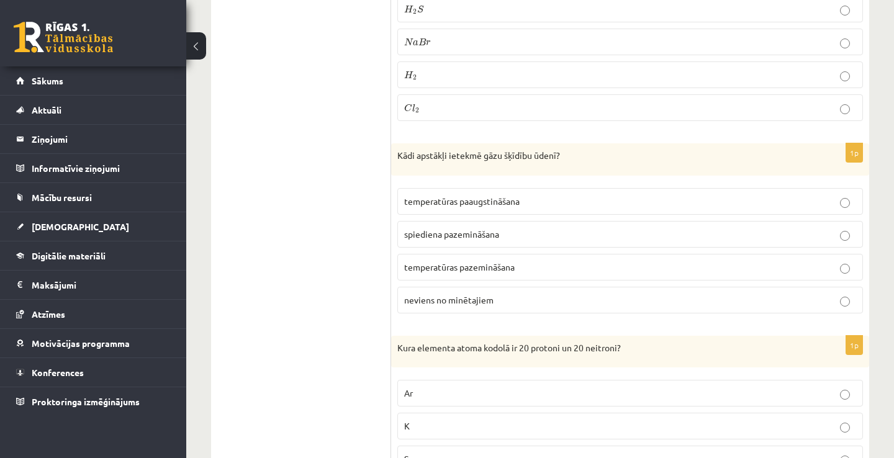
scroll to position [3276, 0]
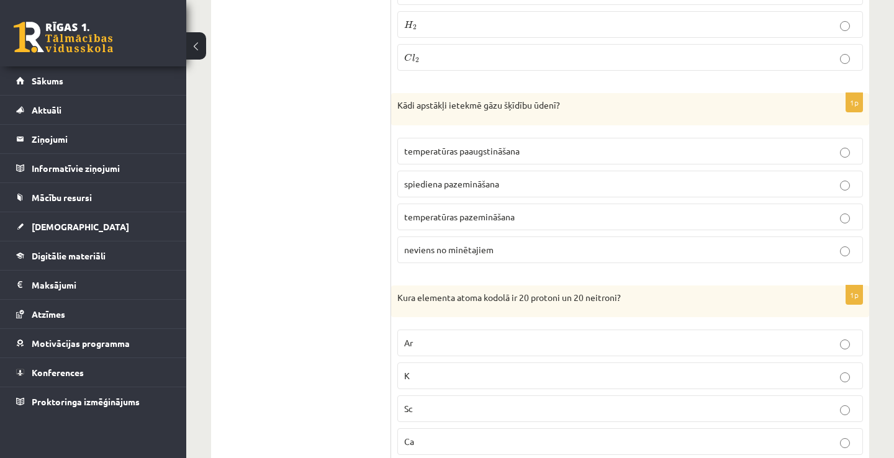
click at [498, 145] on span "temperatūras paaugstināšana" at bounding box center [461, 150] width 115 height 11
click at [490, 178] on span "spiediena pazemināšana" at bounding box center [451, 183] width 95 height 11
click at [487, 236] on label "neviens no minētajiem" at bounding box center [629, 249] width 465 height 27
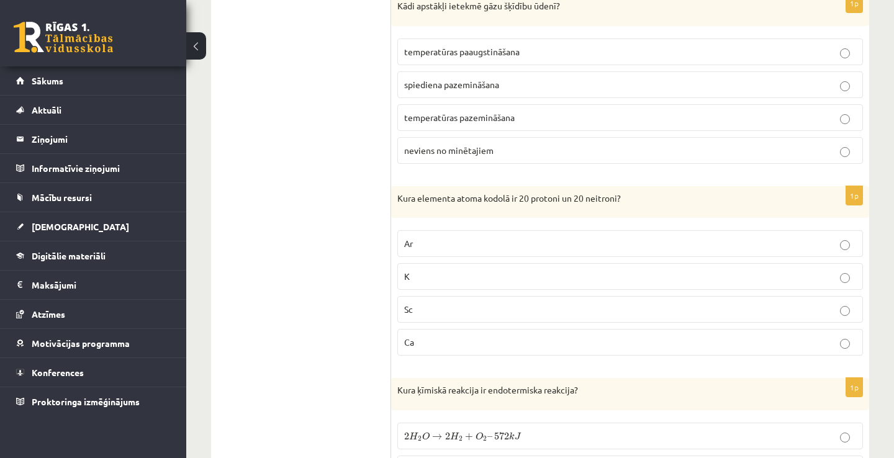
scroll to position [3450, 0]
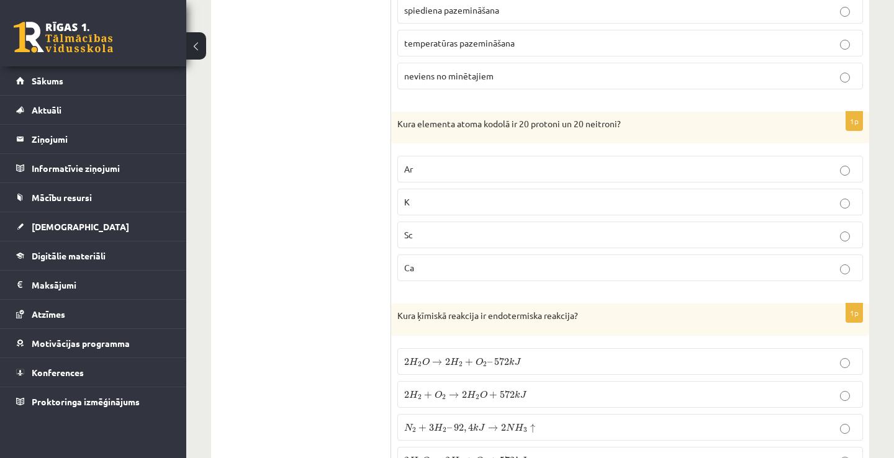
click at [536, 195] on p "K" at bounding box center [630, 201] width 452 height 13
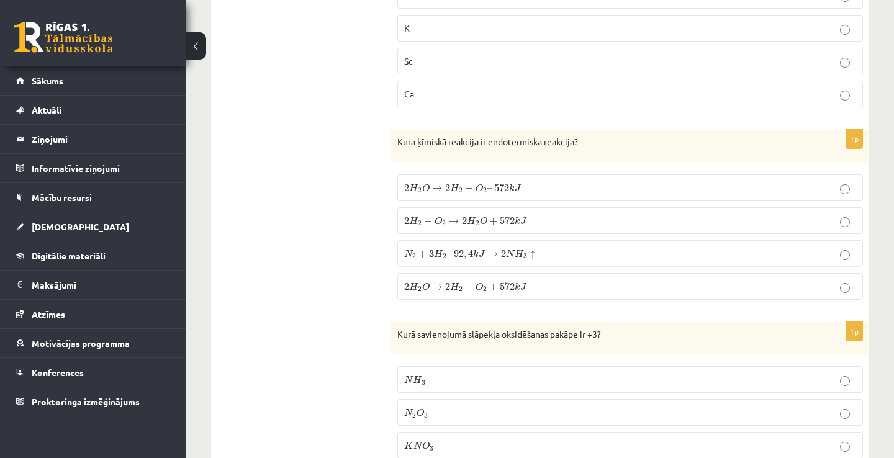
scroll to position [3674, 0]
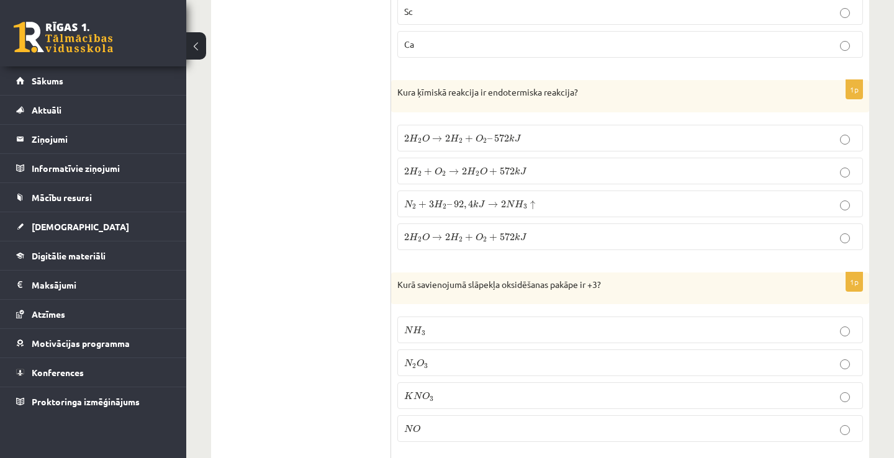
click at [522, 191] on label "N 2 + 3 H 2 – 92 , 4 k J → 2 N H 3 ↑ N 2 + 3 H 2 – 92 , 4 k J → 2 N H 3 ↑" at bounding box center [629, 204] width 465 height 27
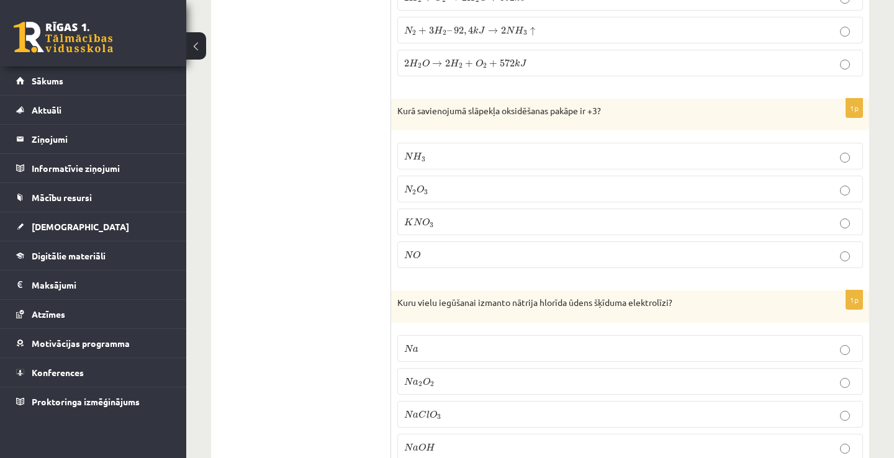
scroll to position [3872, 0]
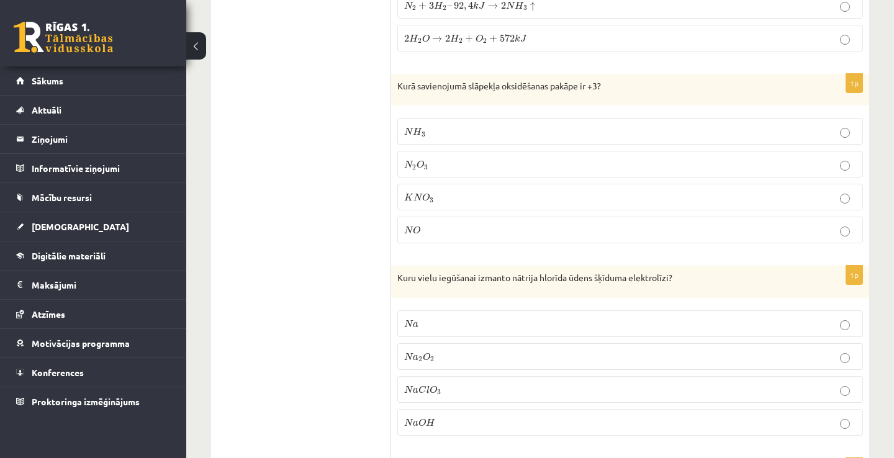
click at [493, 192] on p "K N O 3 K N O 3" at bounding box center [630, 197] width 452 height 13
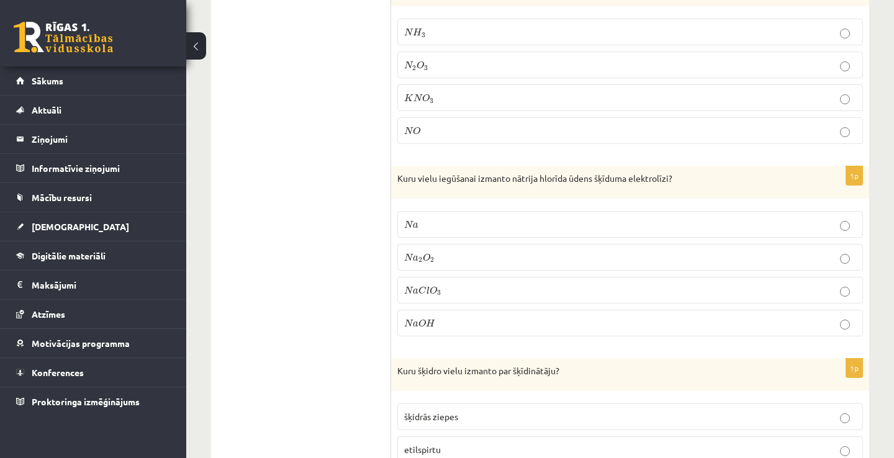
scroll to position [4021, 0]
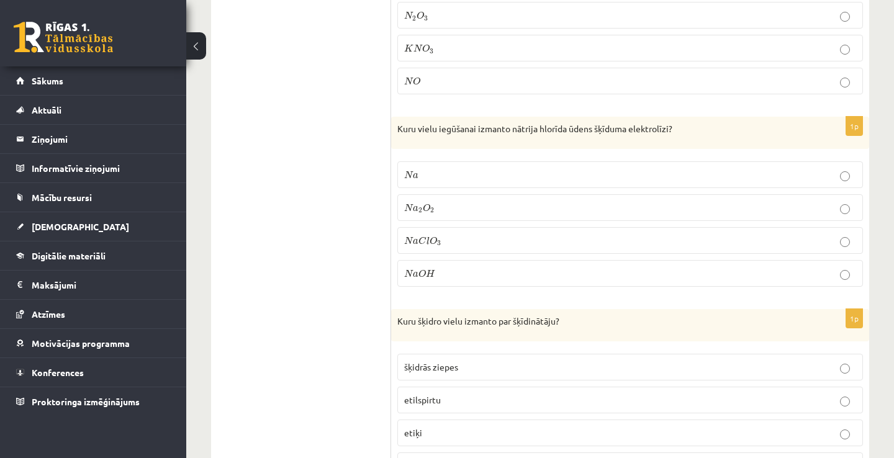
click at [523, 169] on p "N a N a" at bounding box center [630, 174] width 452 height 13
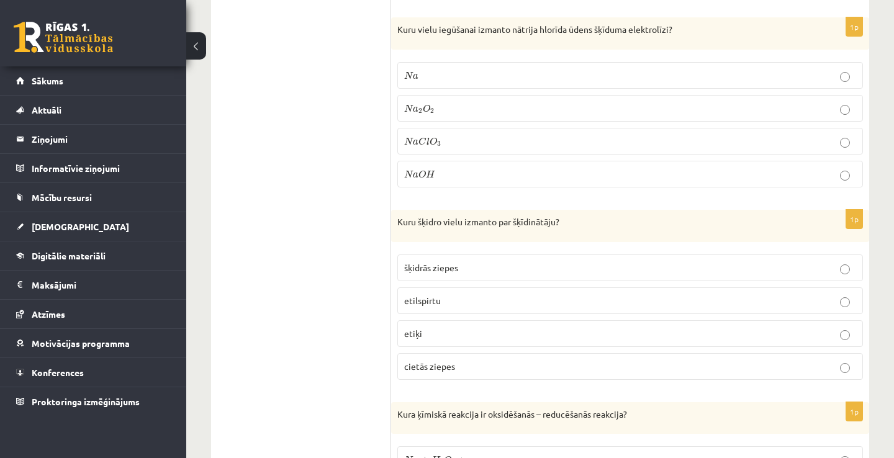
scroll to position [4170, 0]
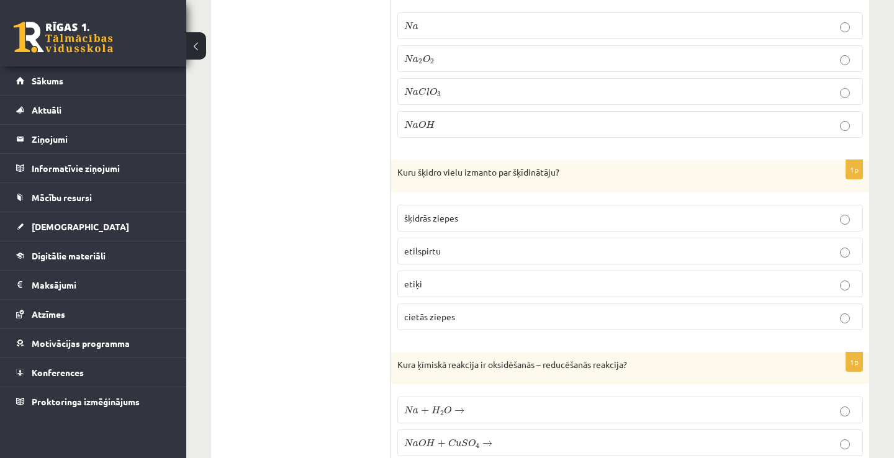
click at [505, 244] on p "etilspirtu" at bounding box center [630, 250] width 452 height 13
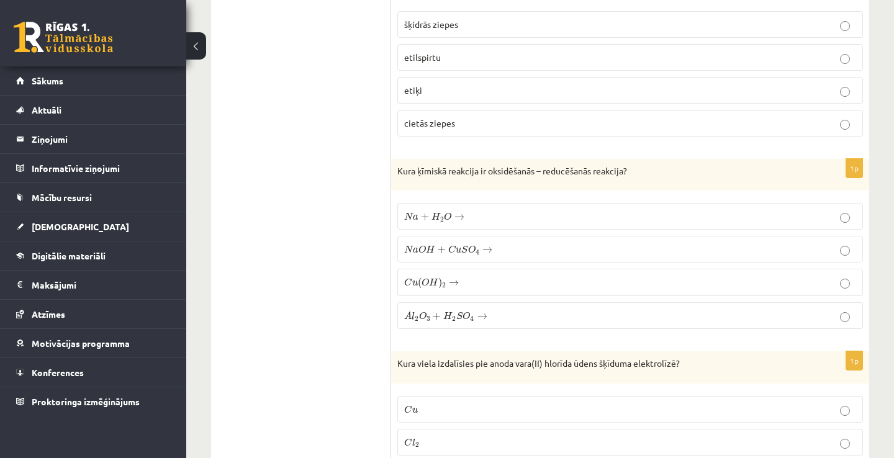
scroll to position [4369, 0]
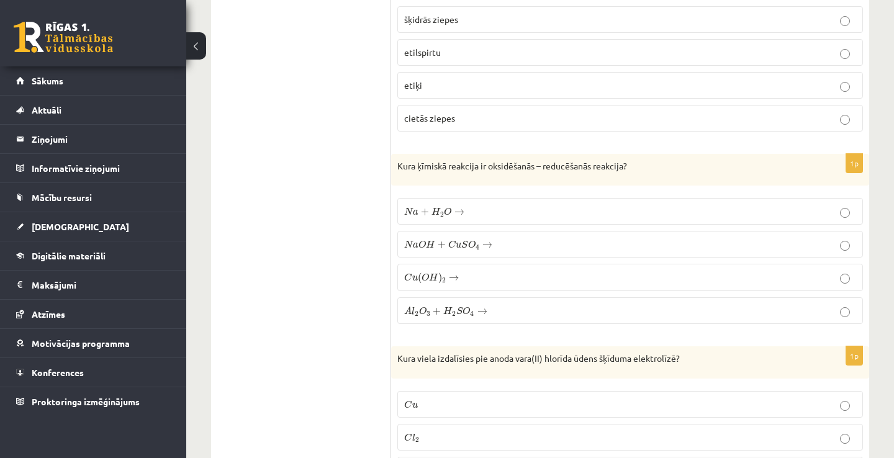
click at [492, 238] on p "N a O H + C u S O 4 → N a O H + C u S O 4 →" at bounding box center [630, 244] width 452 height 13
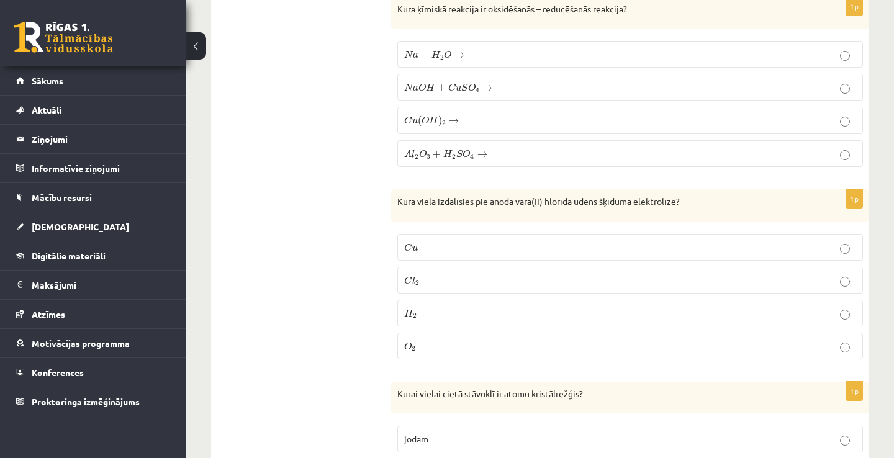
scroll to position [4567, 0]
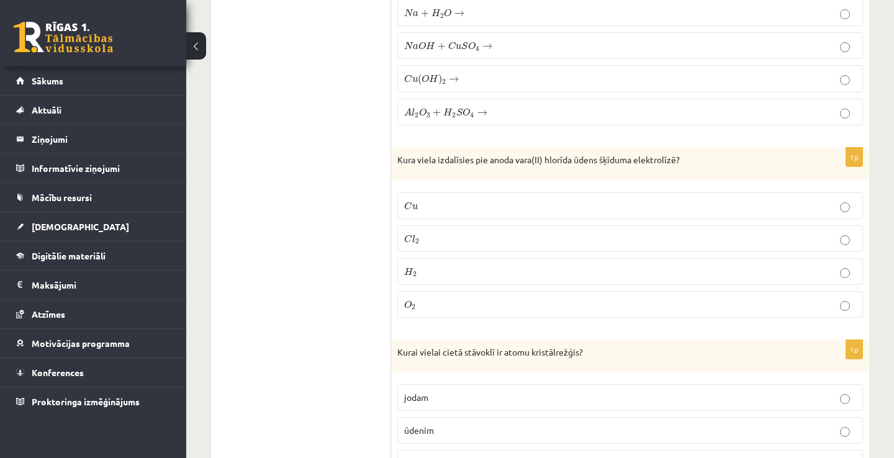
click at [473, 232] on p "C l 2 C l 2" at bounding box center [630, 238] width 452 height 13
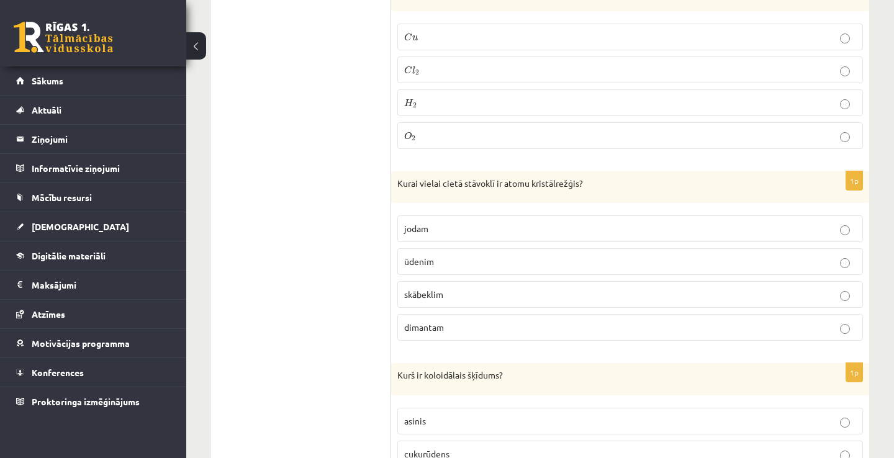
scroll to position [4766, 0]
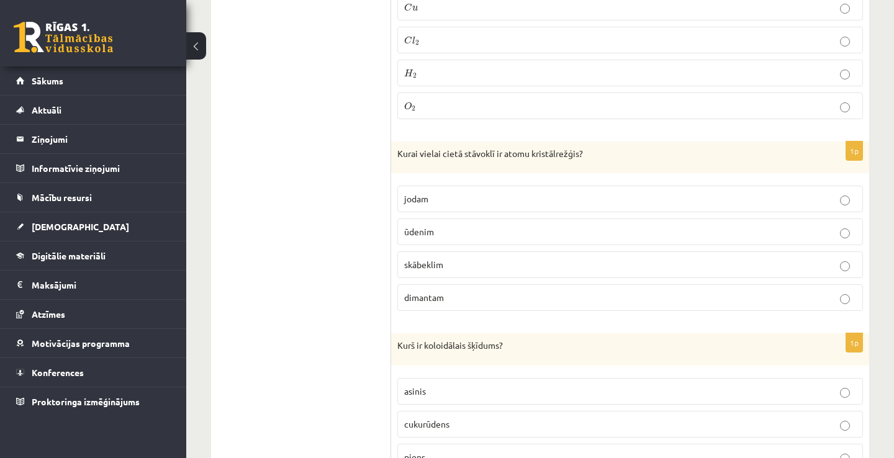
click at [472, 218] on label "ūdenim" at bounding box center [629, 231] width 465 height 27
click at [459, 292] on p "dimantam" at bounding box center [630, 297] width 452 height 13
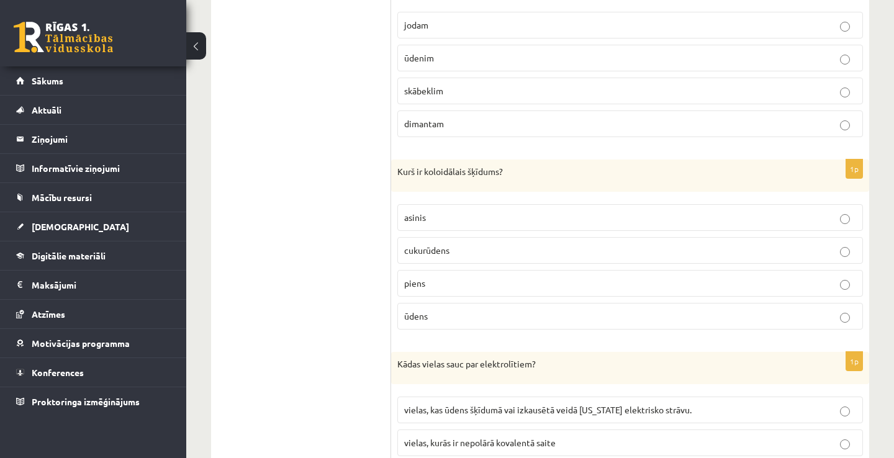
scroll to position [4964, 0]
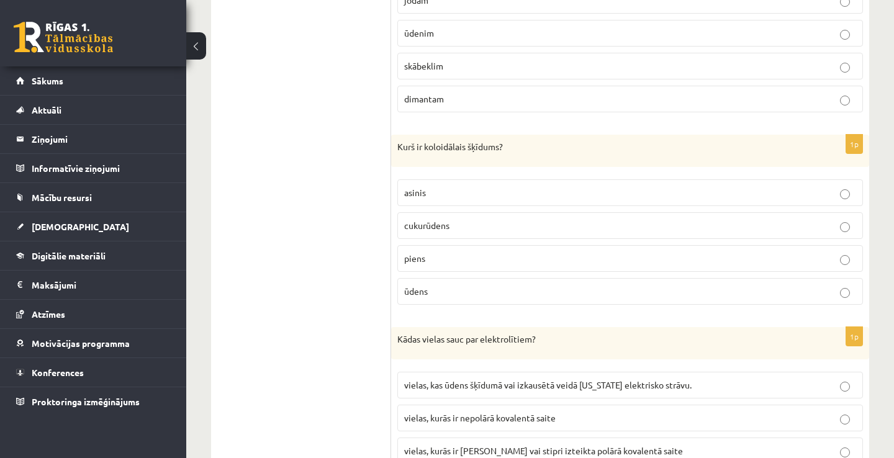
click at [464, 252] on p "piens" at bounding box center [630, 258] width 452 height 13
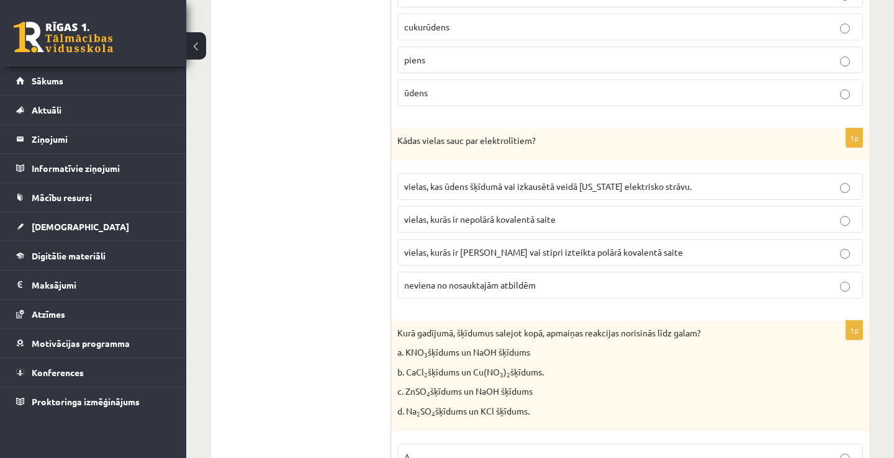
scroll to position [5188, 0]
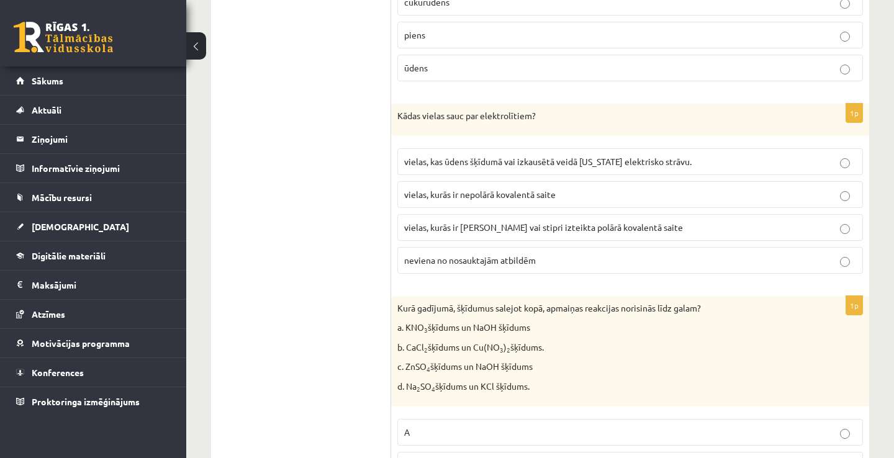
click at [513, 155] on p "vielas, kas ūdens šķīdumā vai izkausētā veidā nevada elektrisko strāvu." at bounding box center [630, 161] width 452 height 13
click at [527, 155] on p "vielas, kas ūdens šķīdumā vai izkausētā veidā nevada elektrisko strāvu." at bounding box center [630, 161] width 452 height 13
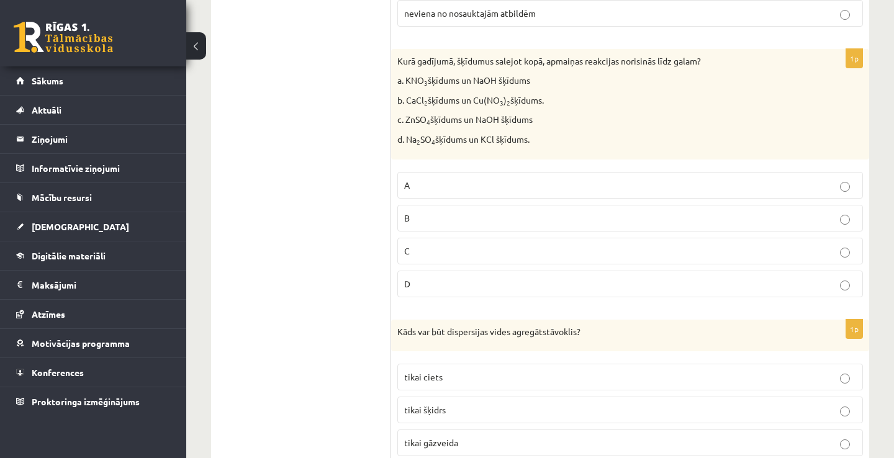
scroll to position [5436, 0]
click at [516, 243] on p "C" at bounding box center [630, 249] width 452 height 13
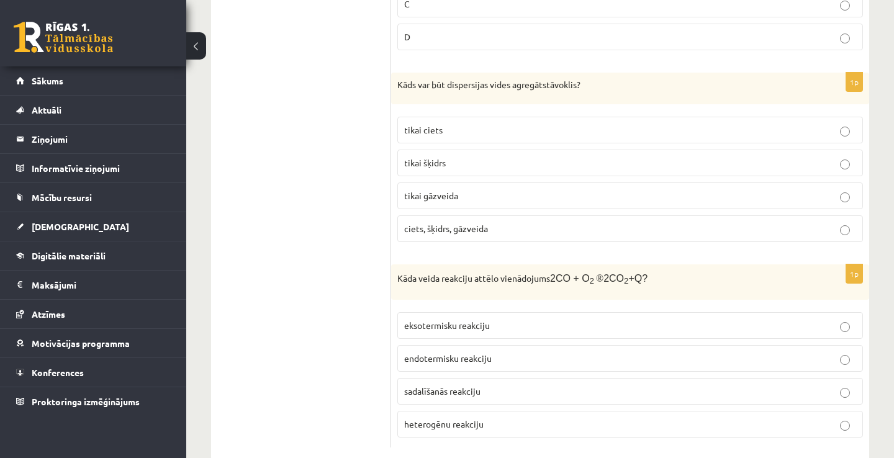
scroll to position [5694, 0]
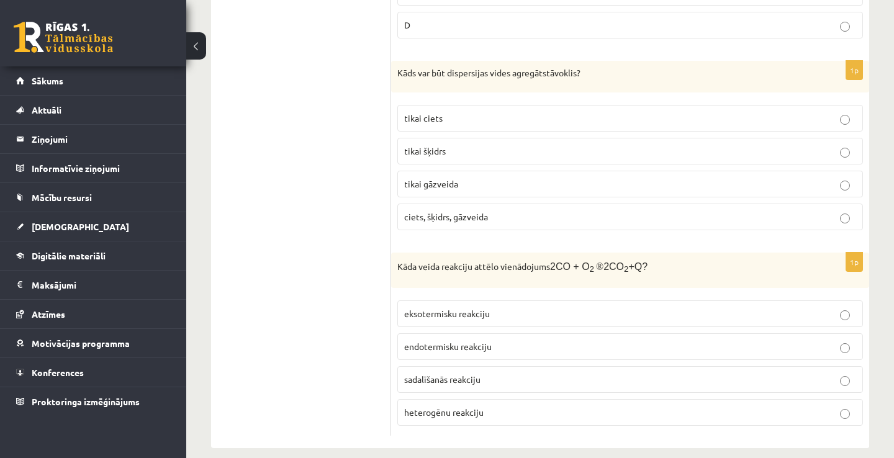
click at [545, 145] on p "tikai šķidrs" at bounding box center [630, 151] width 452 height 13
click at [544, 210] on p "ciets, šķidrs, gāzveida" at bounding box center [630, 216] width 452 height 13
click at [542, 340] on p "endotermisku reakciju" at bounding box center [630, 346] width 452 height 13
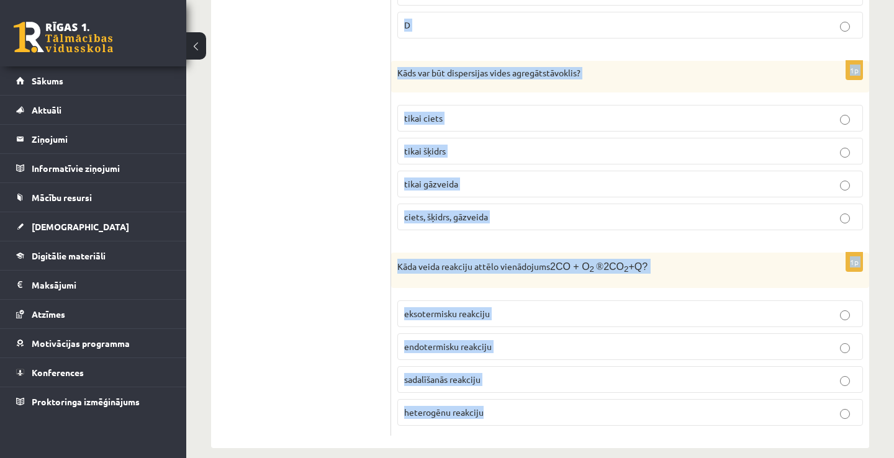
drag, startPoint x: 398, startPoint y: 262, endPoint x: 791, endPoint y: 484, distance: 451.8
copy form "Kas raksturīgs eksotermiskajām reakcijām? siltuma izdalīšanās enerģijas nezūdam…"
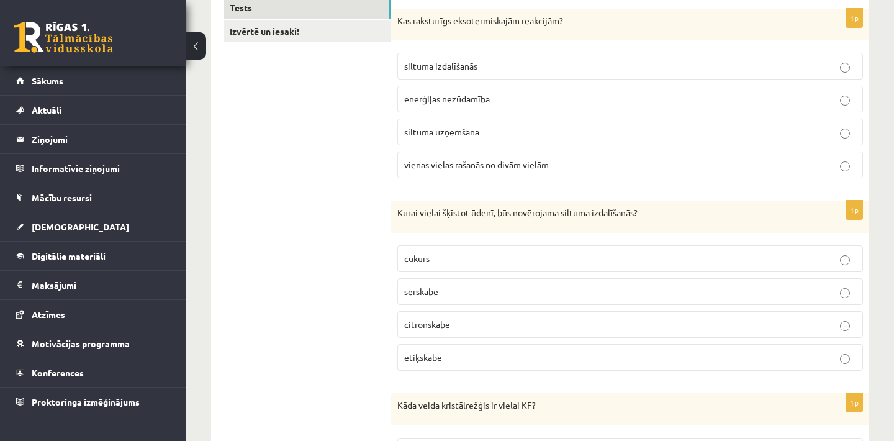
scroll to position [225, 0]
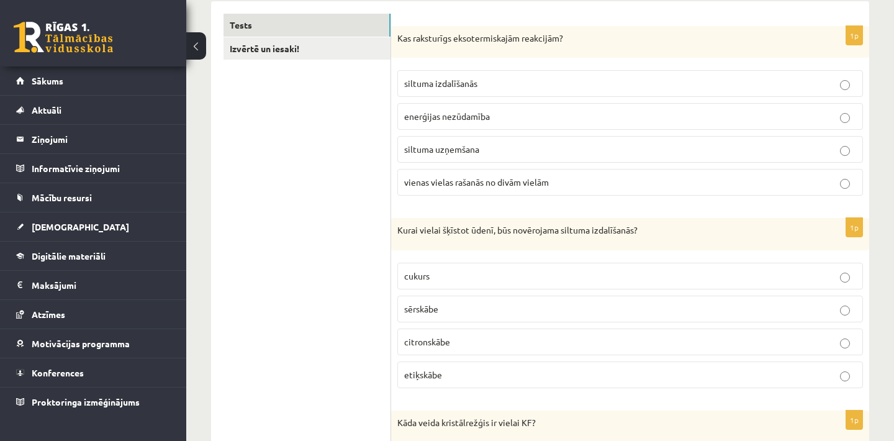
click at [536, 303] on p "sērskābe" at bounding box center [630, 308] width 452 height 13
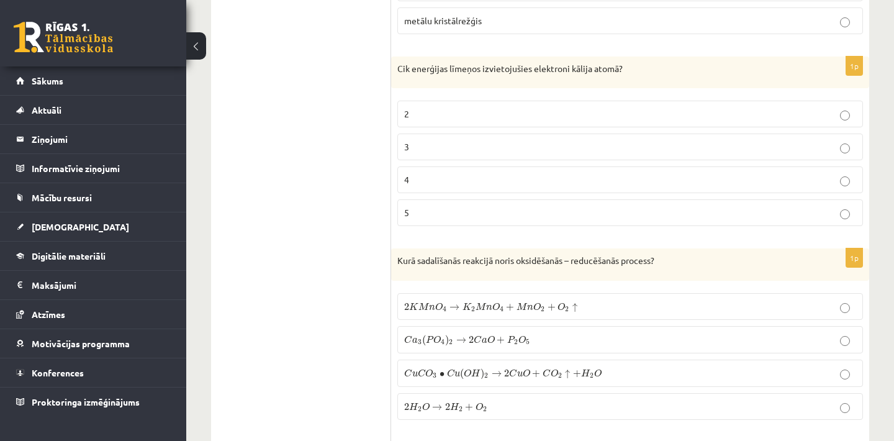
scroll to position [796, 0]
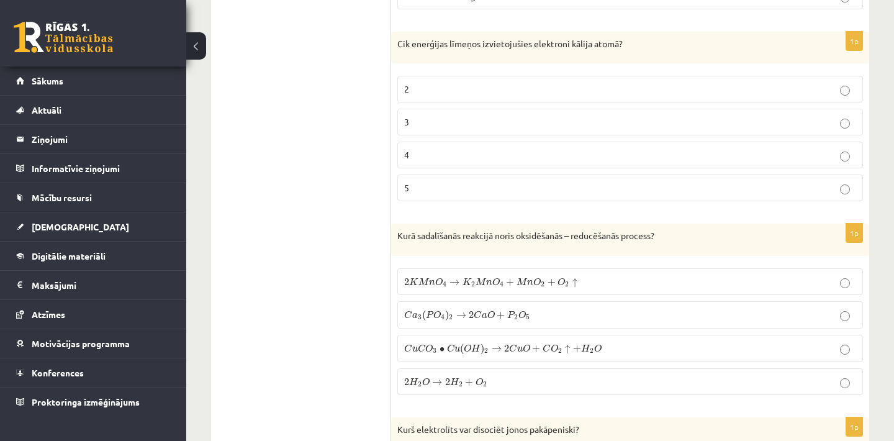
click at [501, 151] on p "4" at bounding box center [630, 154] width 452 height 13
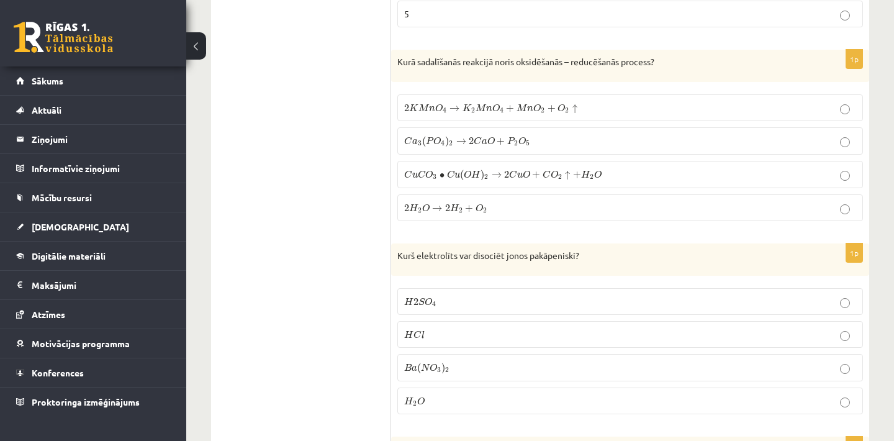
scroll to position [1044, 0]
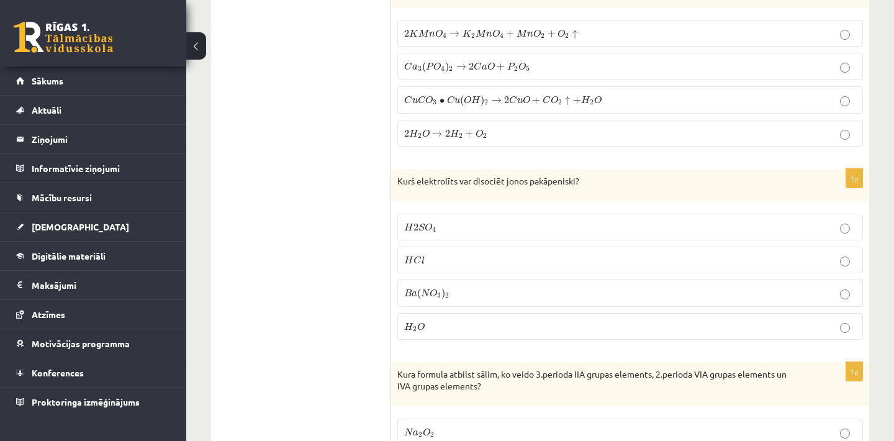
click at [589, 130] on p "2 H 2 O → 2 H 2 + O 2 2 H 2 O → 2 H 2 + O 2" at bounding box center [630, 133] width 452 height 13
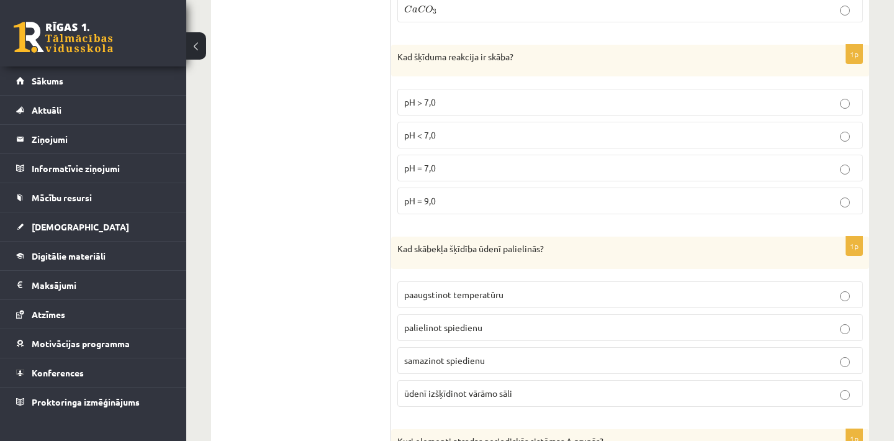
scroll to position [1590, 0]
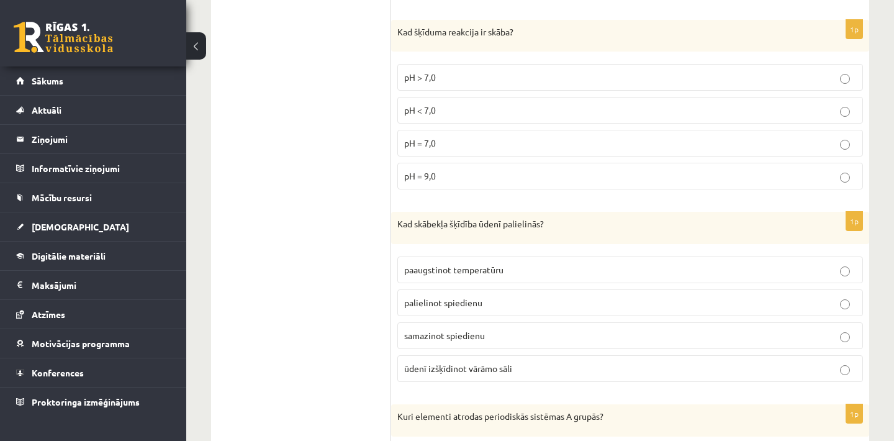
click at [455, 104] on p "pH < 7,0" at bounding box center [630, 110] width 452 height 13
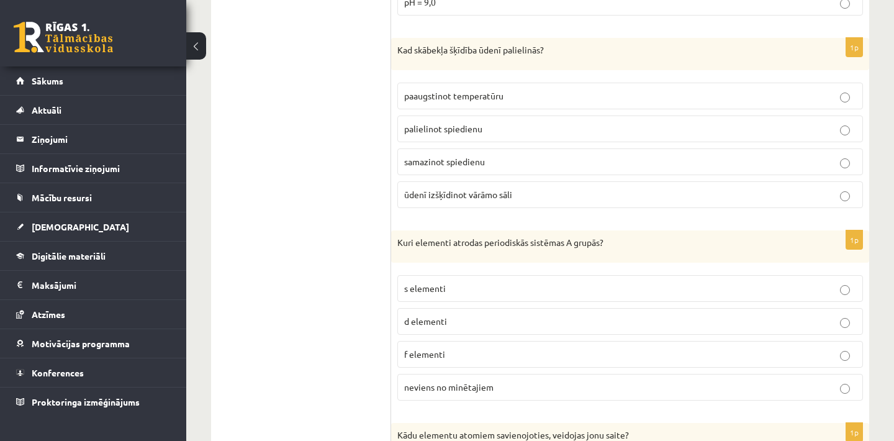
scroll to position [1789, 0]
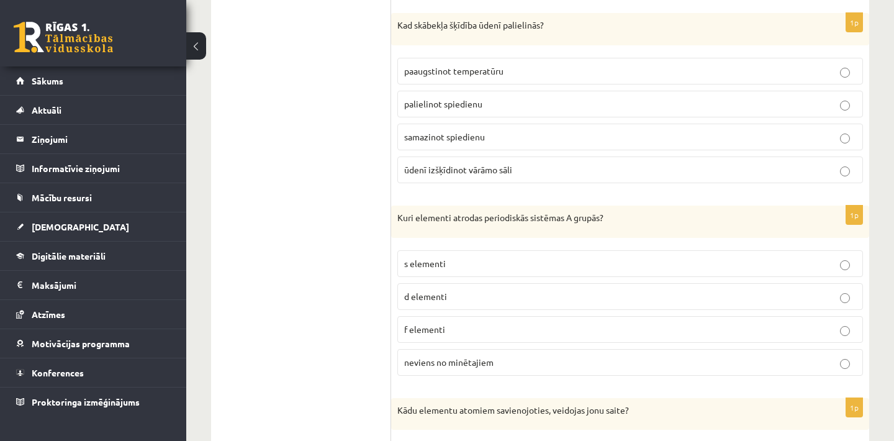
click at [468, 98] on span "palielinot spiedienu" at bounding box center [443, 103] width 78 height 11
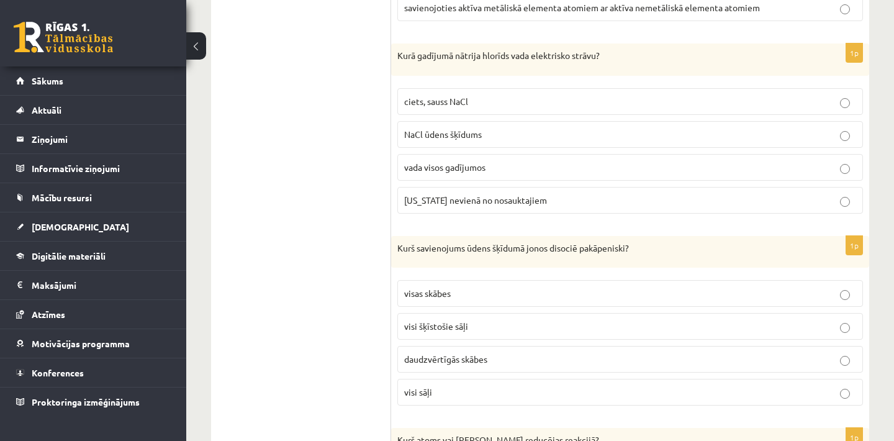
scroll to position [2360, 0]
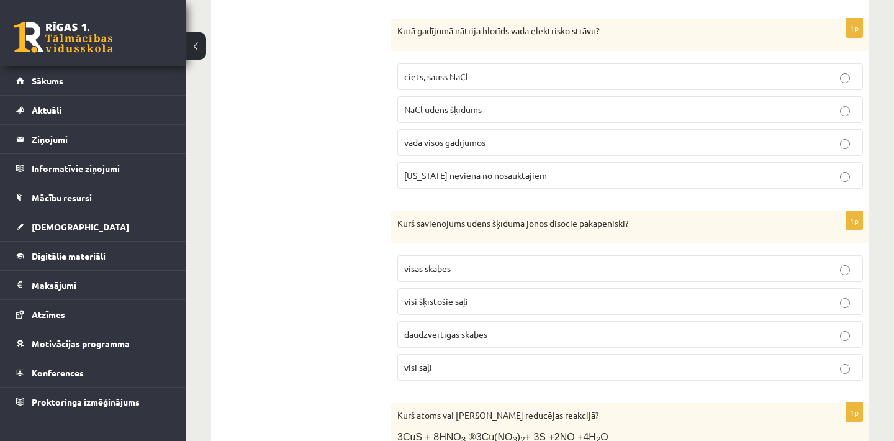
click at [626, 103] on p "NaCl ūdens šķīdums" at bounding box center [630, 109] width 452 height 13
click at [545, 70] on p "ciets, sauss NaCl" at bounding box center [630, 76] width 452 height 13
click at [518, 103] on p "NaCl ūdens šķīdums" at bounding box center [630, 109] width 452 height 13
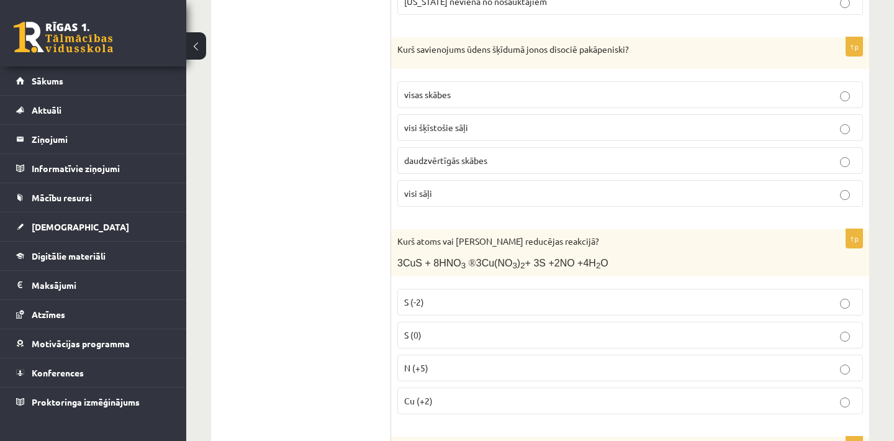
scroll to position [2559, 0]
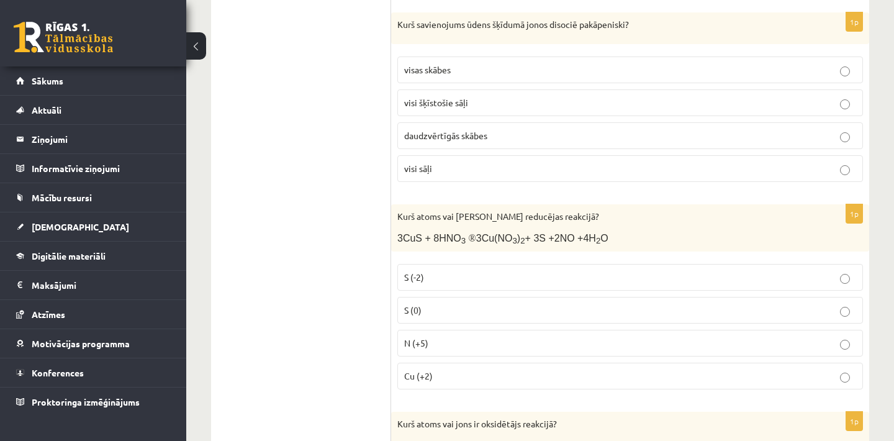
click at [538, 56] on label "visas skābes" at bounding box center [629, 69] width 465 height 27
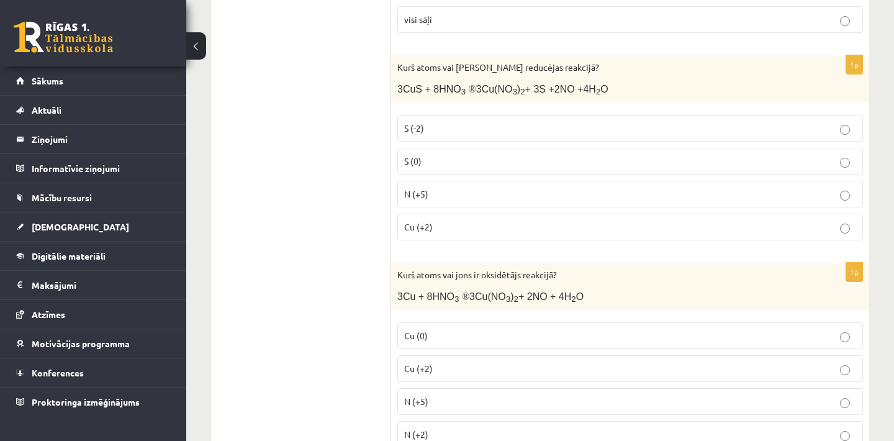
scroll to position [2732, 0]
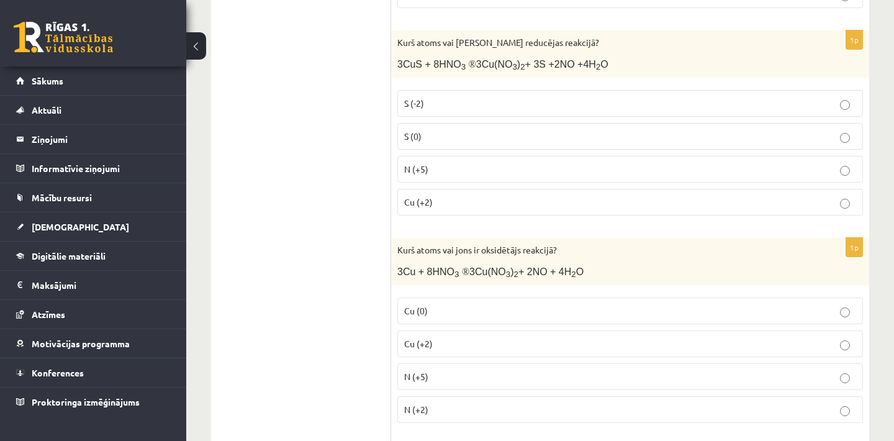
click at [462, 163] on p "N (+5)" at bounding box center [630, 169] width 452 height 13
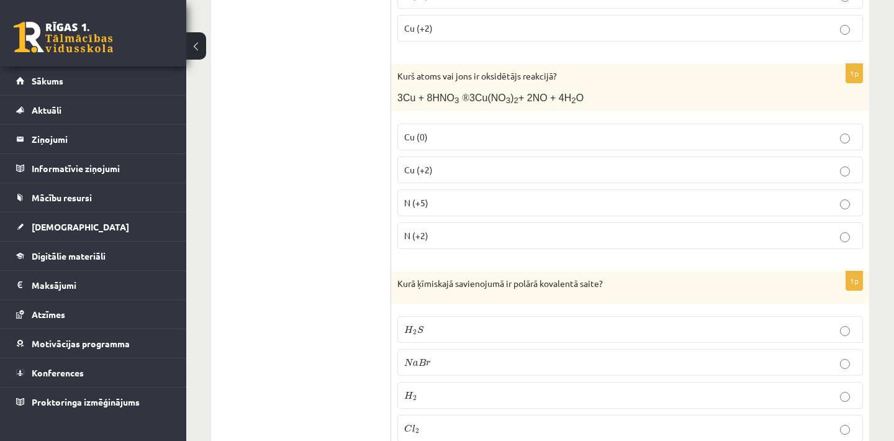
scroll to position [2931, 0]
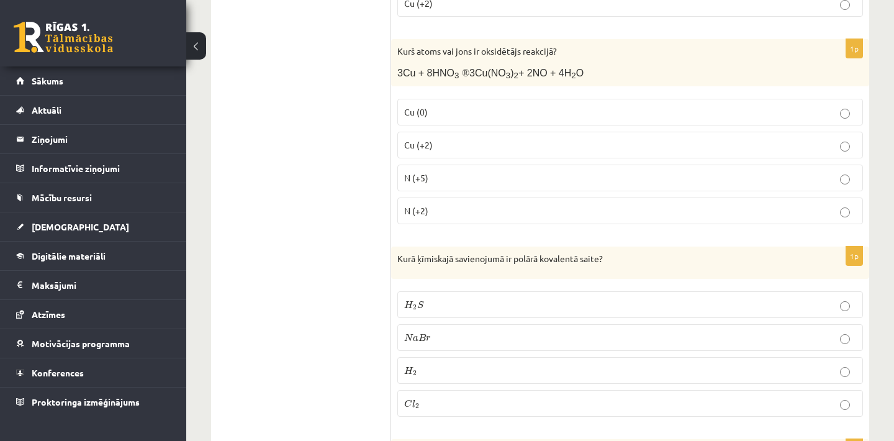
click at [452, 176] on p "N (+5)" at bounding box center [630, 177] width 452 height 13
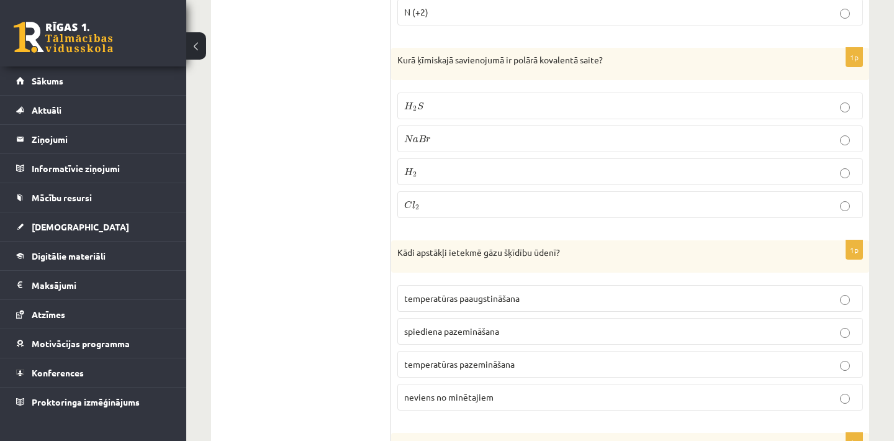
scroll to position [3154, 0]
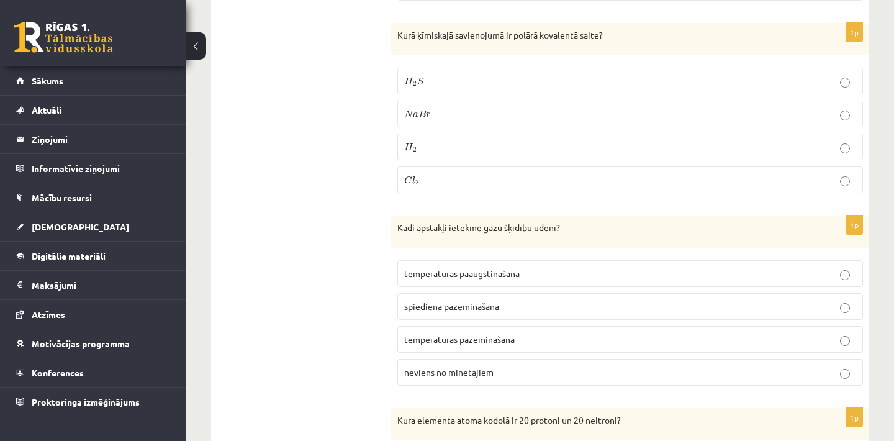
click at [502, 79] on p "H 2 S H 2 S" at bounding box center [630, 80] width 452 height 13
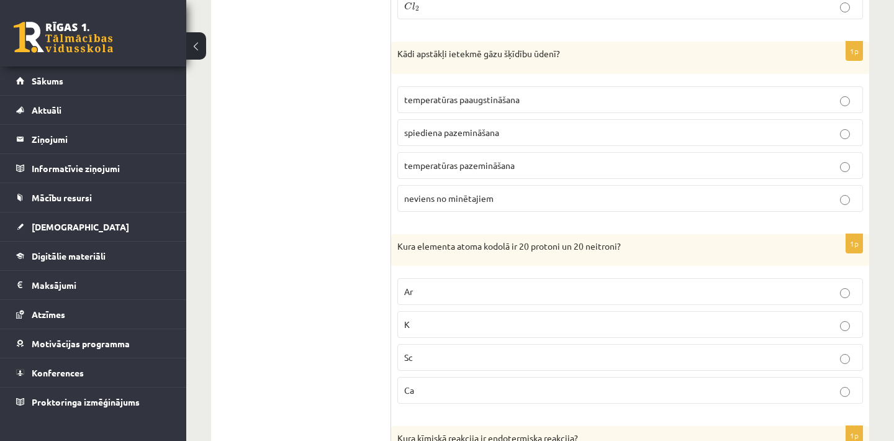
scroll to position [3353, 0]
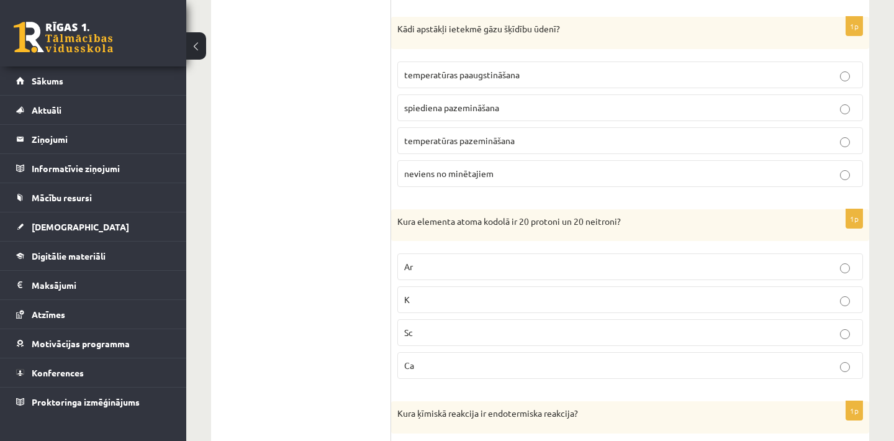
click at [537, 134] on p "temperatūras pazemināšana" at bounding box center [630, 140] width 452 height 13
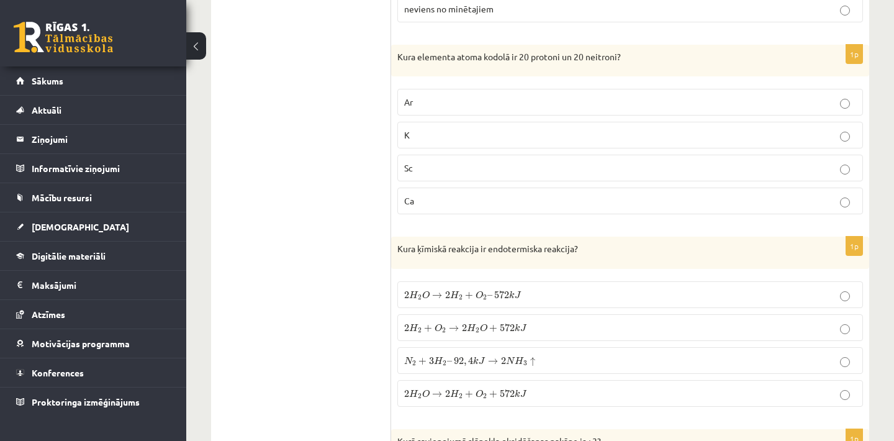
scroll to position [3527, 0]
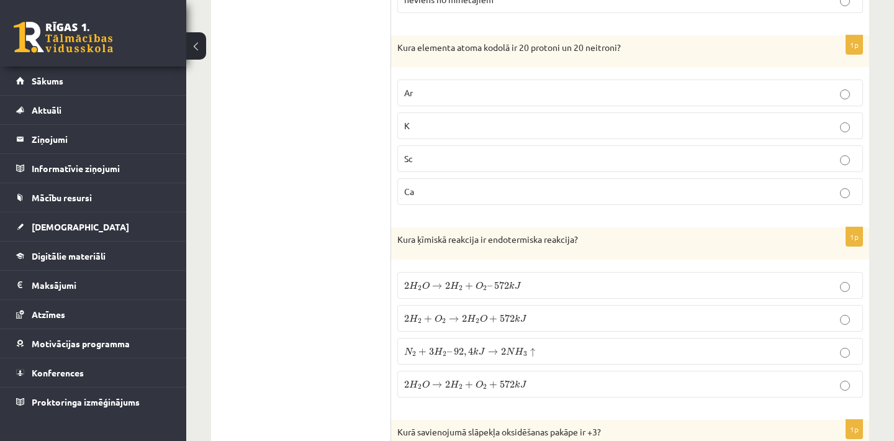
click at [469, 185] on p "Ca" at bounding box center [630, 191] width 452 height 13
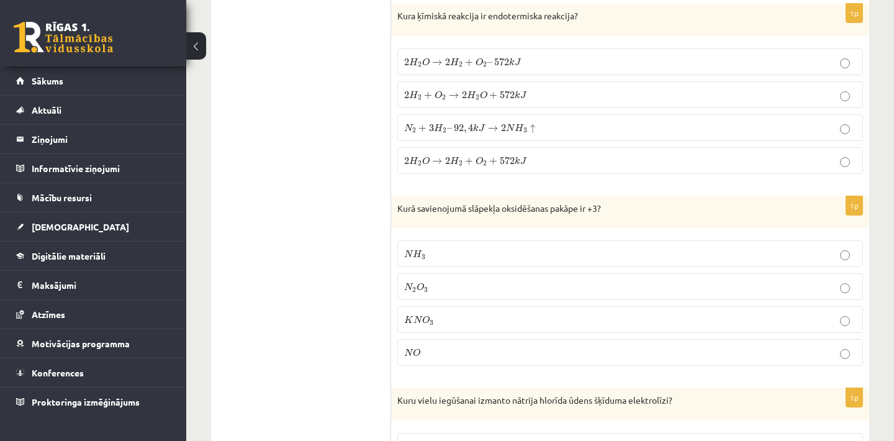
scroll to position [3775, 0]
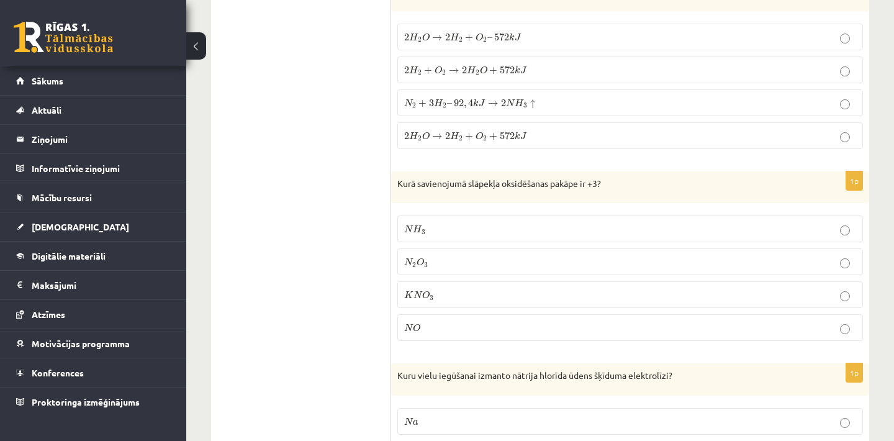
click at [558, 63] on p "2 H 2 + O 2 → 2 H 2 O + 572 k J 2 H 2 + O 2 → 2 H 2 O + 572 k J" at bounding box center [630, 69] width 452 height 13
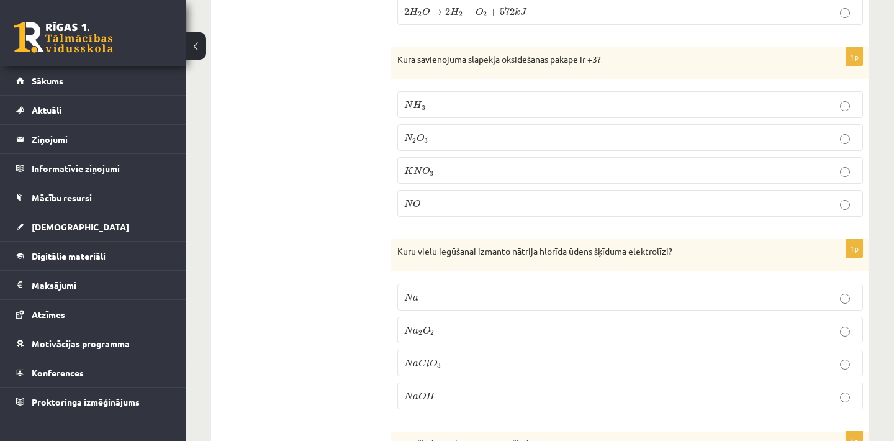
scroll to position [3924, 0]
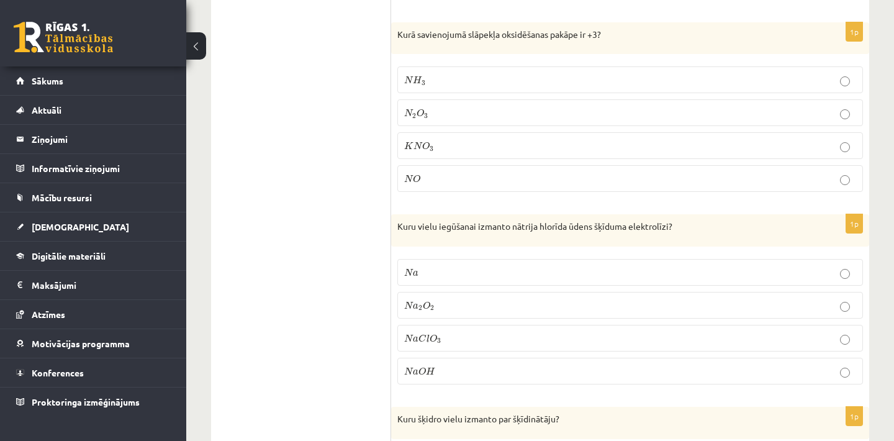
click at [419, 109] on span "O" at bounding box center [419, 113] width 7 height 8
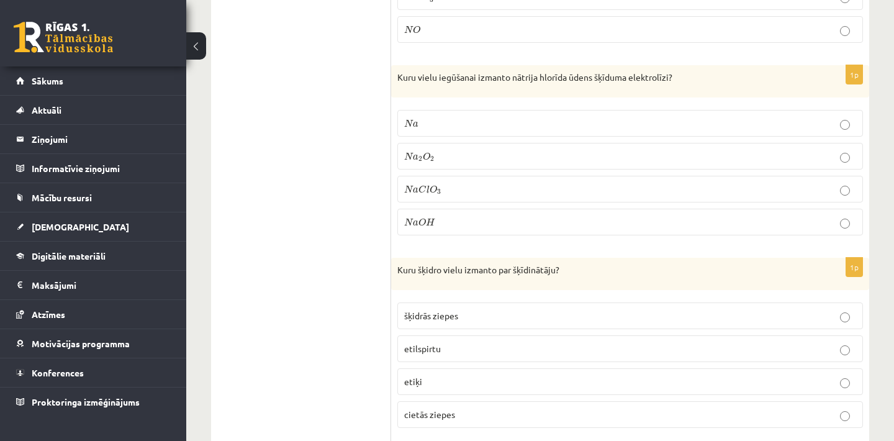
scroll to position [4097, 0]
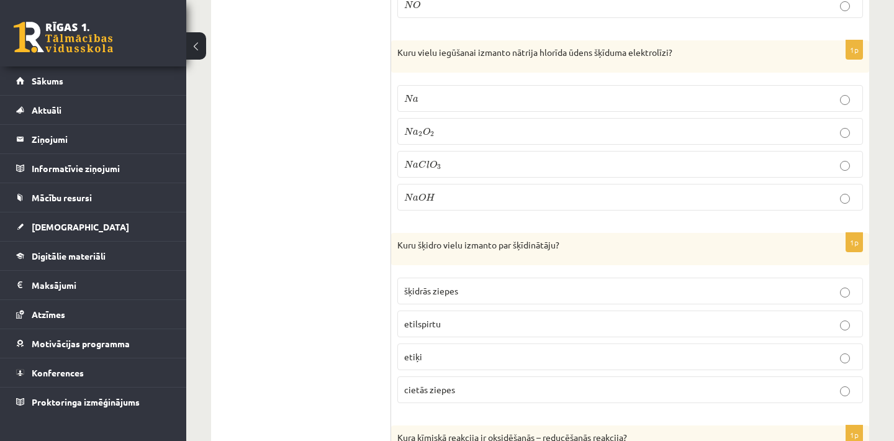
click at [478, 125] on p "N a 2 O 2 N a 2 O 2" at bounding box center [630, 131] width 452 height 13
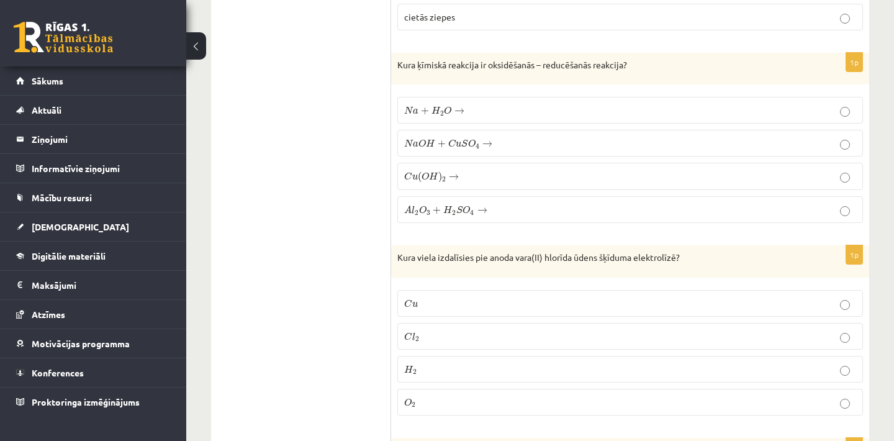
scroll to position [4495, 0]
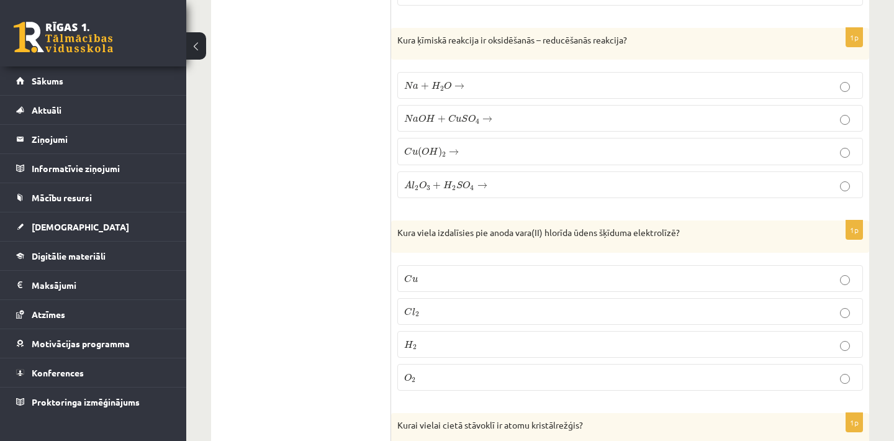
click at [519, 82] on label "N a + H 2 O → N a + H 2 O →" at bounding box center [629, 85] width 465 height 27
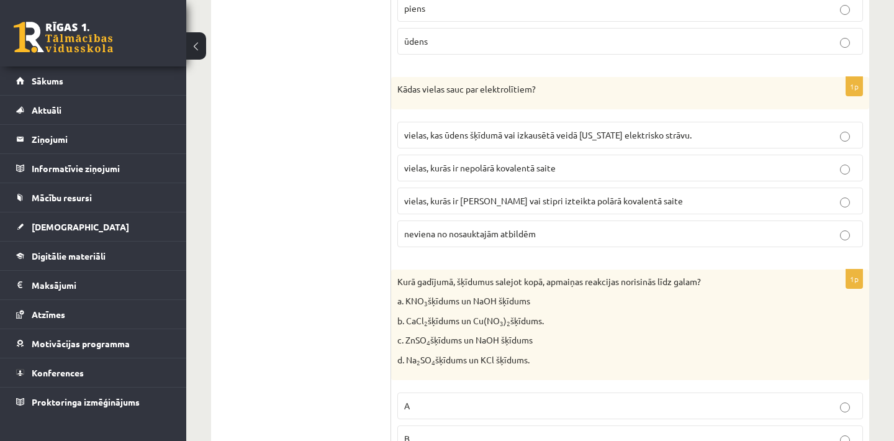
scroll to position [5239, 0]
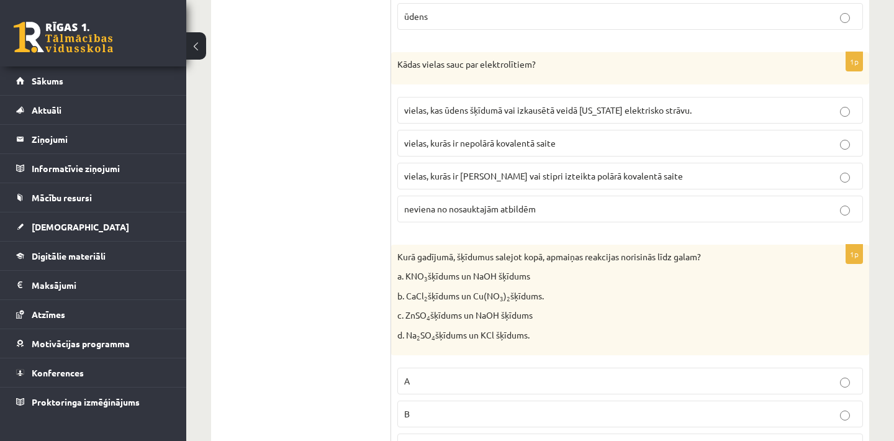
click at [541, 170] on span "vielas, kurās ir jonu saite vai stipri izteikta polārā kovalentā saite" at bounding box center [543, 175] width 279 height 11
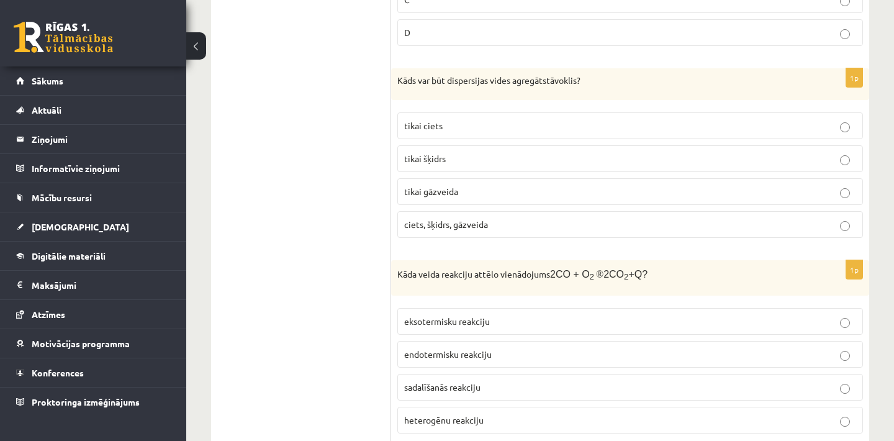
scroll to position [5711, 0]
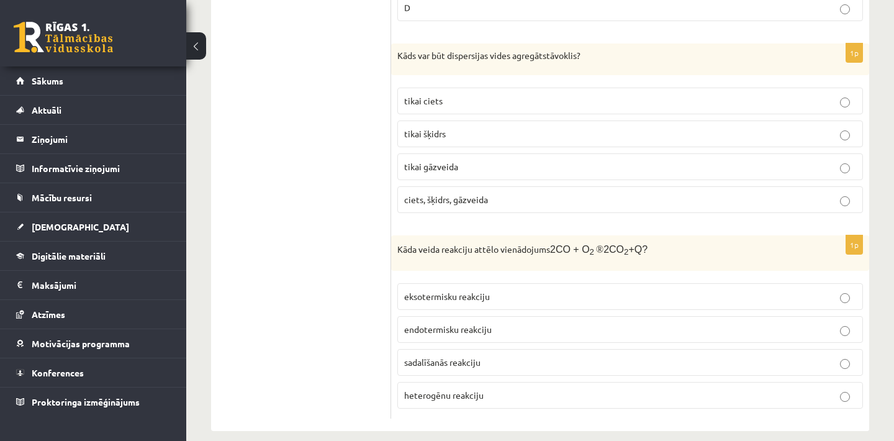
click at [509, 290] on p "eksotermisku reakciju" at bounding box center [630, 296] width 452 height 13
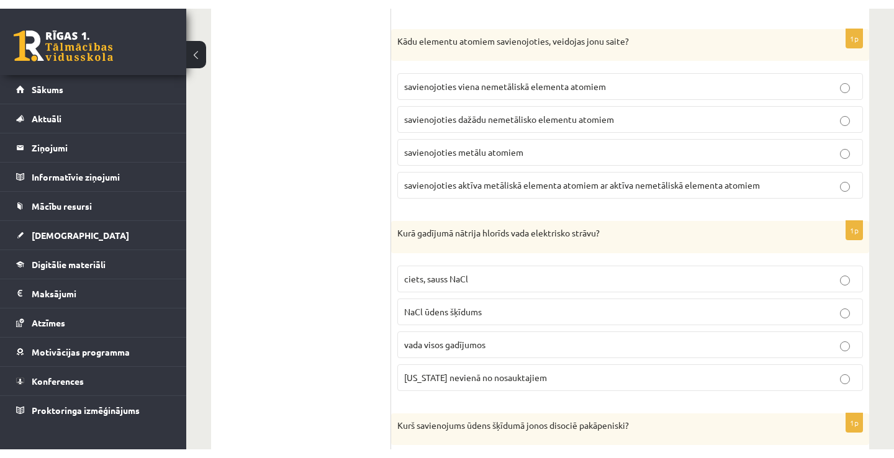
scroll to position [2132, 0]
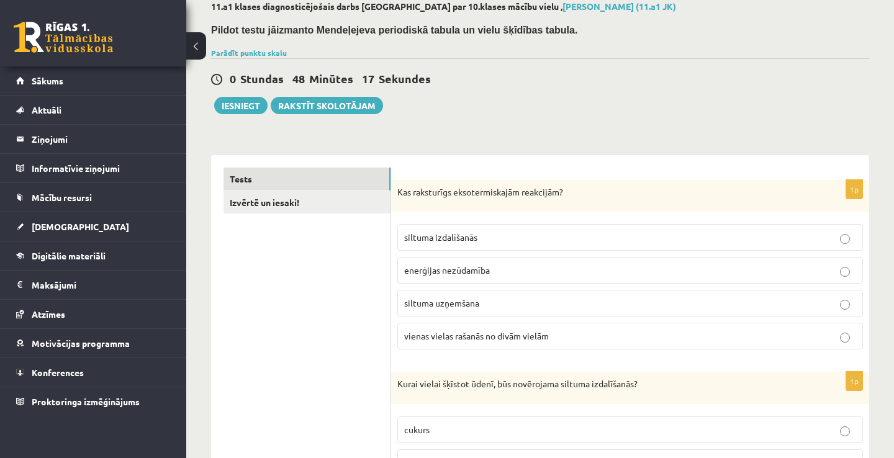
scroll to position [0, 0]
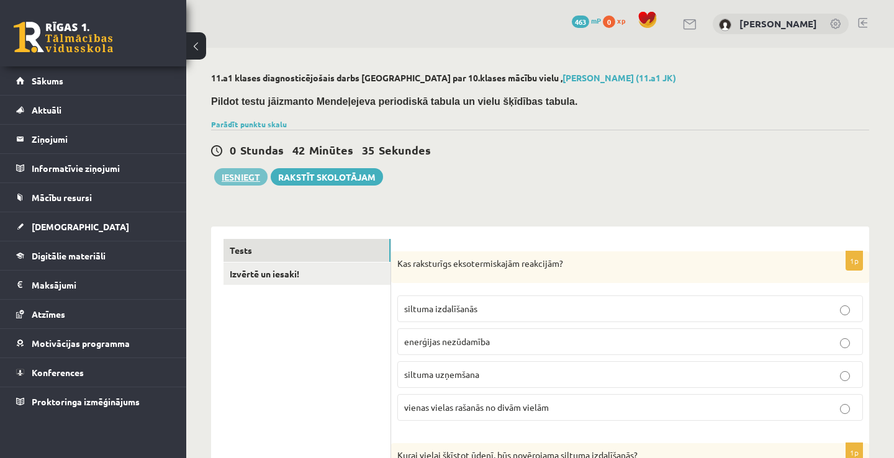
click at [258, 181] on button "Iesniegt" at bounding box center [240, 176] width 53 height 17
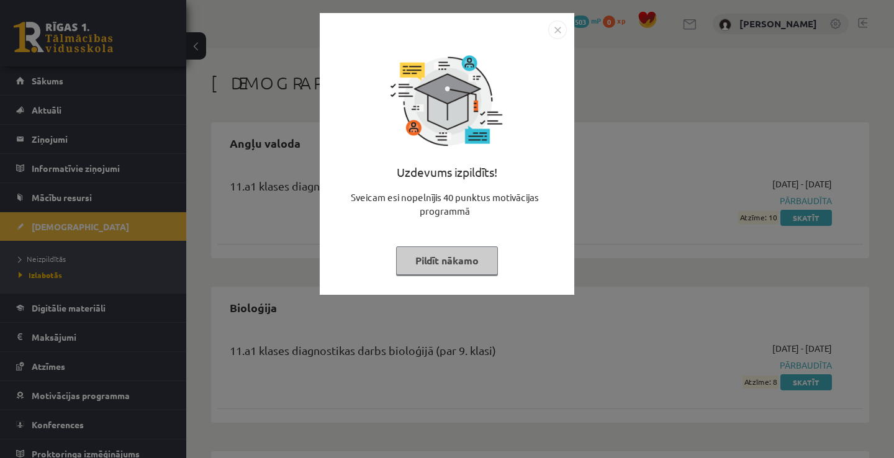
click at [557, 30] on img "Close" at bounding box center [557, 29] width 19 height 19
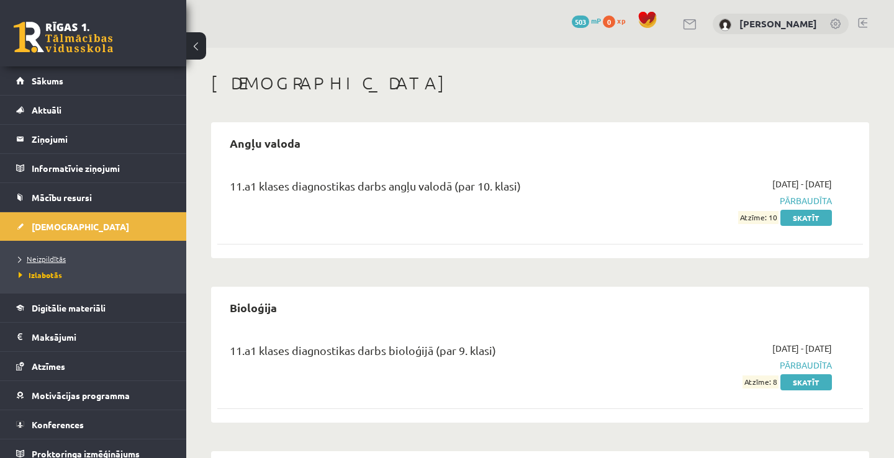
click at [43, 258] on span "Neizpildītās" at bounding box center [42, 259] width 47 height 10
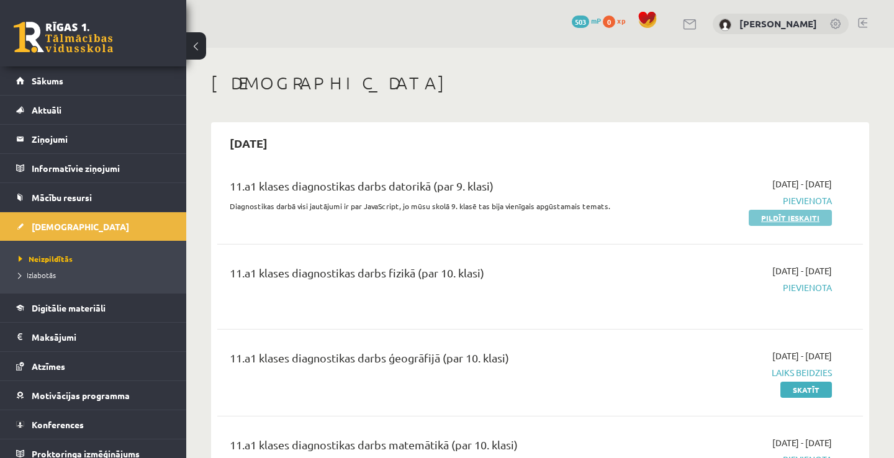
click at [801, 218] on link "Pildīt ieskaiti" at bounding box center [789, 218] width 83 height 16
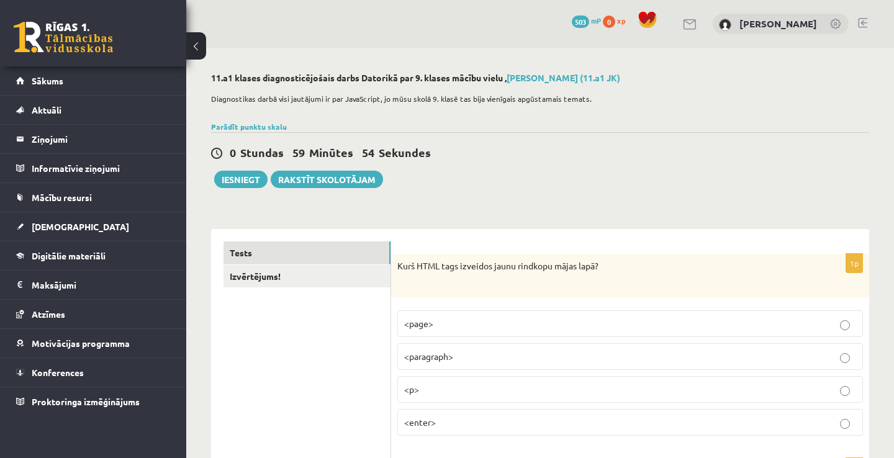
click at [463, 323] on p "<page>" at bounding box center [630, 323] width 452 height 13
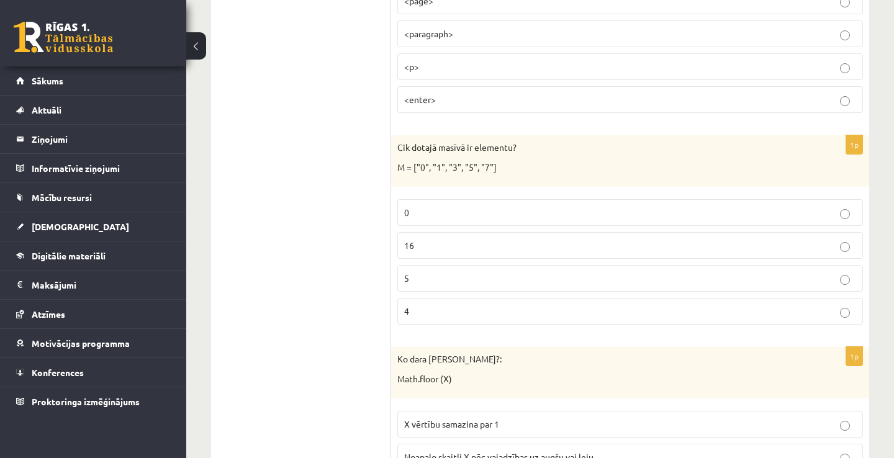
scroll to position [348, 0]
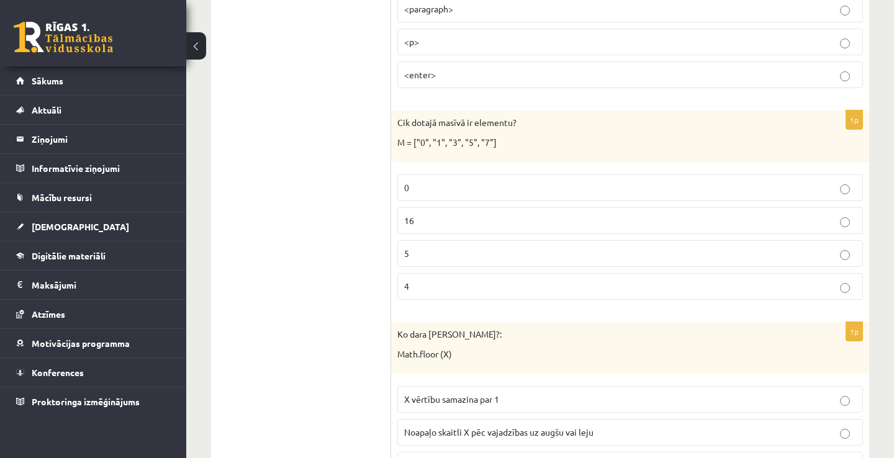
click at [444, 254] on p "5" at bounding box center [630, 253] width 452 height 13
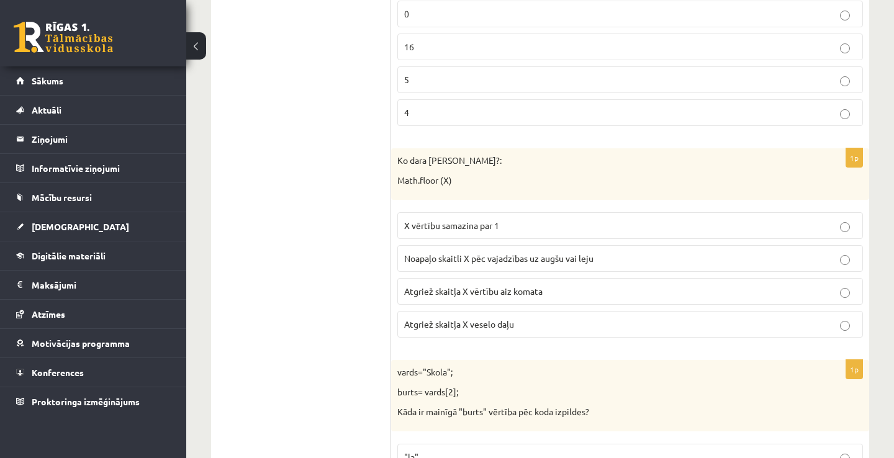
scroll to position [546, 0]
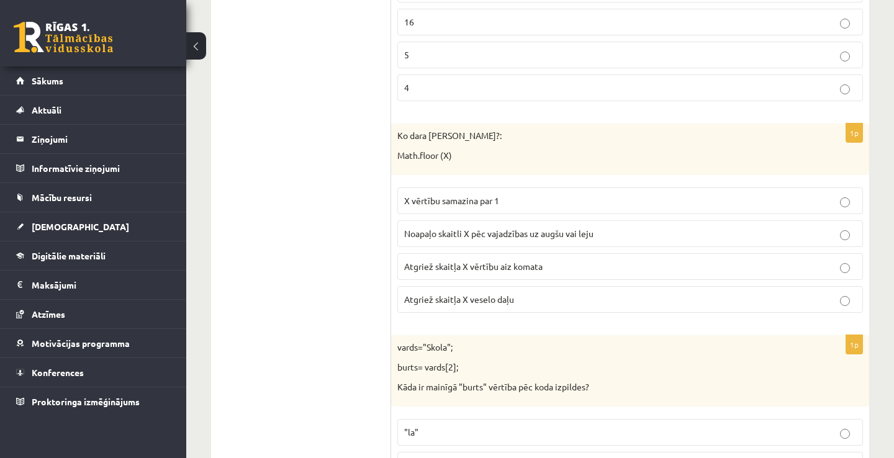
click at [531, 240] on label "Noapaļo skaitli X pēc vajadzības uz augšu vai leju" at bounding box center [629, 233] width 465 height 27
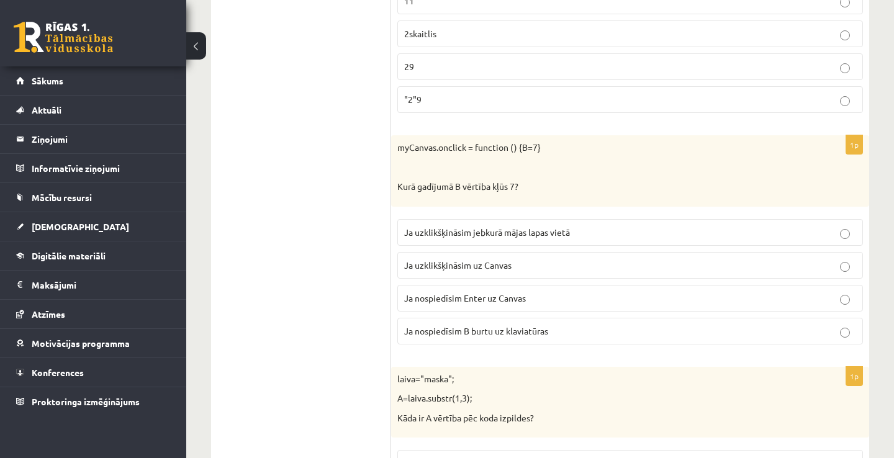
scroll to position [6263, 0]
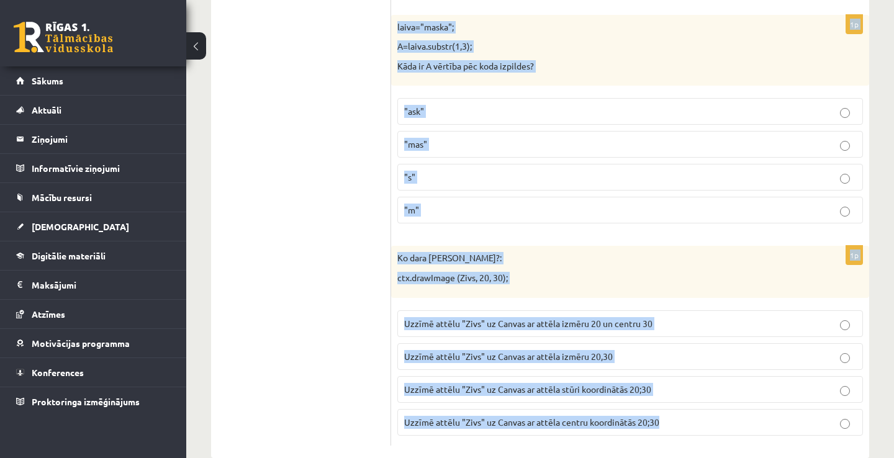
drag, startPoint x: 398, startPoint y: 264, endPoint x: 638, endPoint y: 510, distance: 343.6
copy form "Lore IPSU dolo sitametc adipi elitsedd eiusm temp? <inci> <utlaboree> <d> <magn…"
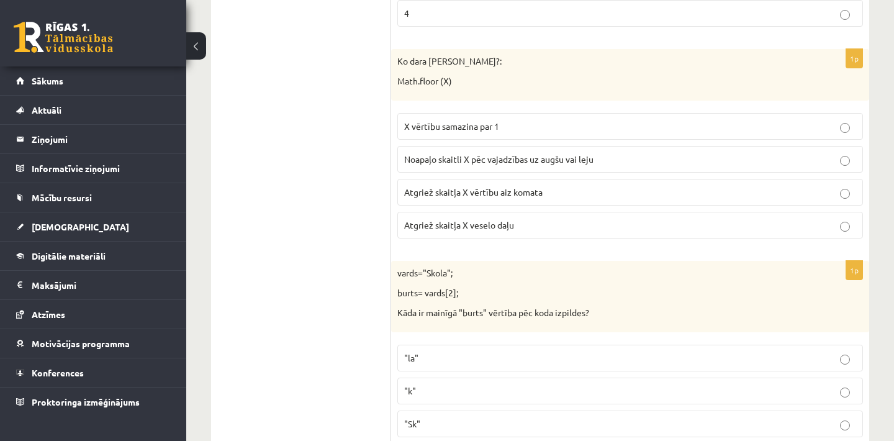
scroll to position [645, 0]
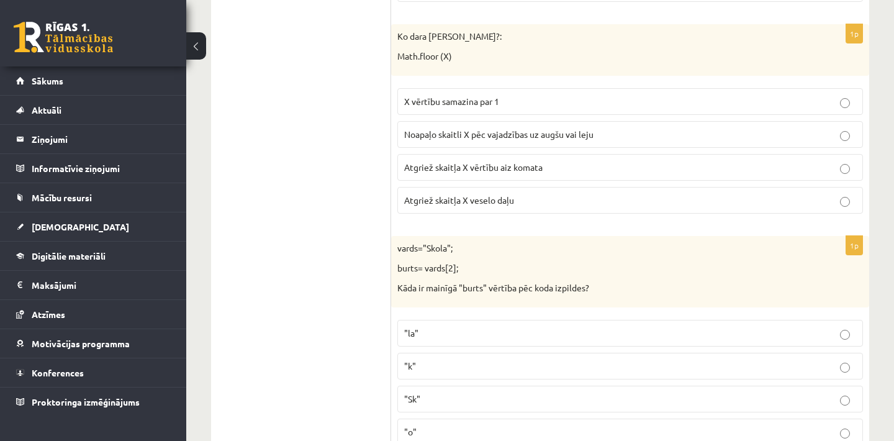
click at [537, 163] on span "Atgriež skaitļa X vērtību aiz komata" at bounding box center [473, 166] width 138 height 11
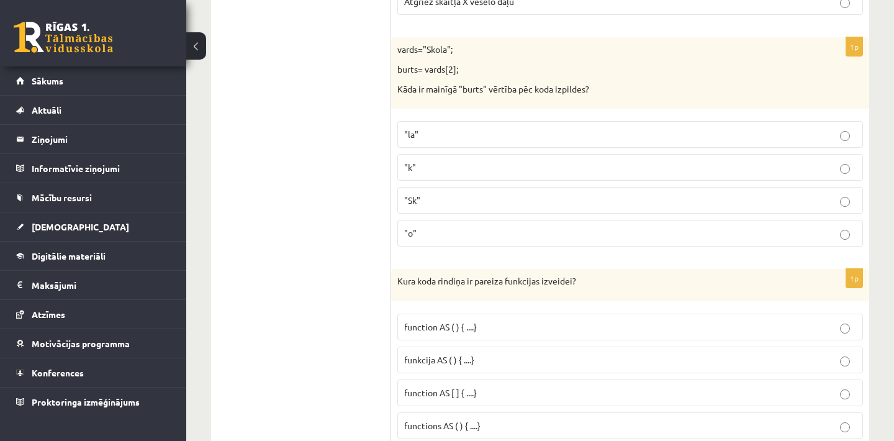
scroll to position [869, 0]
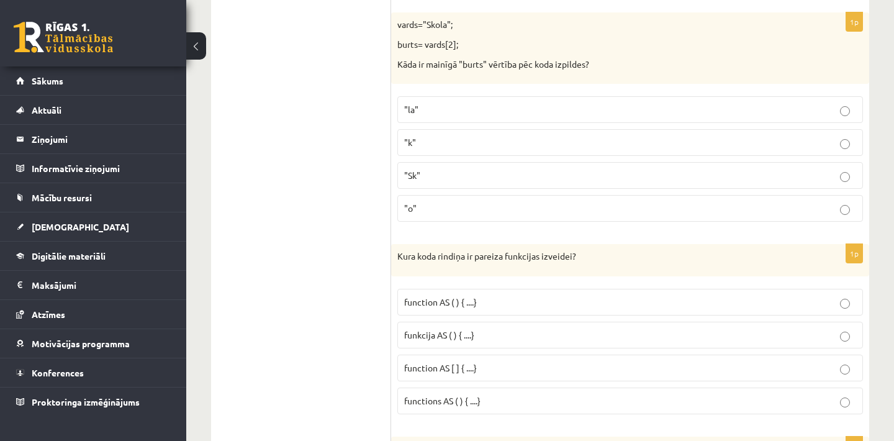
click at [431, 202] on p ""o"" at bounding box center [630, 208] width 452 height 13
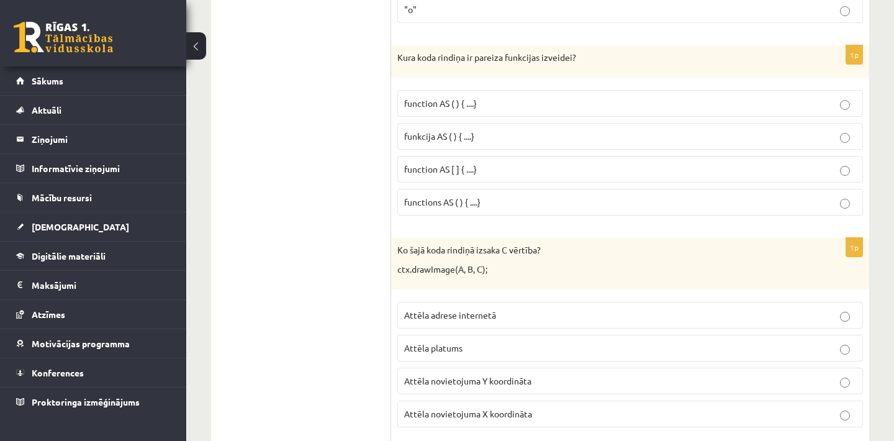
scroll to position [1092, 0]
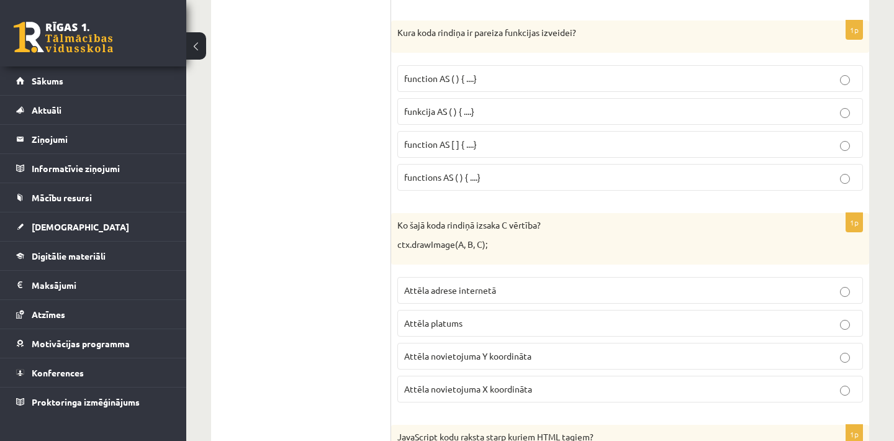
click at [483, 105] on p "funkcija AS ( ) { ....}" at bounding box center [630, 111] width 452 height 13
click at [513, 172] on p "functions AS ( ) { ....}" at bounding box center [630, 177] width 452 height 13
click at [455, 142] on span "function AS [ ] { ....}" at bounding box center [440, 143] width 73 height 11
click at [467, 83] on label "function AS ( ) { ....}" at bounding box center [629, 78] width 465 height 27
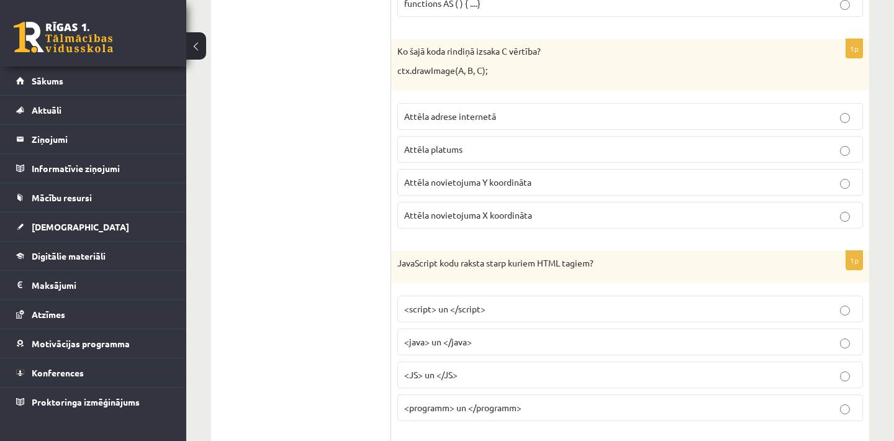
scroll to position [1291, 0]
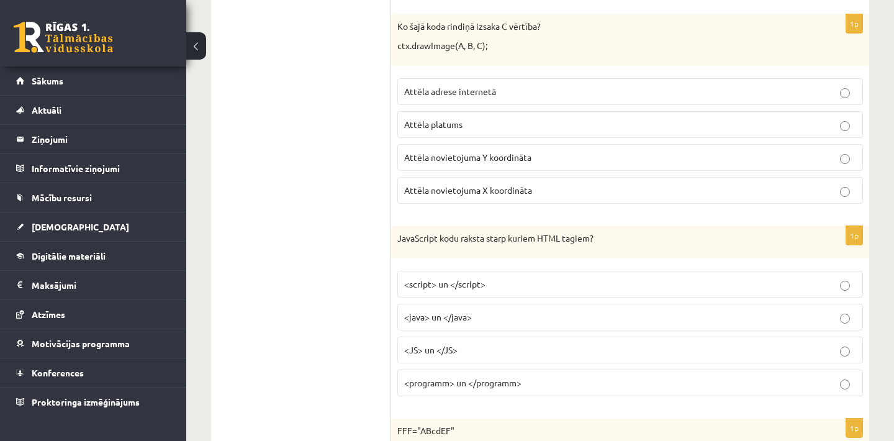
click at [549, 188] on p "Attēla novietojuma X koordināta" at bounding box center [630, 190] width 452 height 13
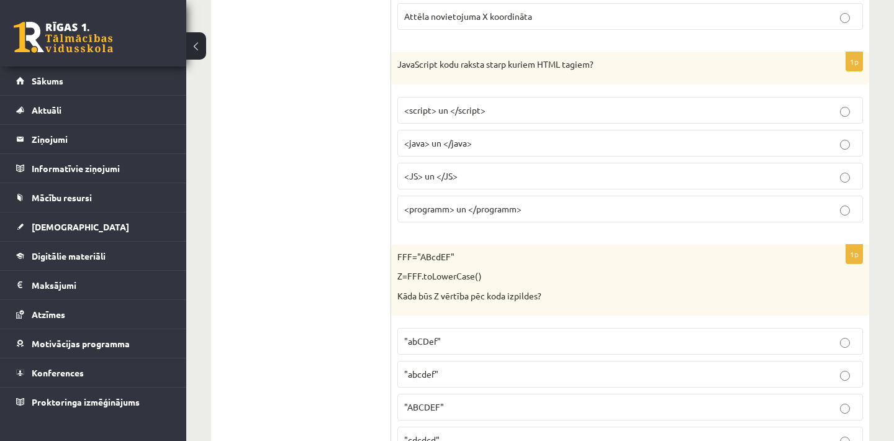
scroll to position [1489, 0]
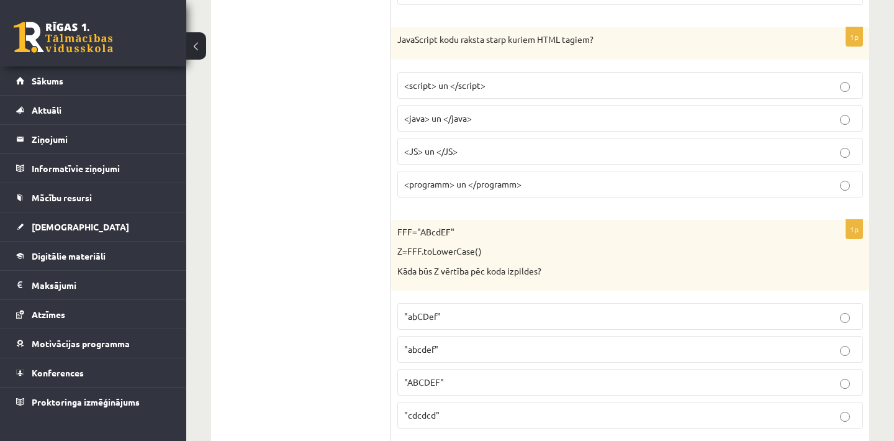
click at [537, 105] on label "<java> un </java>" at bounding box center [629, 118] width 465 height 27
click at [510, 343] on p ""abcdef"" at bounding box center [630, 349] width 452 height 13
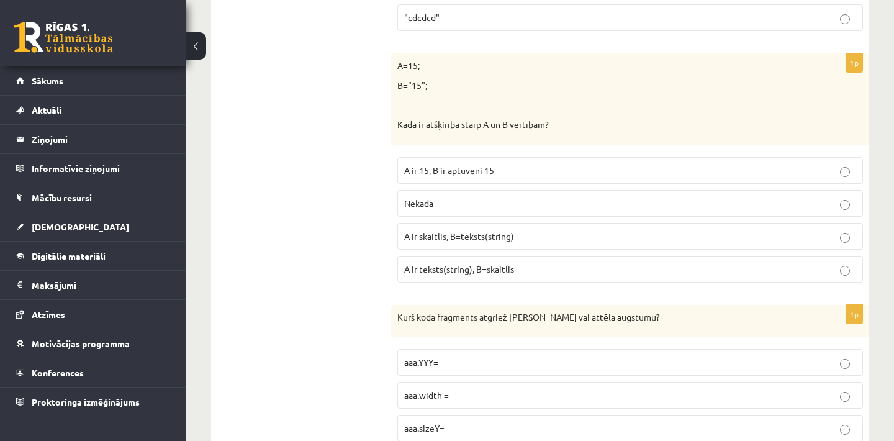
scroll to position [1911, 0]
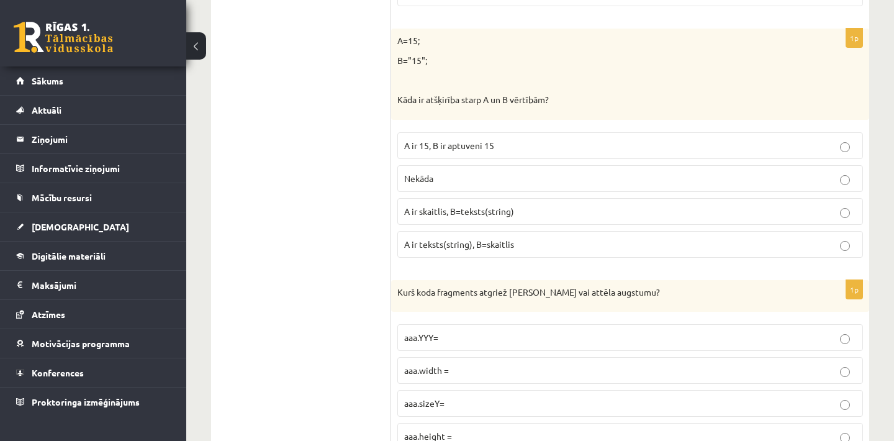
click at [540, 205] on p "A ir skaitlis, B=teksts(string)" at bounding box center [630, 211] width 452 height 13
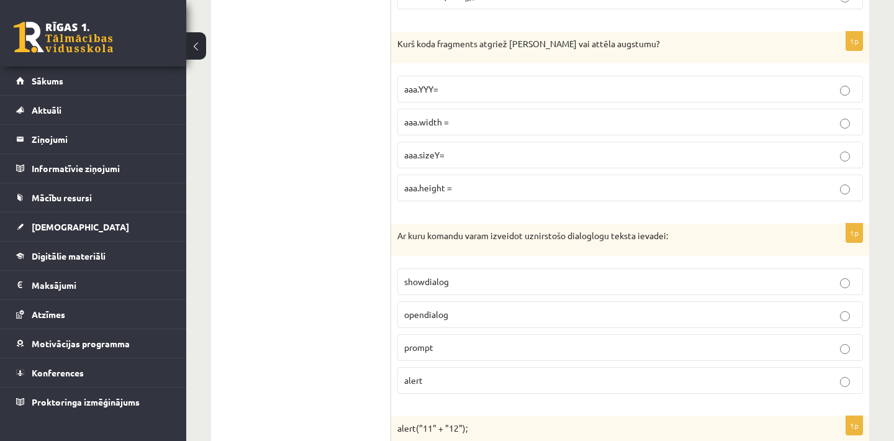
scroll to position [2184, 0]
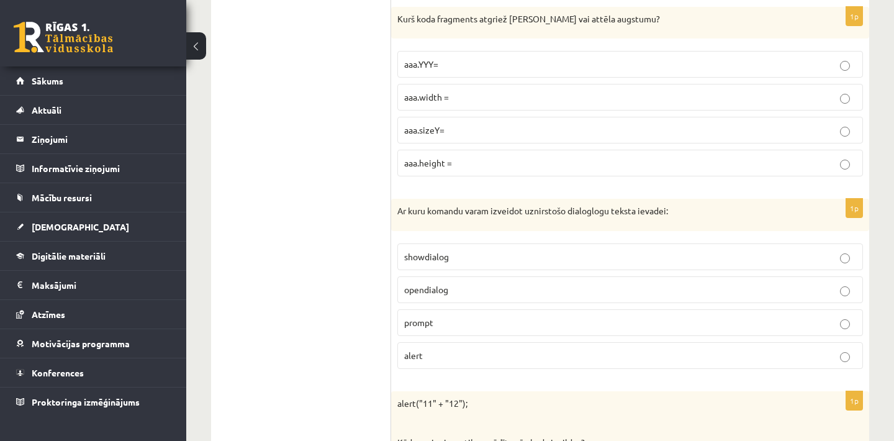
click at [477, 159] on p "aaa.height =" at bounding box center [630, 162] width 452 height 13
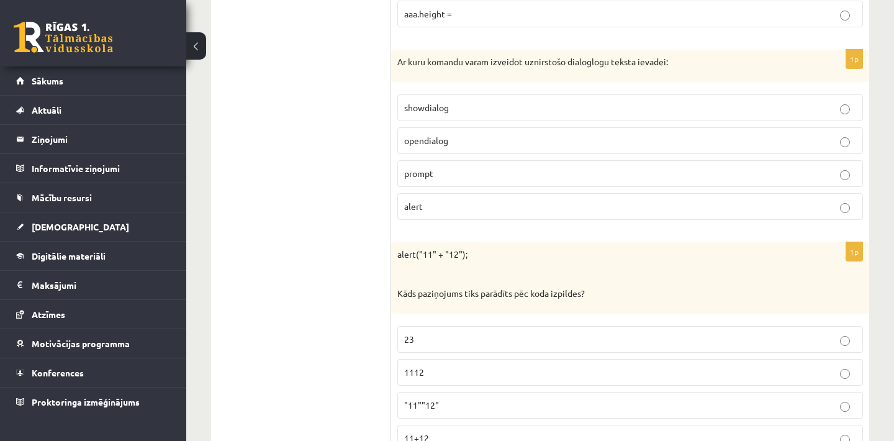
scroll to position [2358, 0]
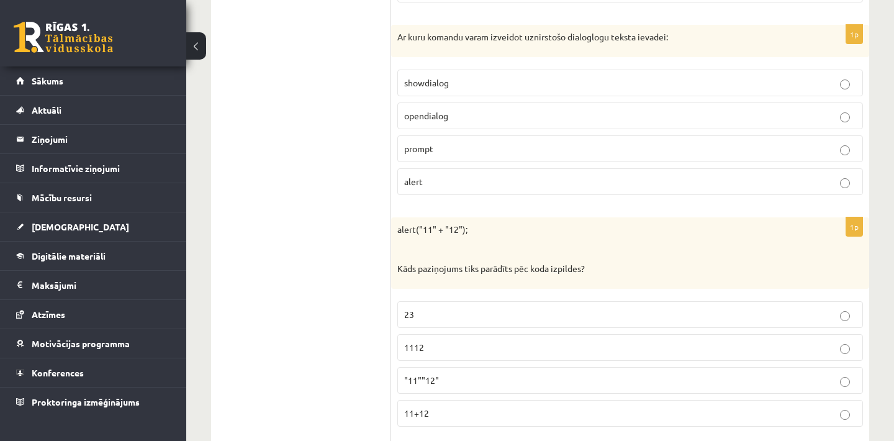
click at [434, 142] on p "prompt" at bounding box center [630, 148] width 452 height 13
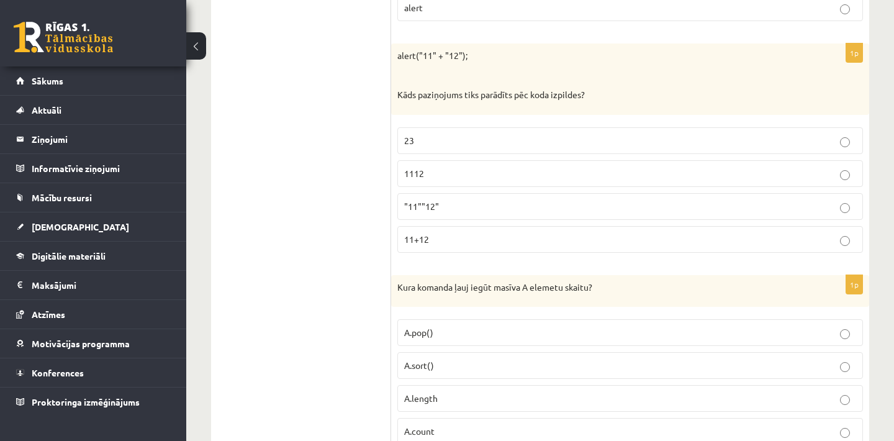
scroll to position [2557, 0]
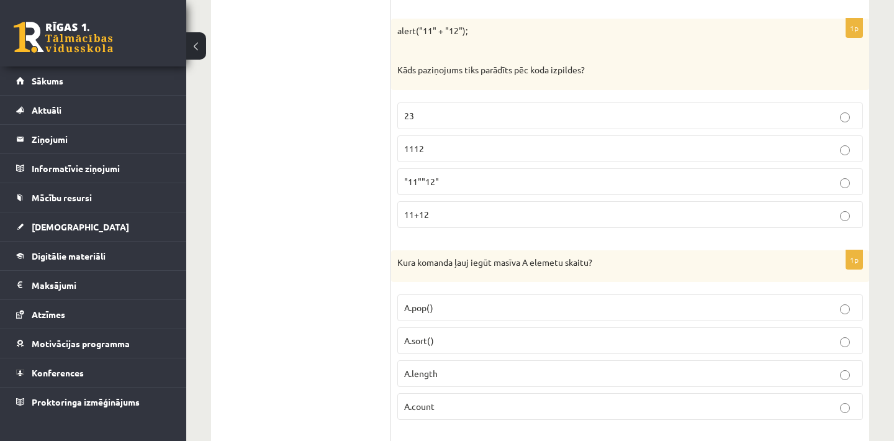
click at [452, 142] on p "1112" at bounding box center [630, 148] width 452 height 13
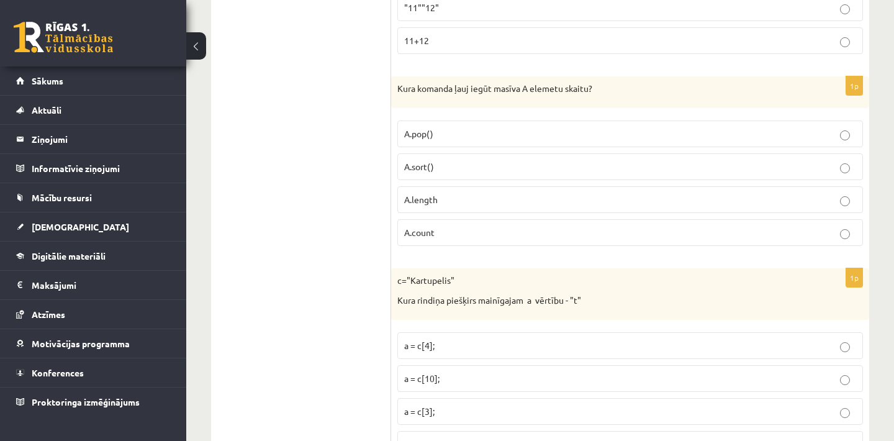
scroll to position [2755, 0]
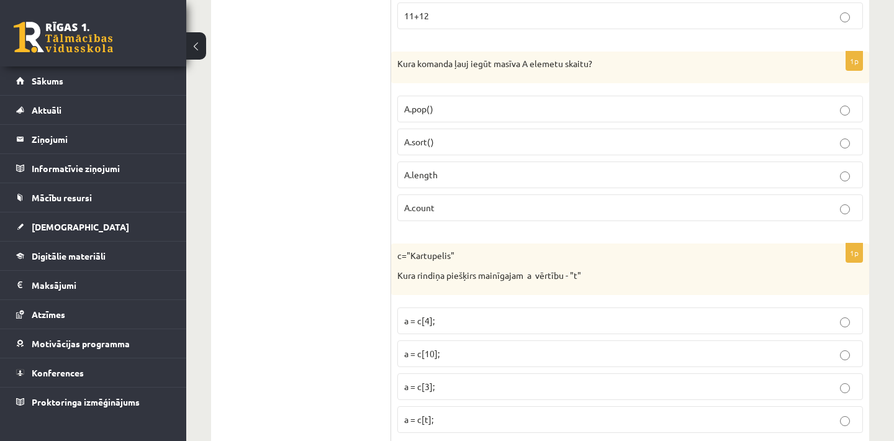
click at [504, 201] on p "A.count" at bounding box center [630, 207] width 452 height 13
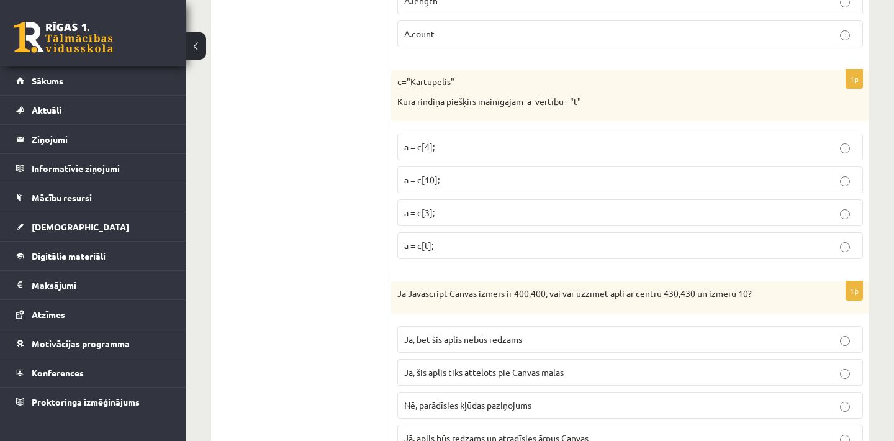
scroll to position [2954, 0]
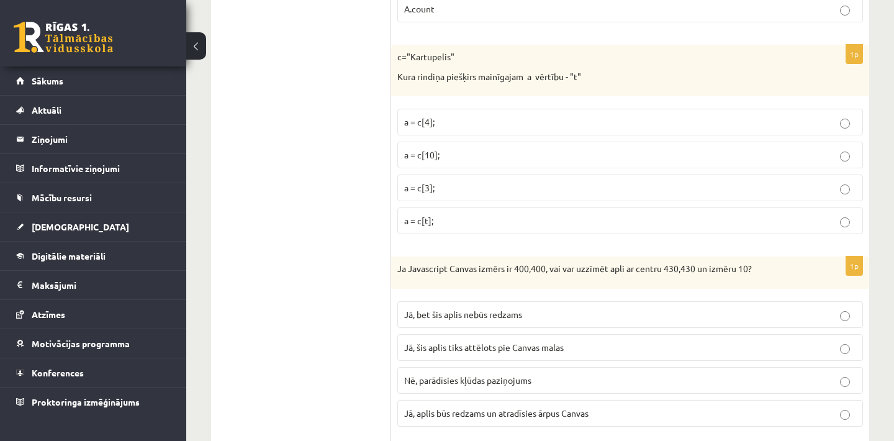
click at [472, 181] on p "a = c[3];" at bounding box center [630, 187] width 452 height 13
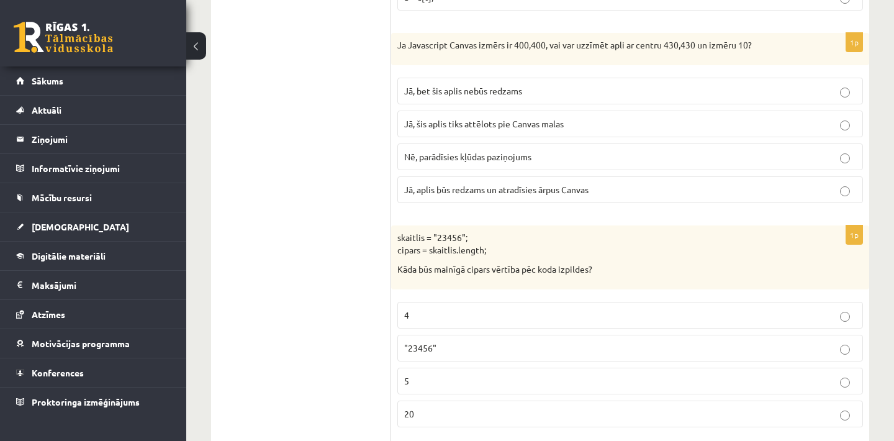
scroll to position [3202, 0]
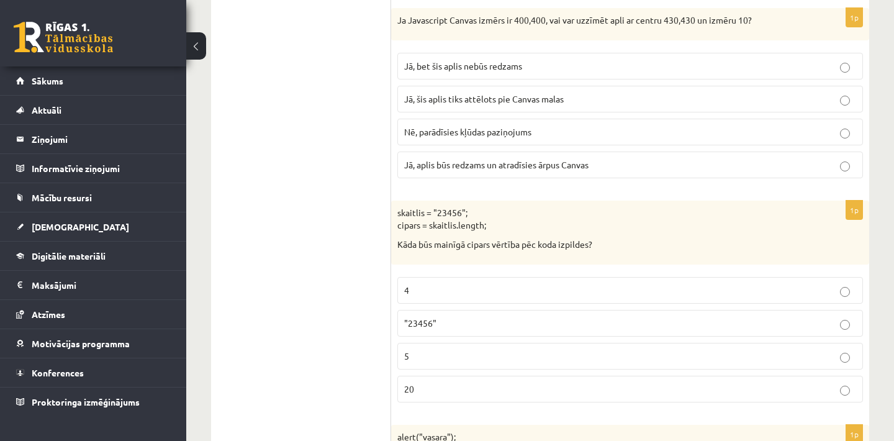
click at [527, 60] on p "Jā, bet šis aplis nebūs redzams" at bounding box center [630, 66] width 452 height 13
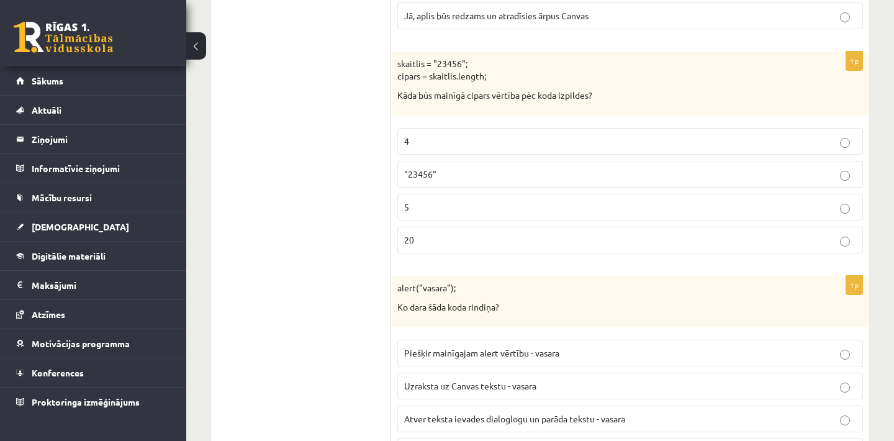
scroll to position [3376, 0]
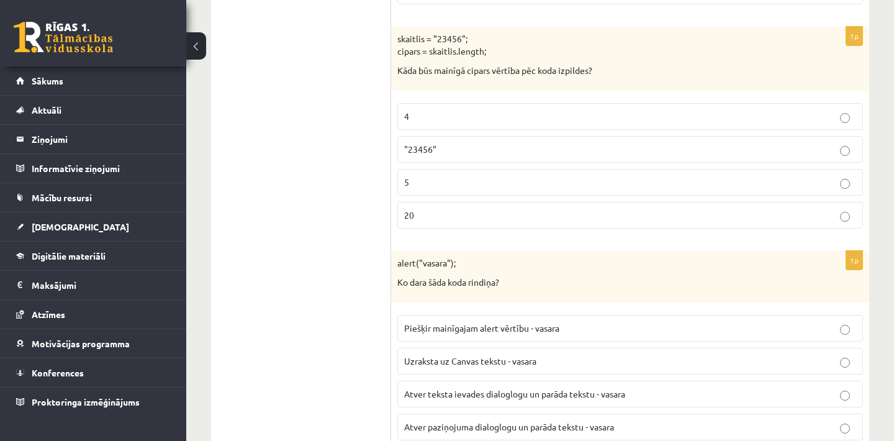
click at [475, 176] on p "5" at bounding box center [630, 182] width 452 height 13
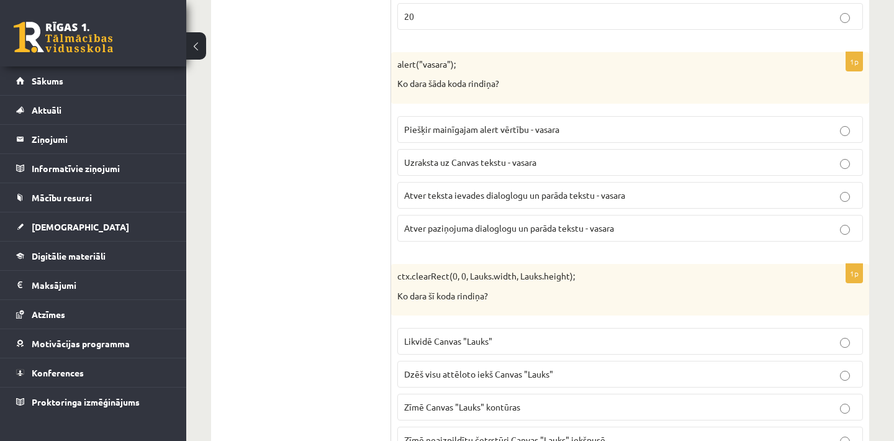
scroll to position [3599, 0]
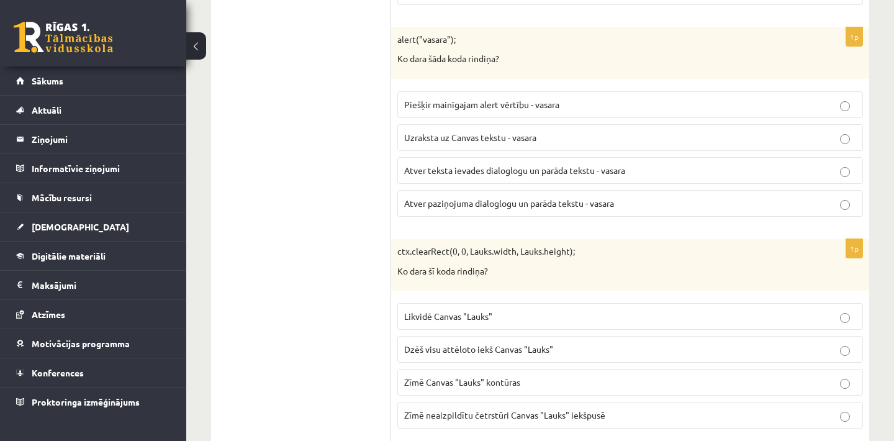
click at [547, 164] on span "Atver teksta ievades dialoglogu un parāda tekstu - vasara" at bounding box center [514, 169] width 221 height 11
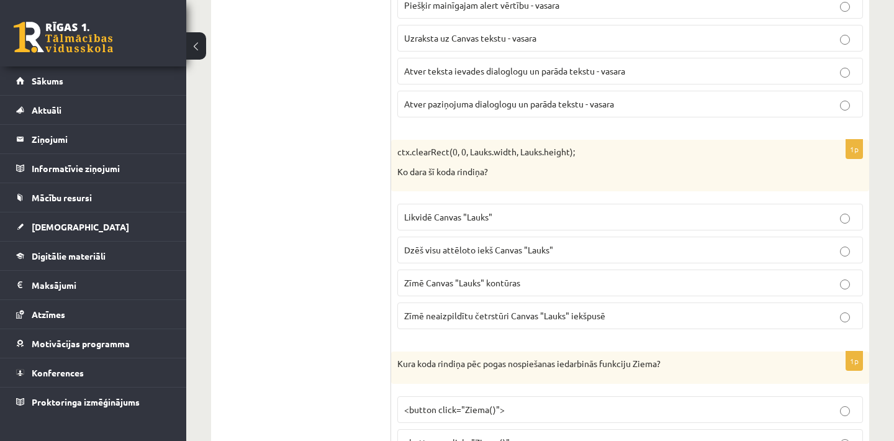
scroll to position [3748, 0]
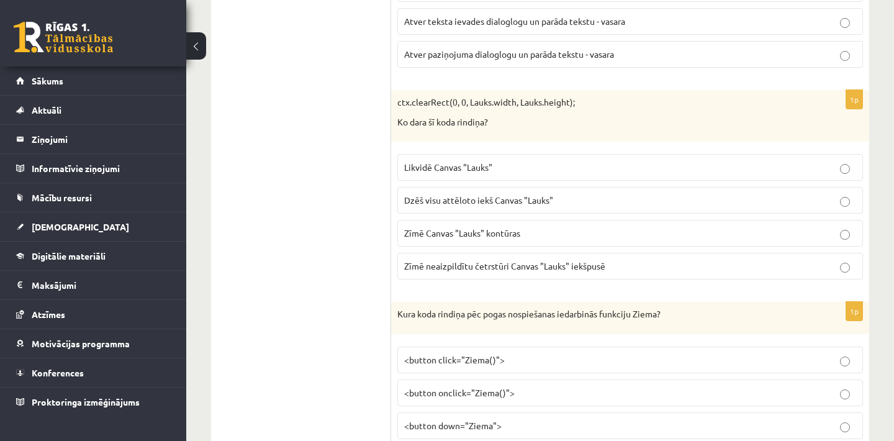
click at [465, 48] on label "Atver paziņojuma dialoglogu un parāda tekstu - vasara" at bounding box center [629, 54] width 465 height 27
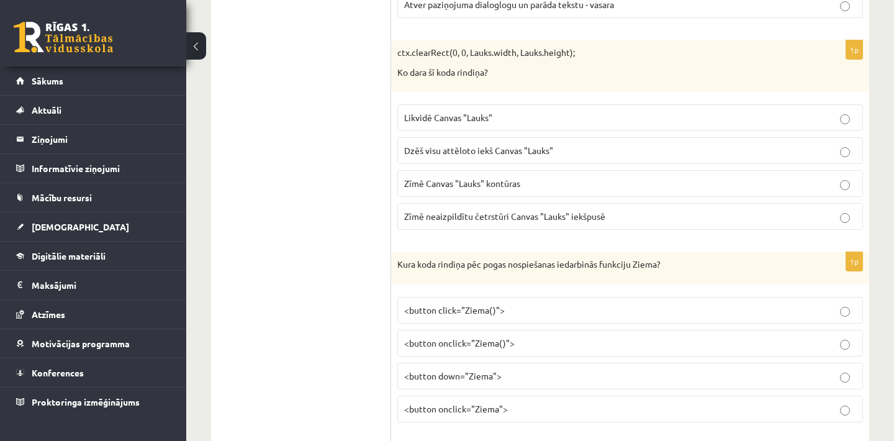
scroll to position [3823, 0]
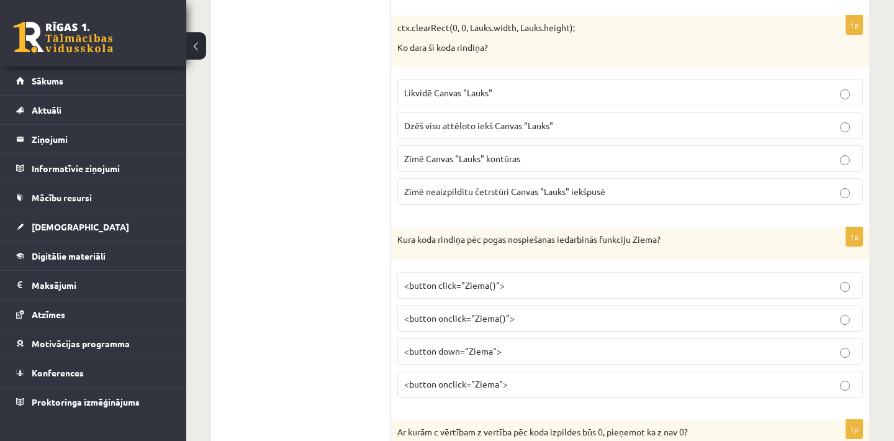
click at [531, 120] on span "Dzēš visu attēloto iekš Canvas "Lauks"" at bounding box center [478, 125] width 149 height 11
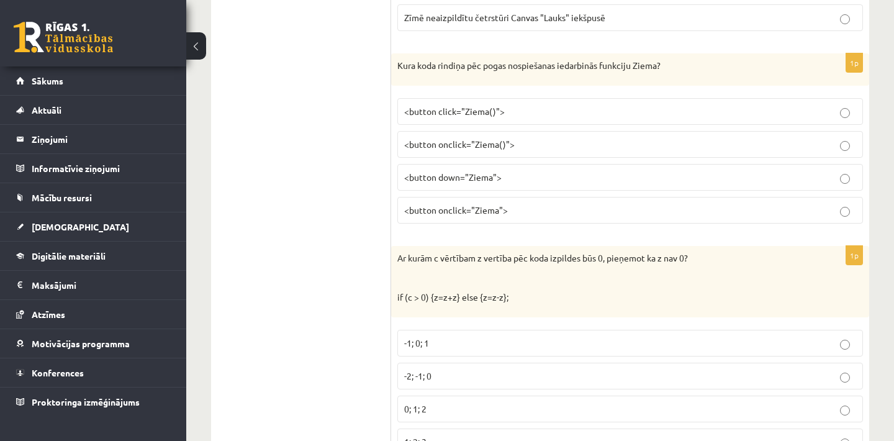
scroll to position [4021, 0]
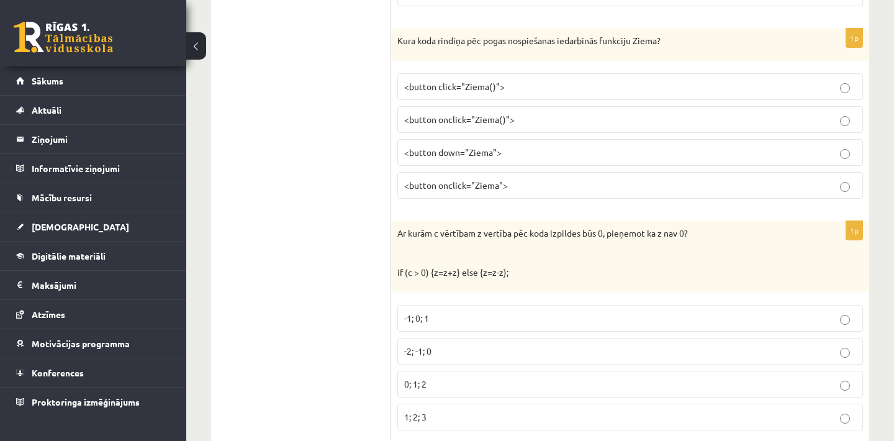
click at [529, 146] on p "<button down="Ziema">" at bounding box center [630, 152] width 452 height 13
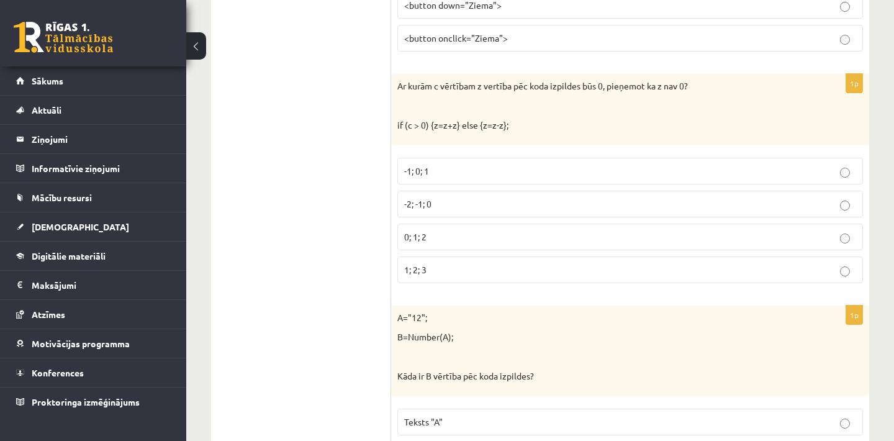
scroll to position [4195, 0]
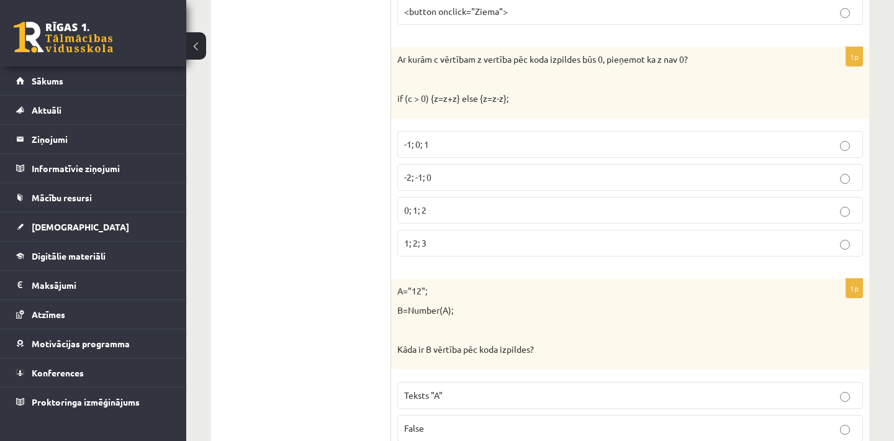
click at [460, 138] on p "-1; 0; 1" at bounding box center [630, 144] width 452 height 13
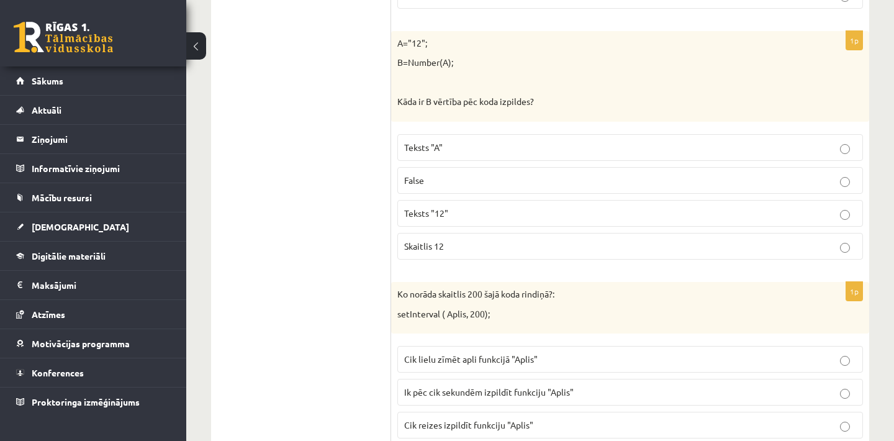
scroll to position [4443, 0]
click at [491, 239] on p "Skaitlis 12" at bounding box center [630, 245] width 452 height 13
click at [512, 239] on p "Skaitlis 12" at bounding box center [630, 245] width 452 height 13
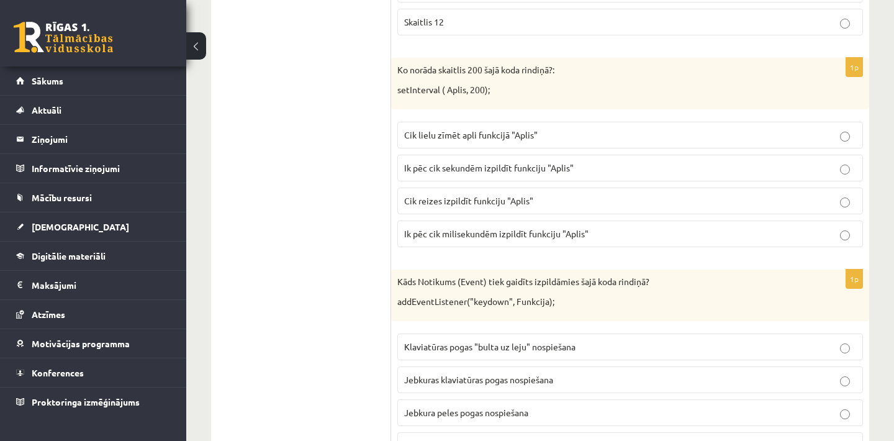
scroll to position [4691, 0]
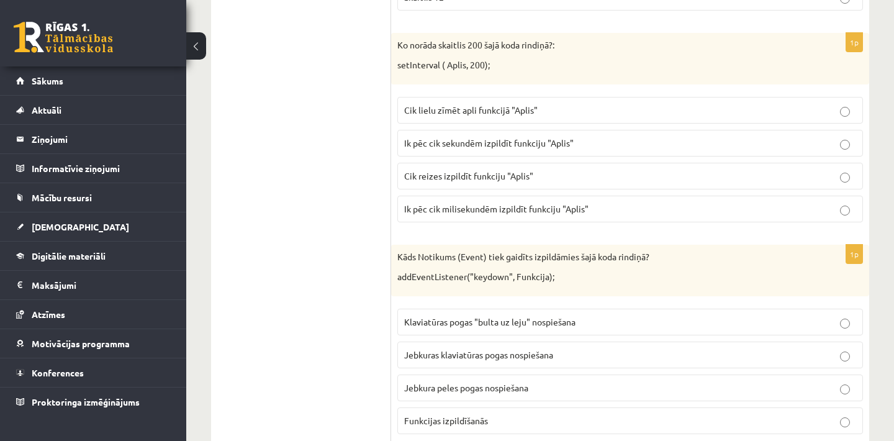
click at [493, 203] on span "Ik pēc cik milisekundēm izpildīt funkciju "Aplis"" at bounding box center [496, 208] width 184 height 11
click at [581, 348] on p "Jebkuras klaviatūras pogas nospiešana" at bounding box center [630, 354] width 452 height 13
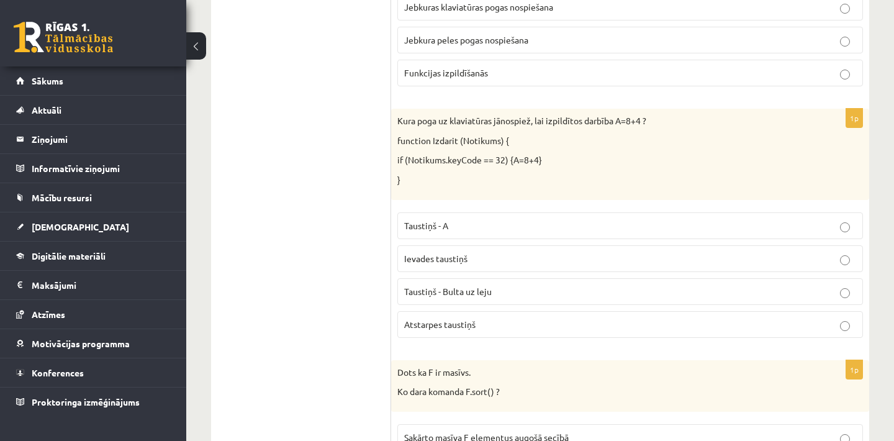
scroll to position [5113, 0]
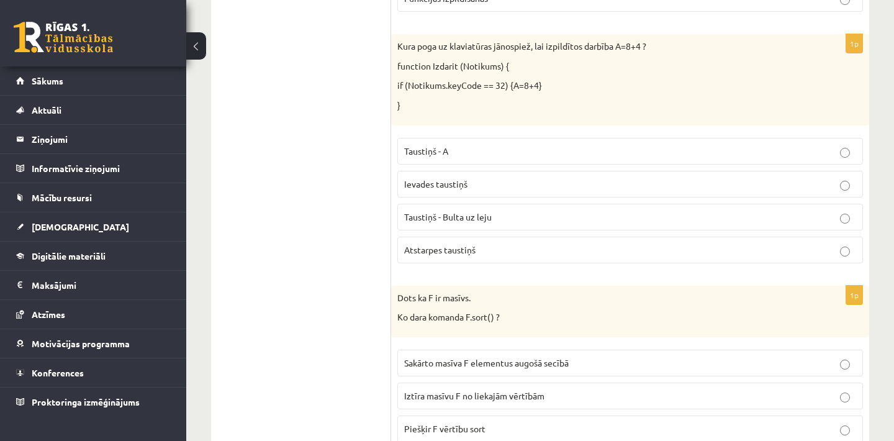
click at [457, 244] on span "Atstarpes taustiņš" at bounding box center [439, 249] width 71 height 11
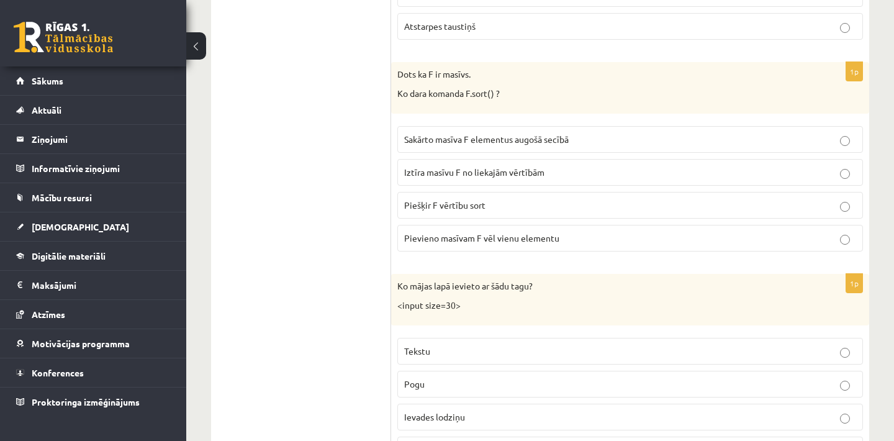
scroll to position [5362, 0]
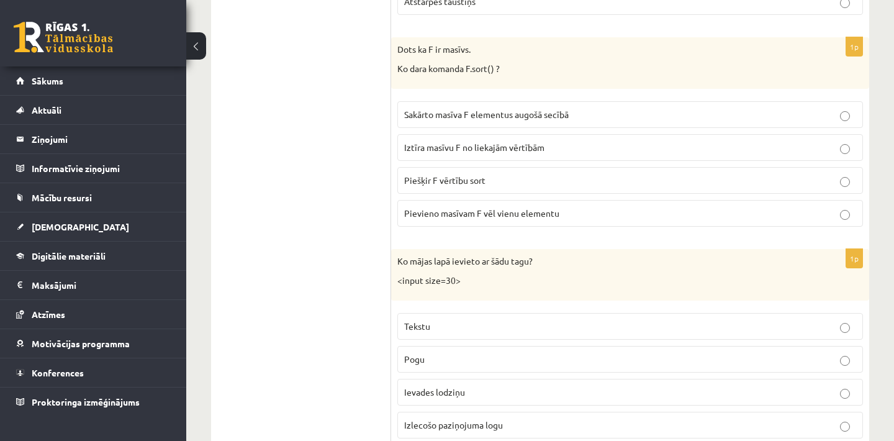
click at [508, 109] on span "Sakārto masīva F elementus augošā secībā" at bounding box center [486, 114] width 164 height 11
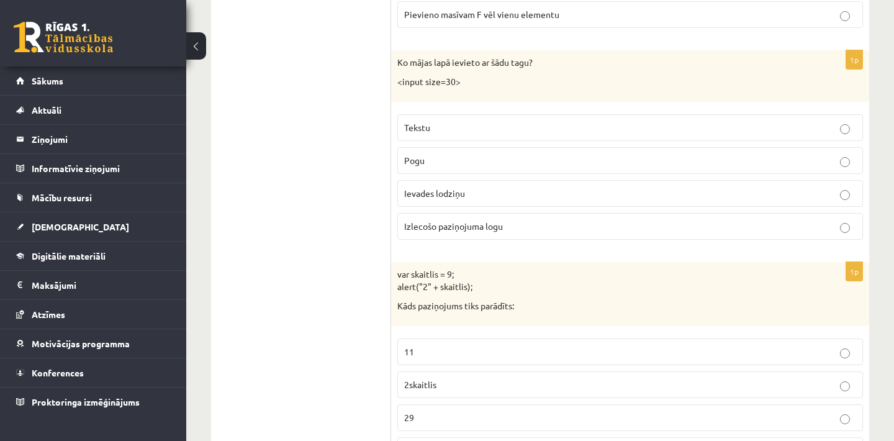
scroll to position [5585, 0]
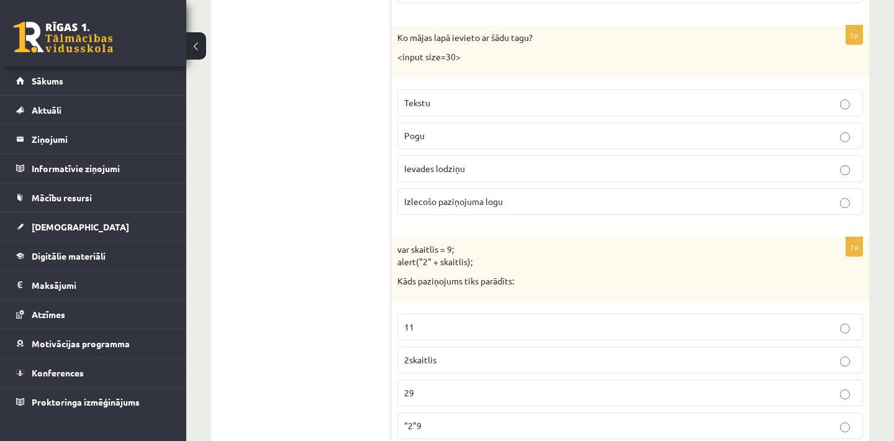
click at [442, 163] on span "Ievades lodziņu" at bounding box center [434, 168] width 61 height 11
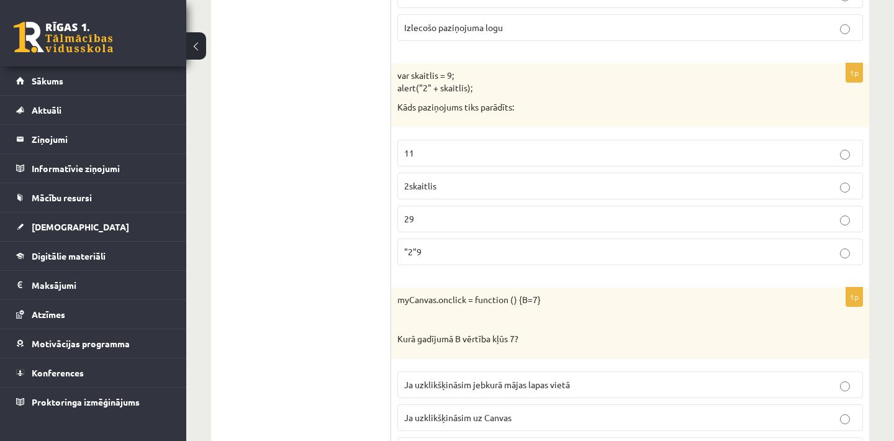
scroll to position [5783, 0]
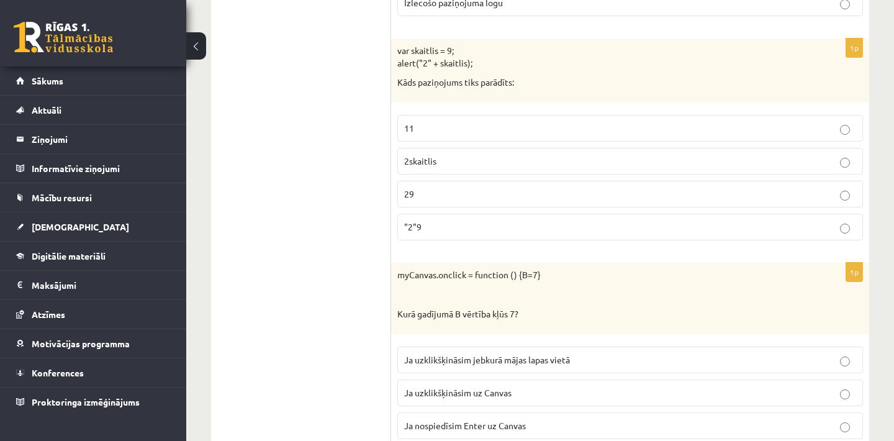
click at [487, 187] on p "29" at bounding box center [630, 193] width 452 height 13
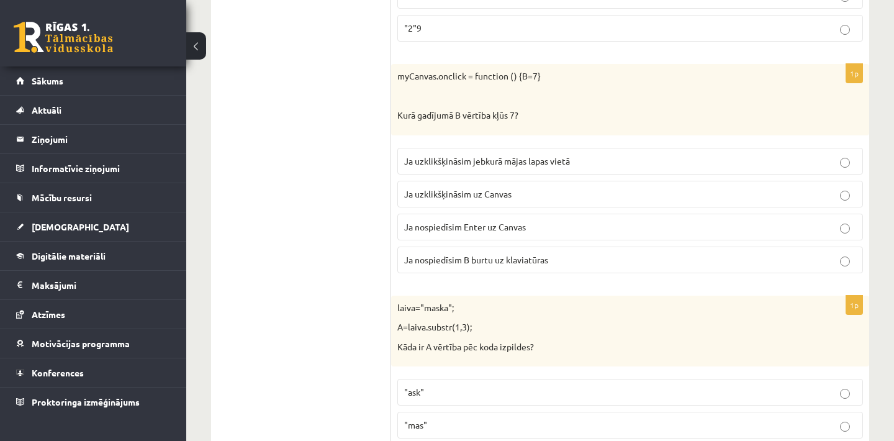
scroll to position [6007, 0]
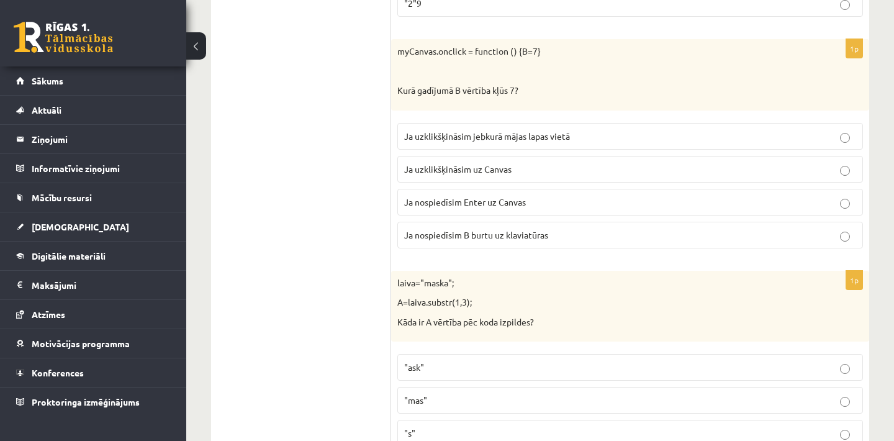
click at [548, 195] on p "Ja nospiedīsim Enter uz Canvas" at bounding box center [630, 201] width 452 height 13
click at [547, 361] on p ""ask"" at bounding box center [630, 367] width 452 height 13
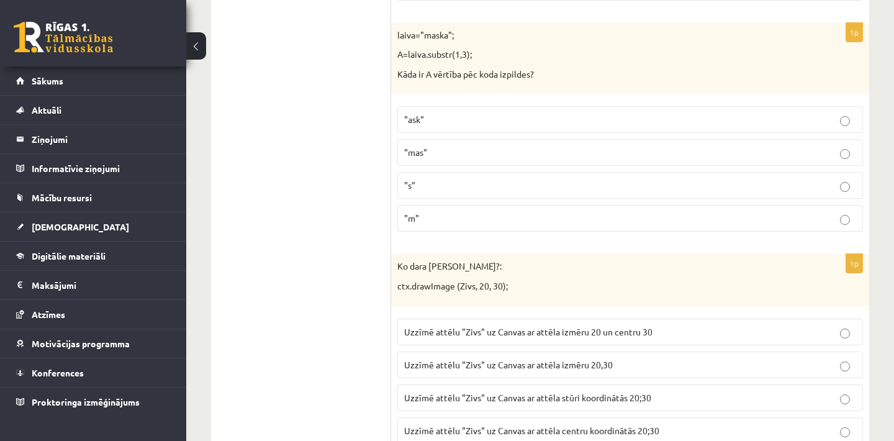
scroll to position [6280, 0]
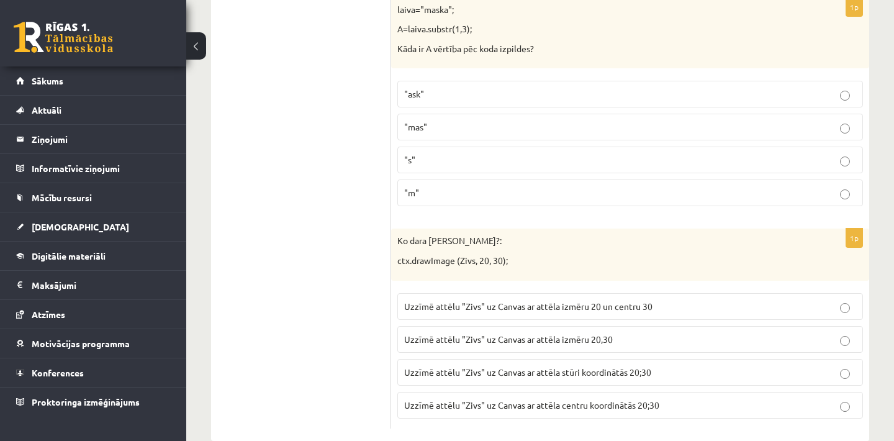
click at [588, 366] on span "Uzzīmē attēlu "Zivs" uz Canvas ar attēla stūri koordinātās 20;30" at bounding box center [527, 371] width 247 height 11
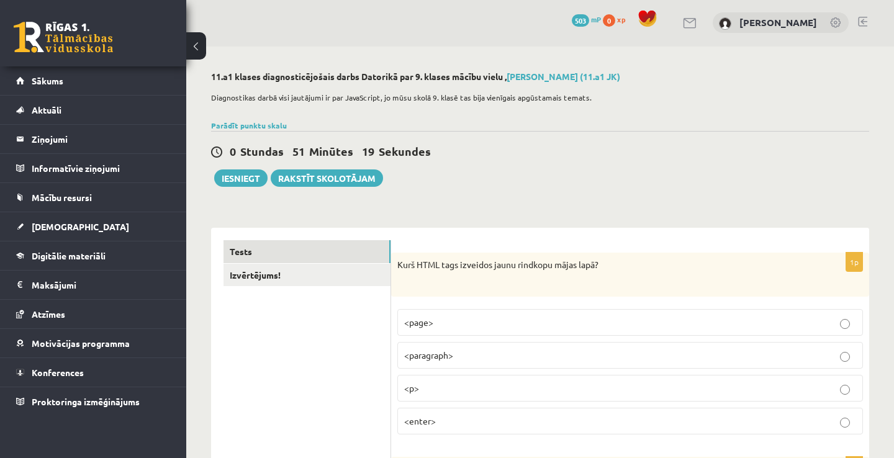
scroll to position [0, 0]
click at [249, 174] on button "Iesniegt" at bounding box center [240, 179] width 53 height 17
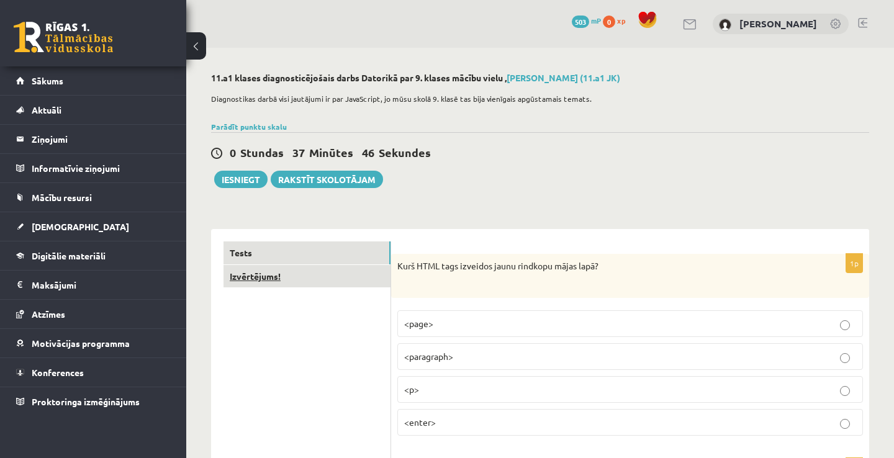
click at [254, 276] on link "Izvērtējums!" at bounding box center [306, 276] width 167 height 23
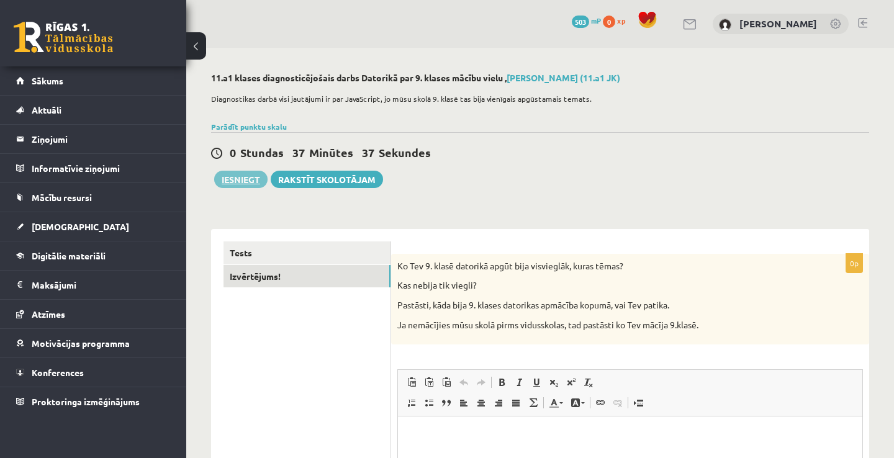
click at [253, 184] on button "Iesniegt" at bounding box center [240, 179] width 53 height 17
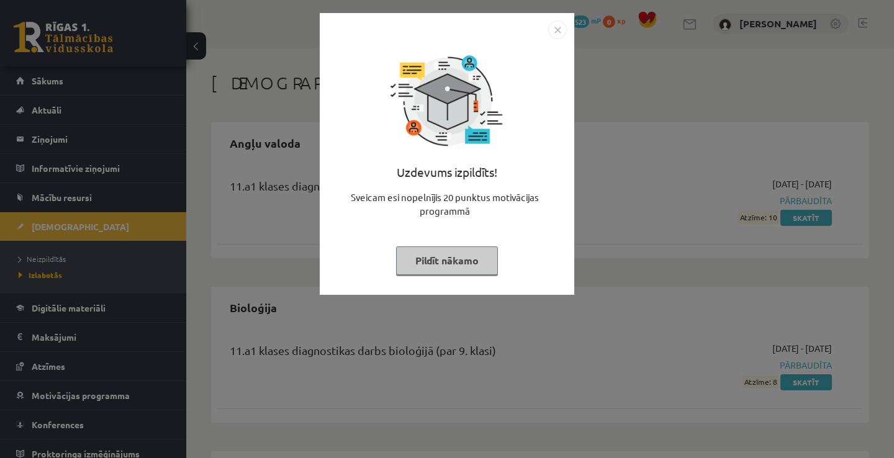
click at [554, 29] on img "Close" at bounding box center [557, 29] width 19 height 19
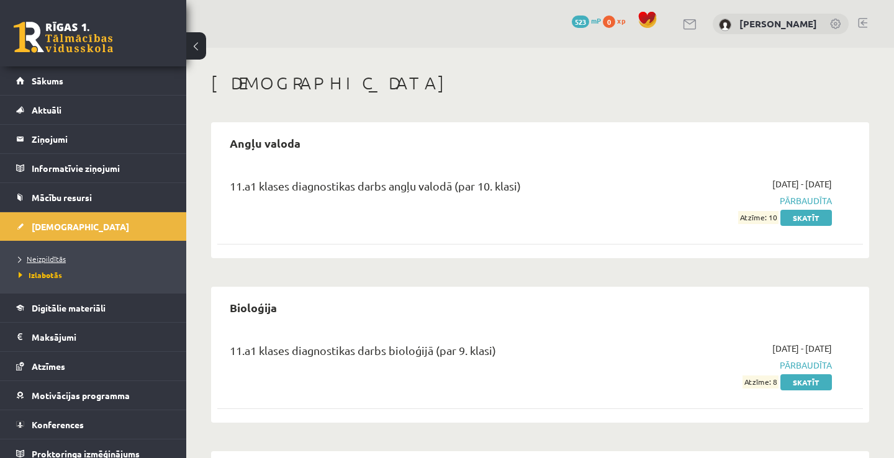
click at [68, 261] on link "Neizpildītās" at bounding box center [96, 258] width 155 height 11
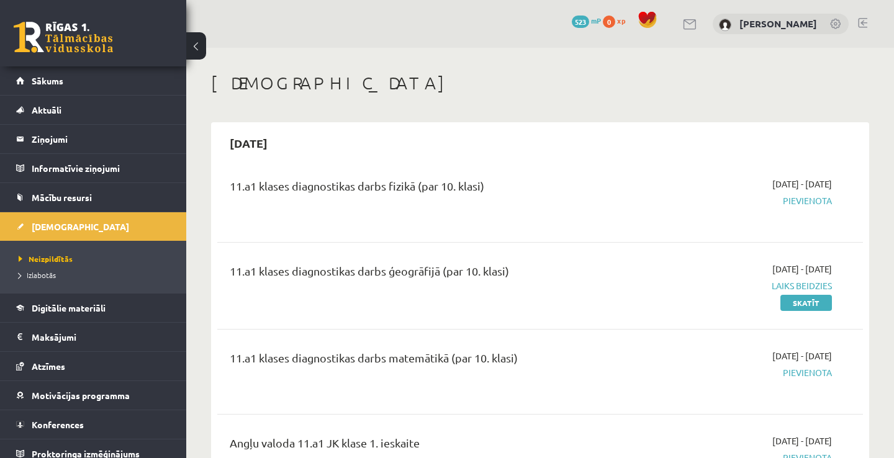
click at [584, 23] on span "523" at bounding box center [580, 22] width 17 height 12
click at [112, 96] on link "Aktuāli" at bounding box center [93, 110] width 155 height 29
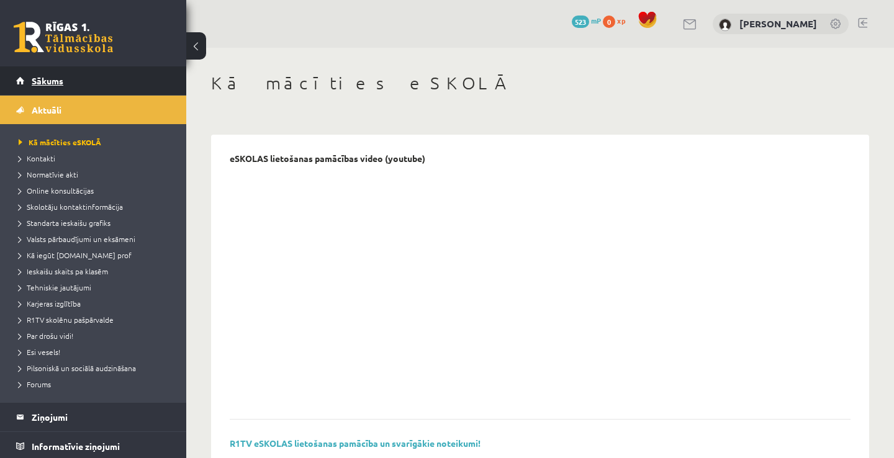
click at [117, 83] on link "Sākums" at bounding box center [93, 80] width 155 height 29
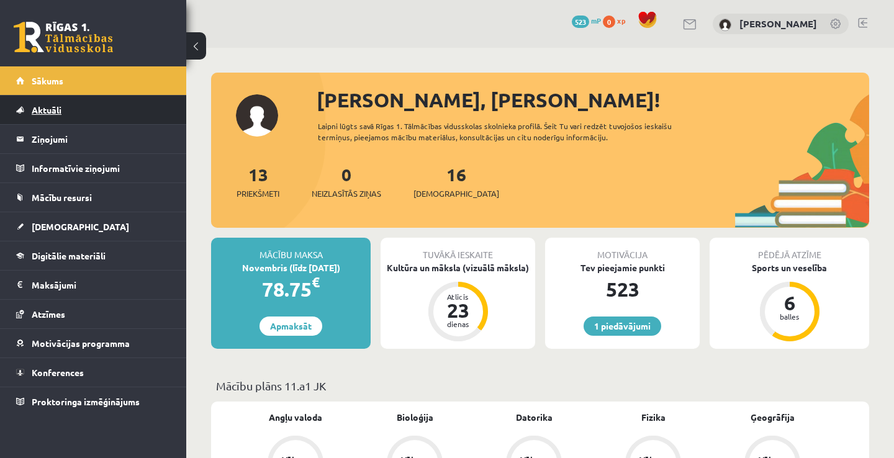
click at [104, 117] on link "Aktuāli" at bounding box center [93, 110] width 155 height 29
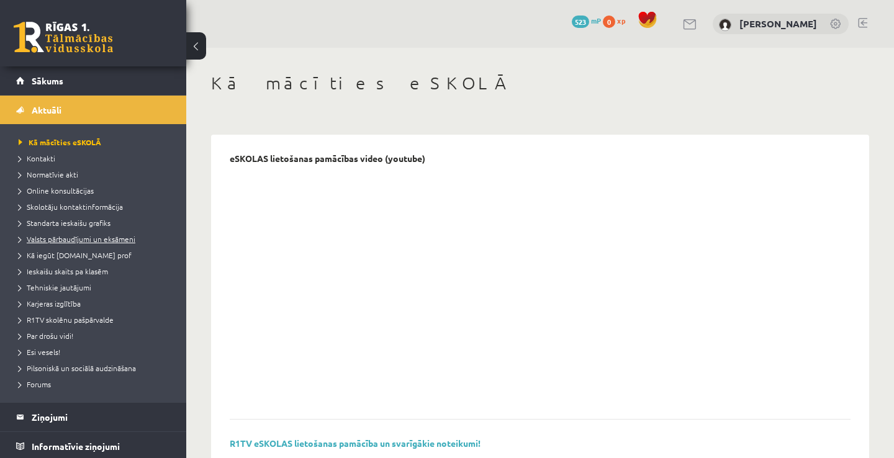
click at [126, 240] on span "Valsts pārbaudījumi un eksāmeni" at bounding box center [77, 239] width 117 height 10
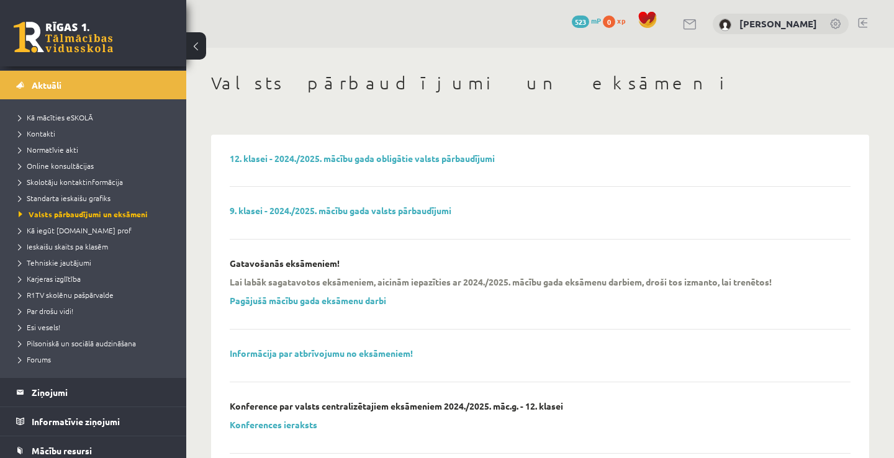
scroll to position [50, 0]
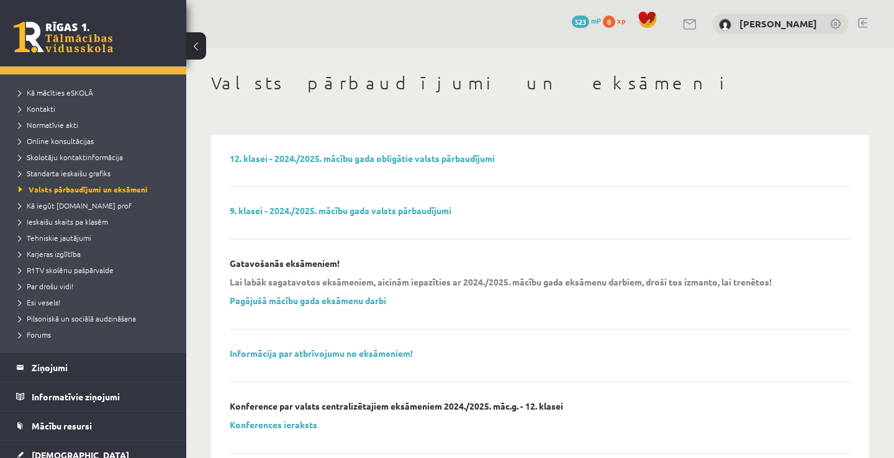
click at [881, 163] on div "Valsts pārbaudījumi un eksāmeni 12. klasei - 2024./2025. mācību gada obligātie …" at bounding box center [539, 458] width 707 height 820
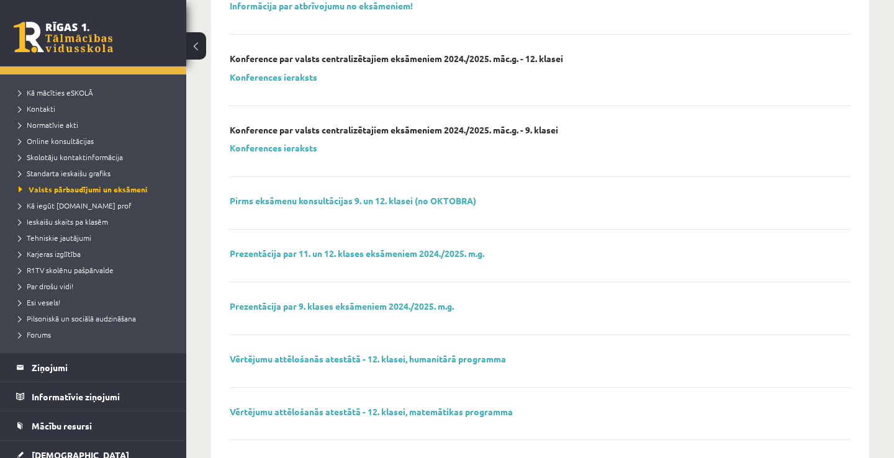
scroll to position [372, 0]
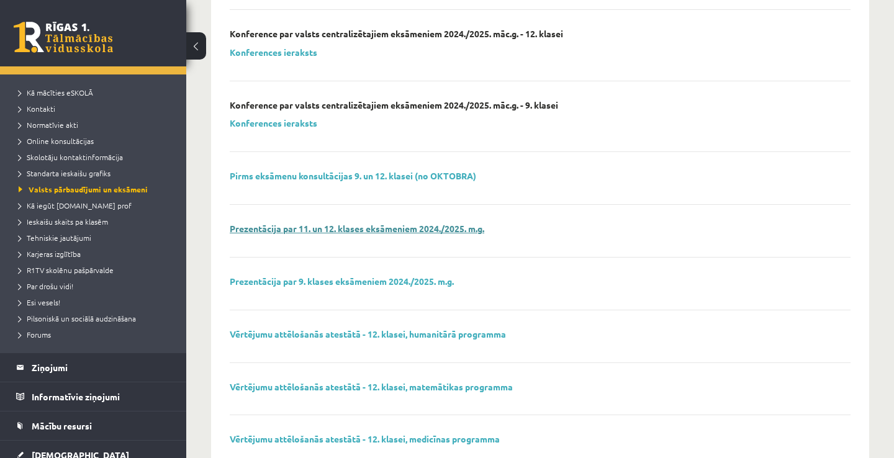
click at [421, 223] on link "Prezentācija par 11. un 12. klases eksāmeniem 2024./2025. m.g." at bounding box center [357, 228] width 254 height 11
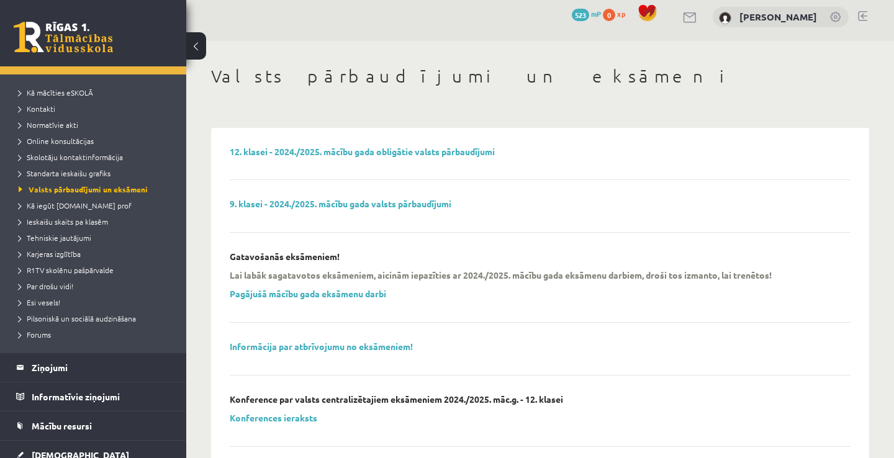
scroll to position [0, 0]
